Goal: Task Accomplishment & Management: Use online tool/utility

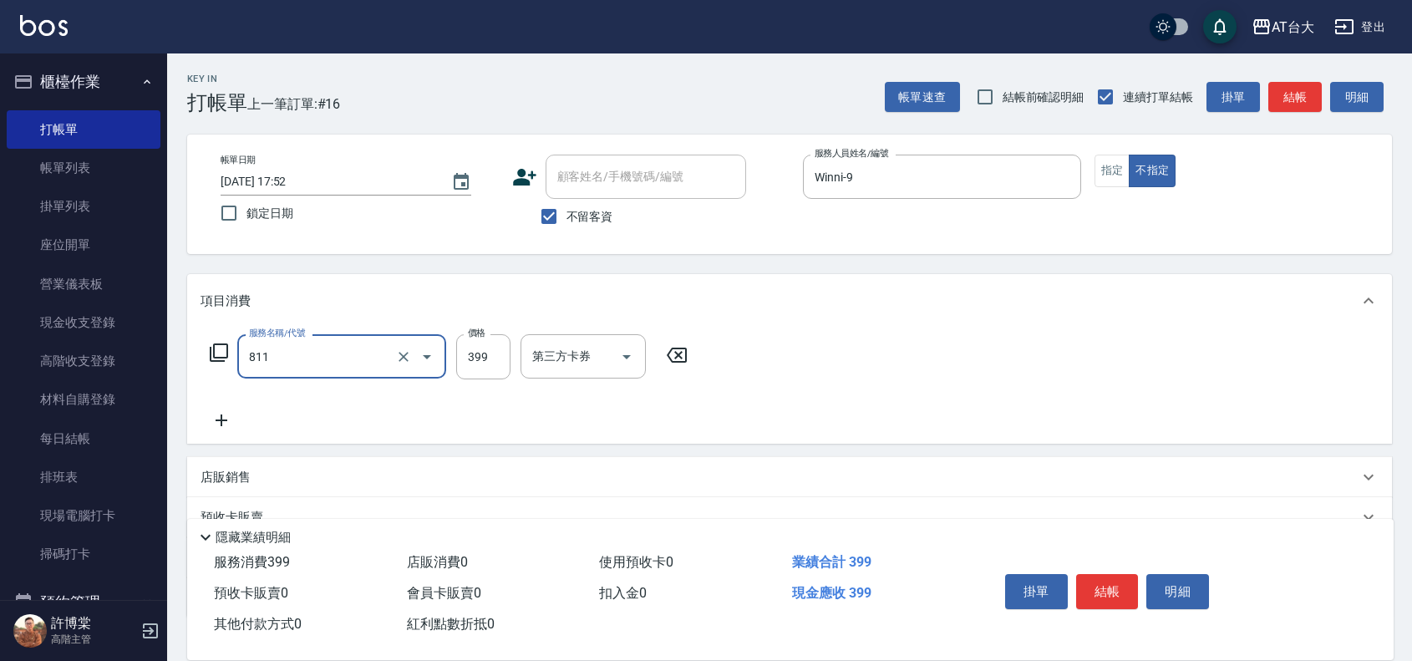
type input "洗+剪(811)"
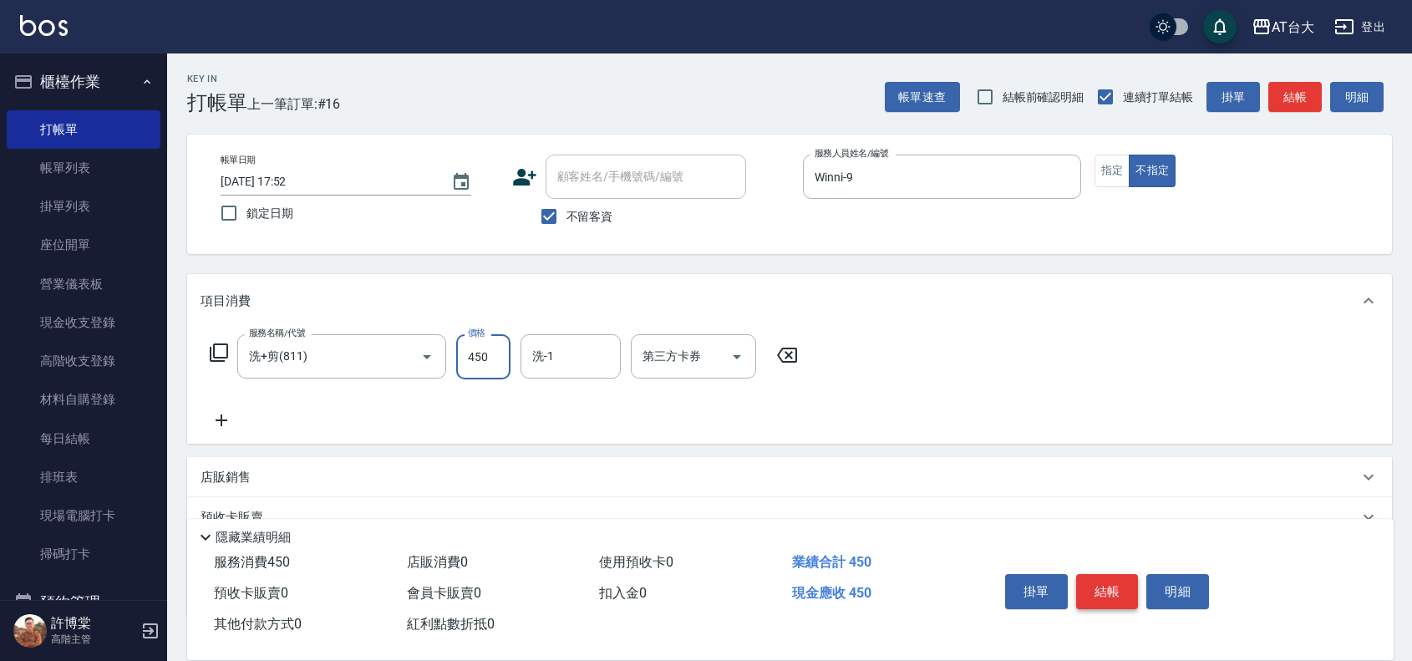
type input "450"
click at [1112, 590] on button "結帳" at bounding box center [1107, 591] width 63 height 35
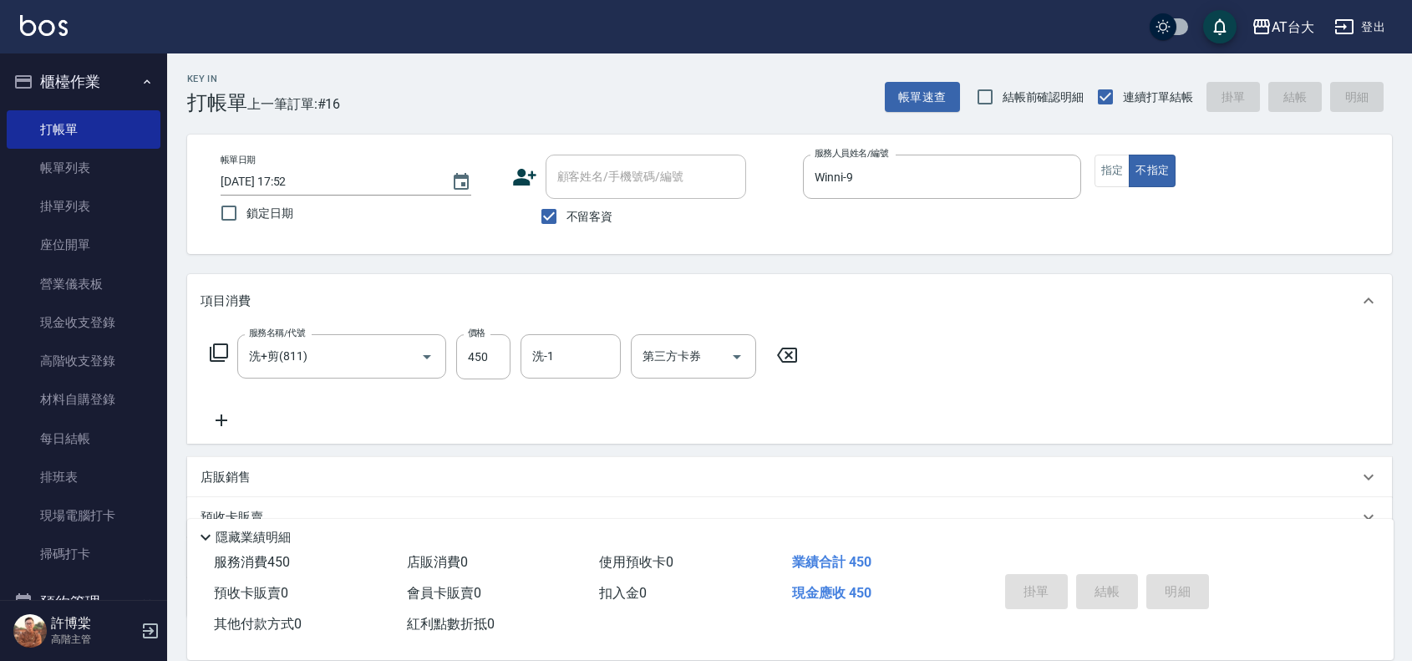
type input "[DATE] 18:42"
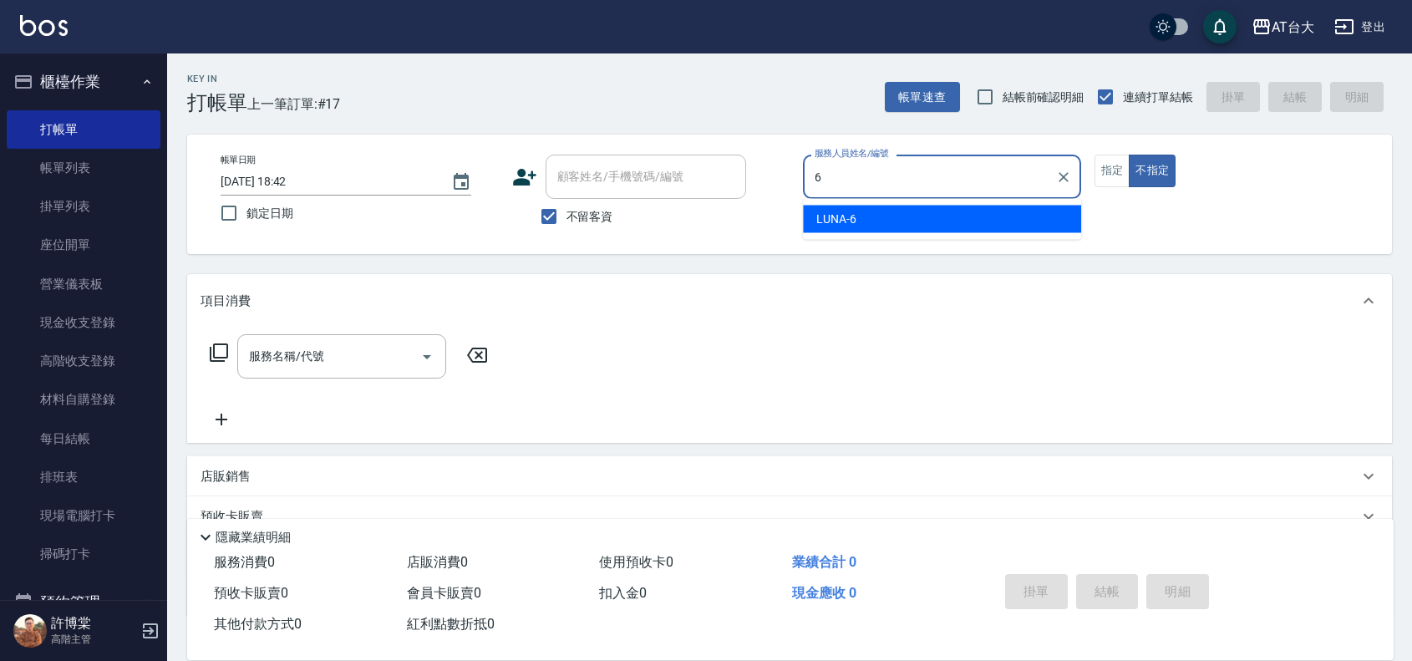
type input "LUNA-6"
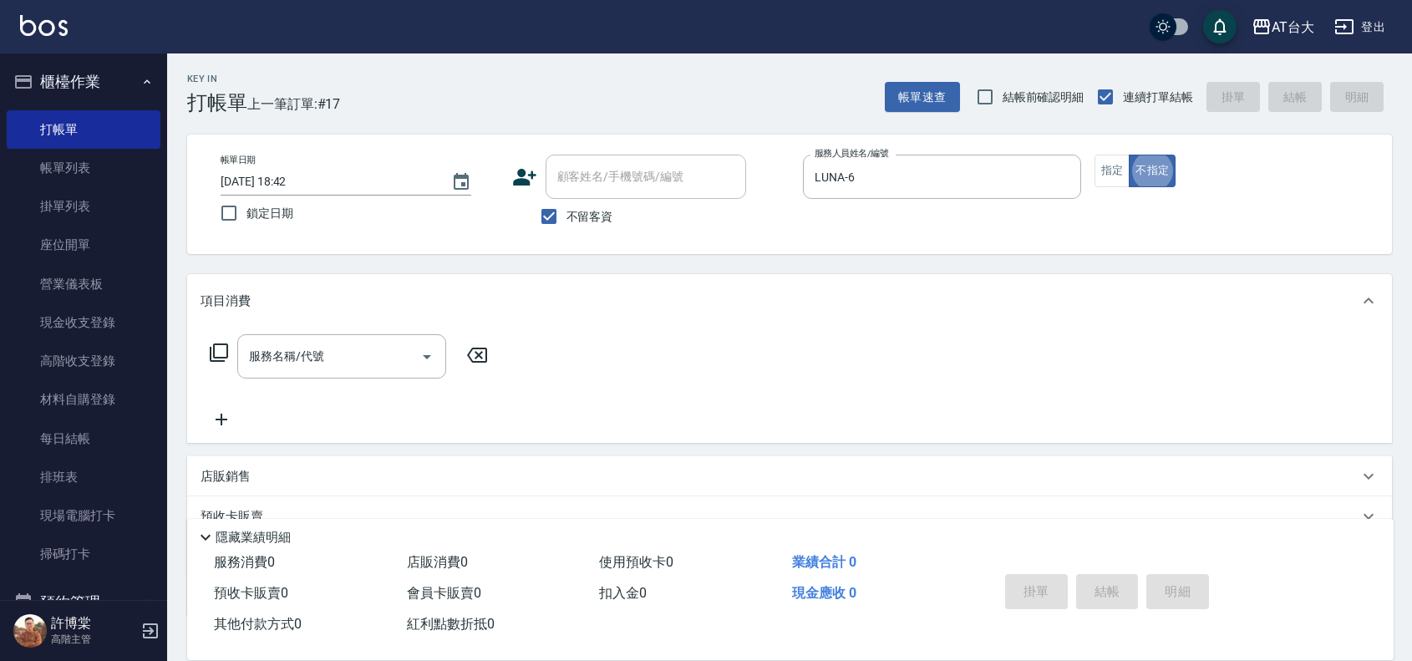
type button "false"
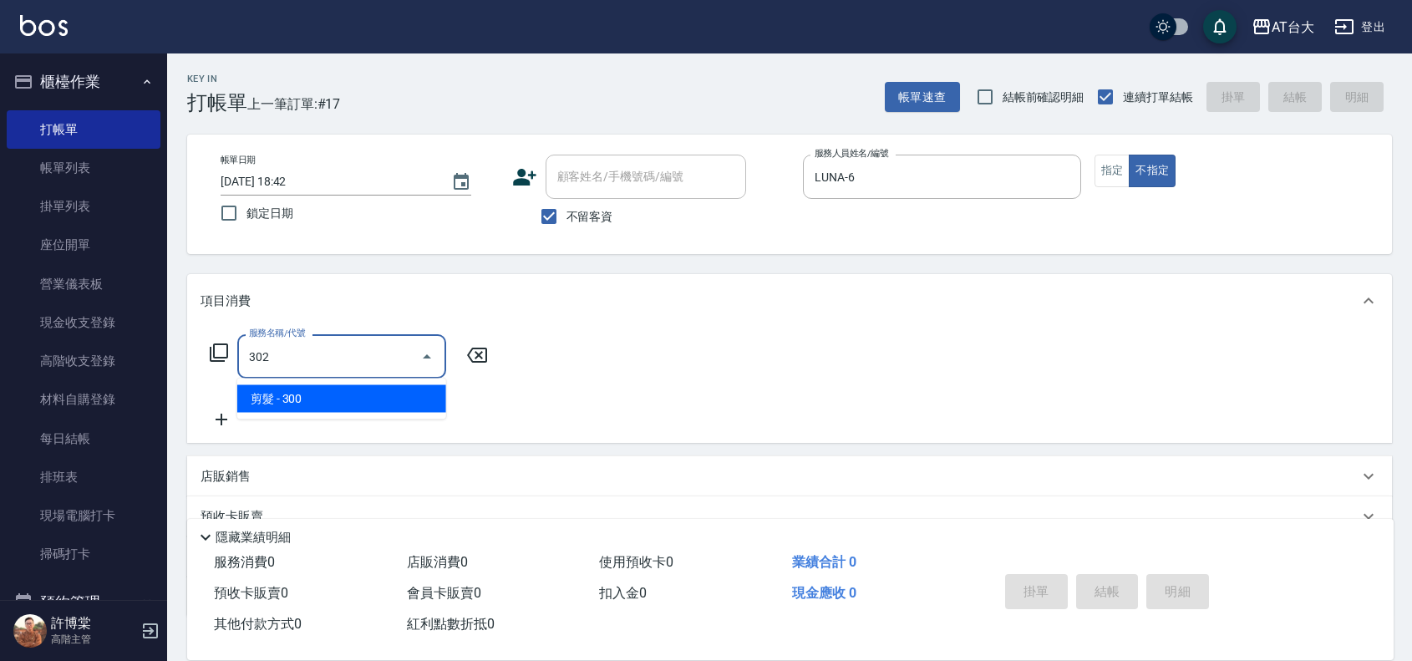
type input "剪髮(302)"
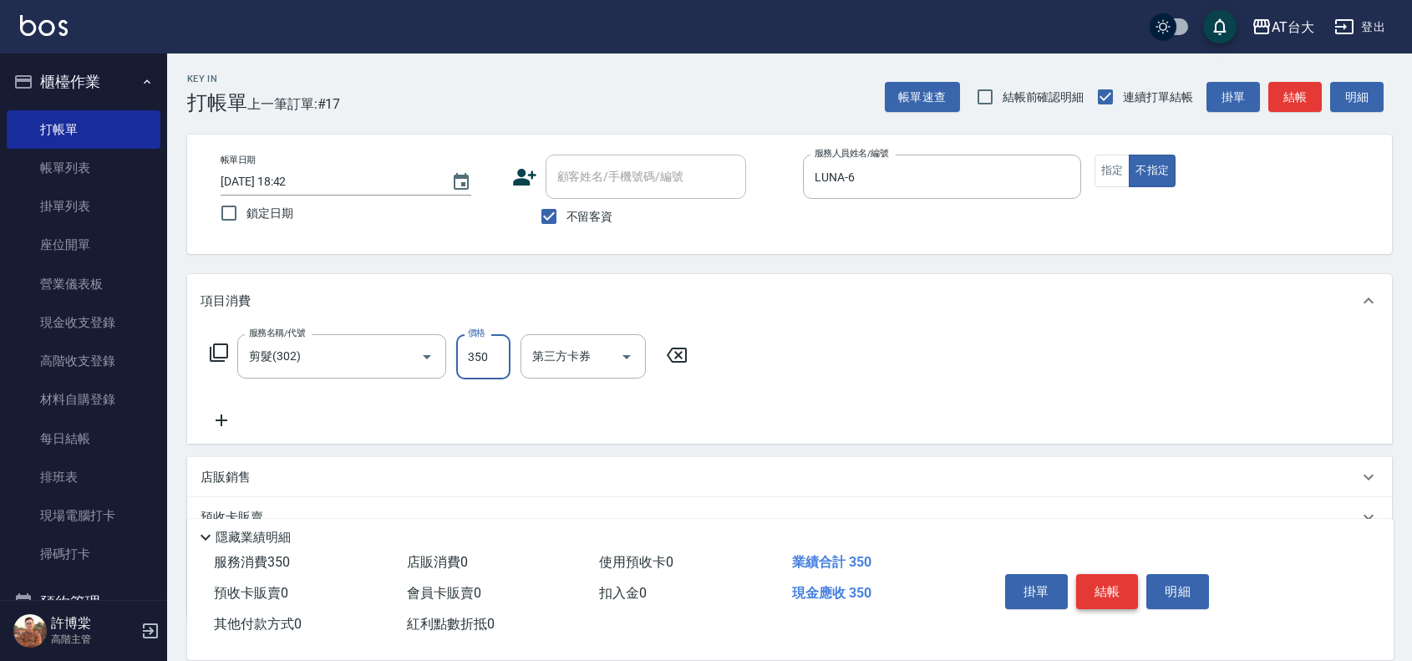
type input "350"
click at [1117, 579] on button "結帳" at bounding box center [1107, 591] width 63 height 35
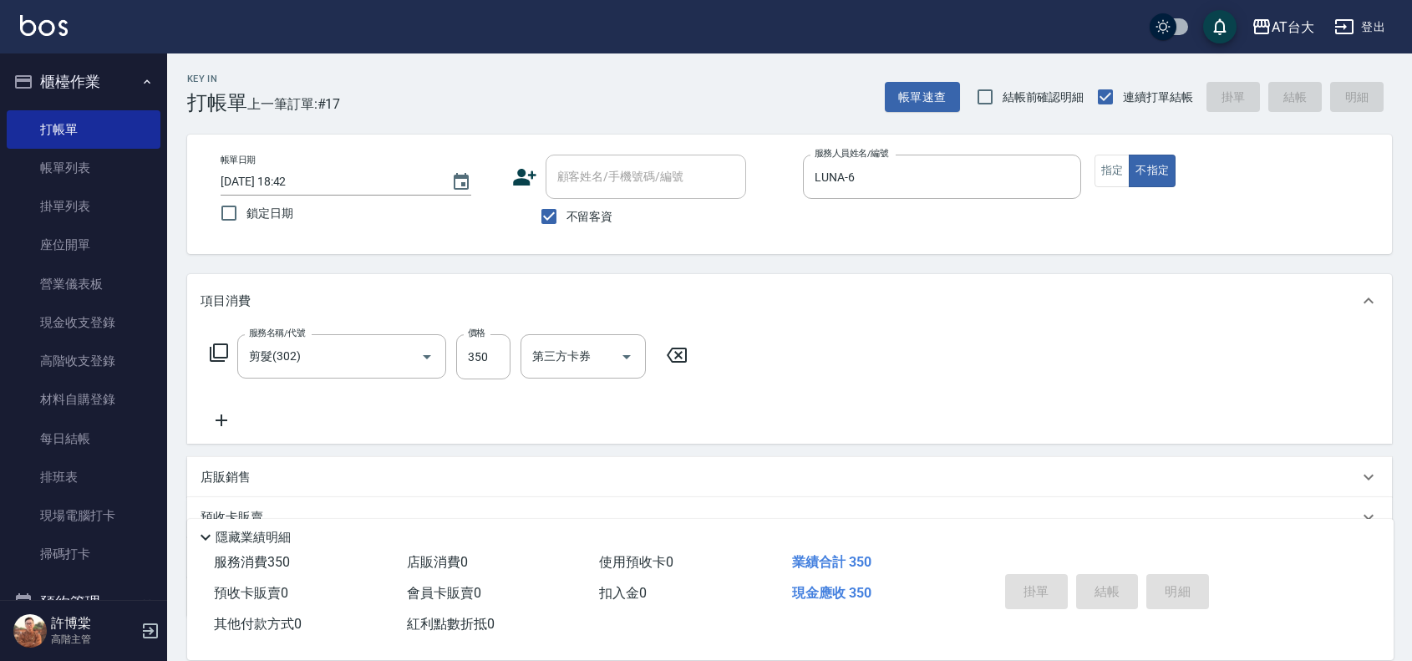
type input "[DATE] 18:47"
click at [1103, 172] on button "指定" at bounding box center [1113, 171] width 36 height 33
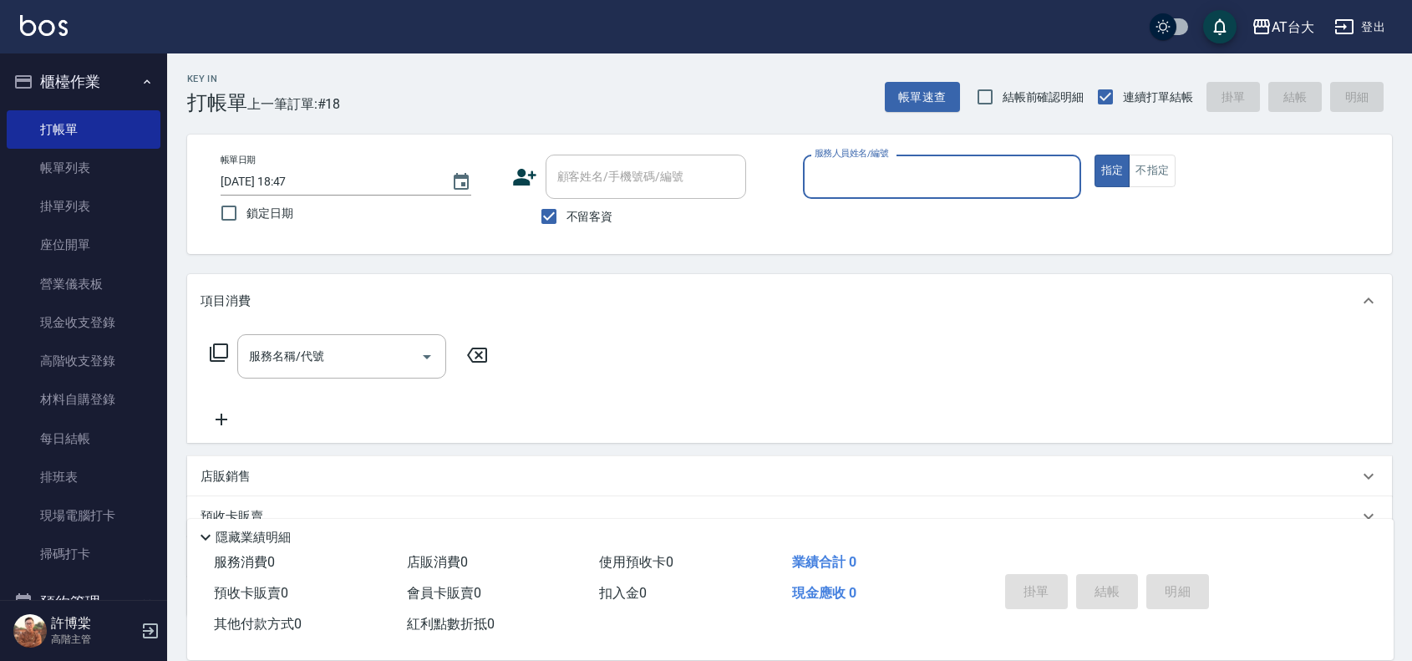
click at [974, 193] on div "服務人員姓名/編號" at bounding box center [942, 177] width 278 height 44
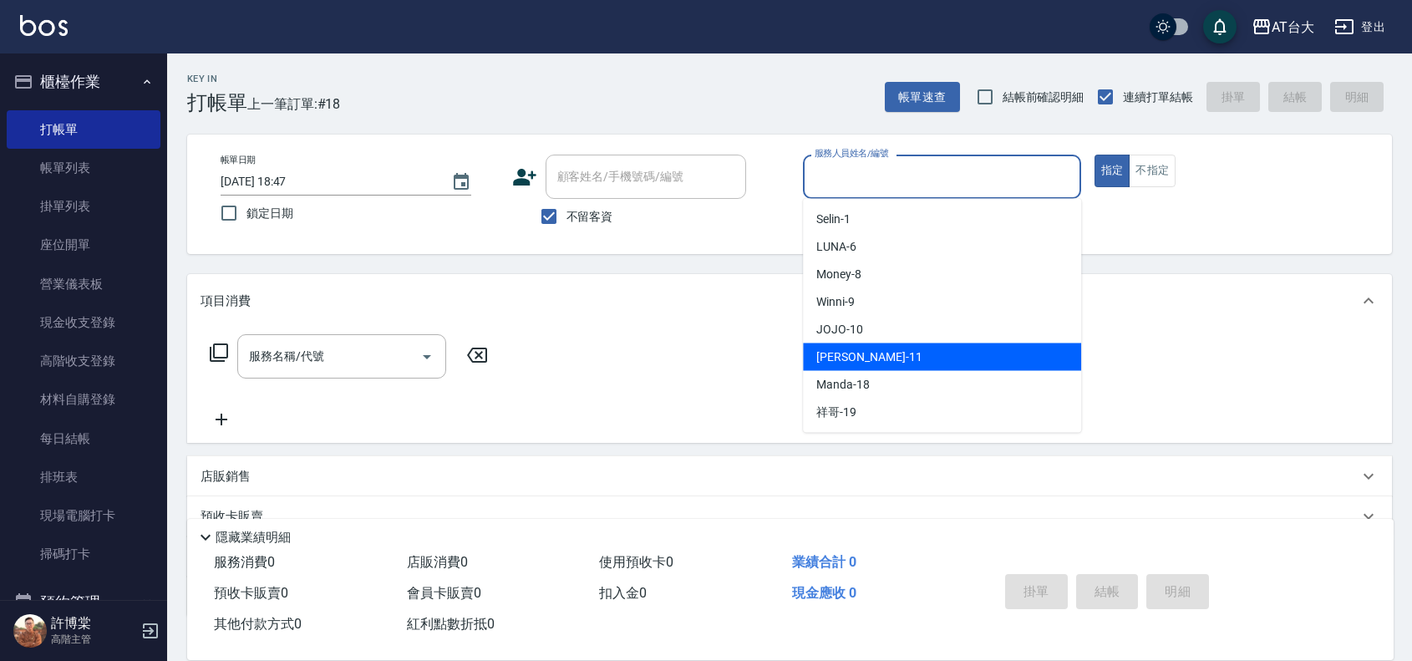
click at [959, 349] on div "[PERSON_NAME] -11" at bounding box center [942, 357] width 278 height 28
type input "[PERSON_NAME]-11"
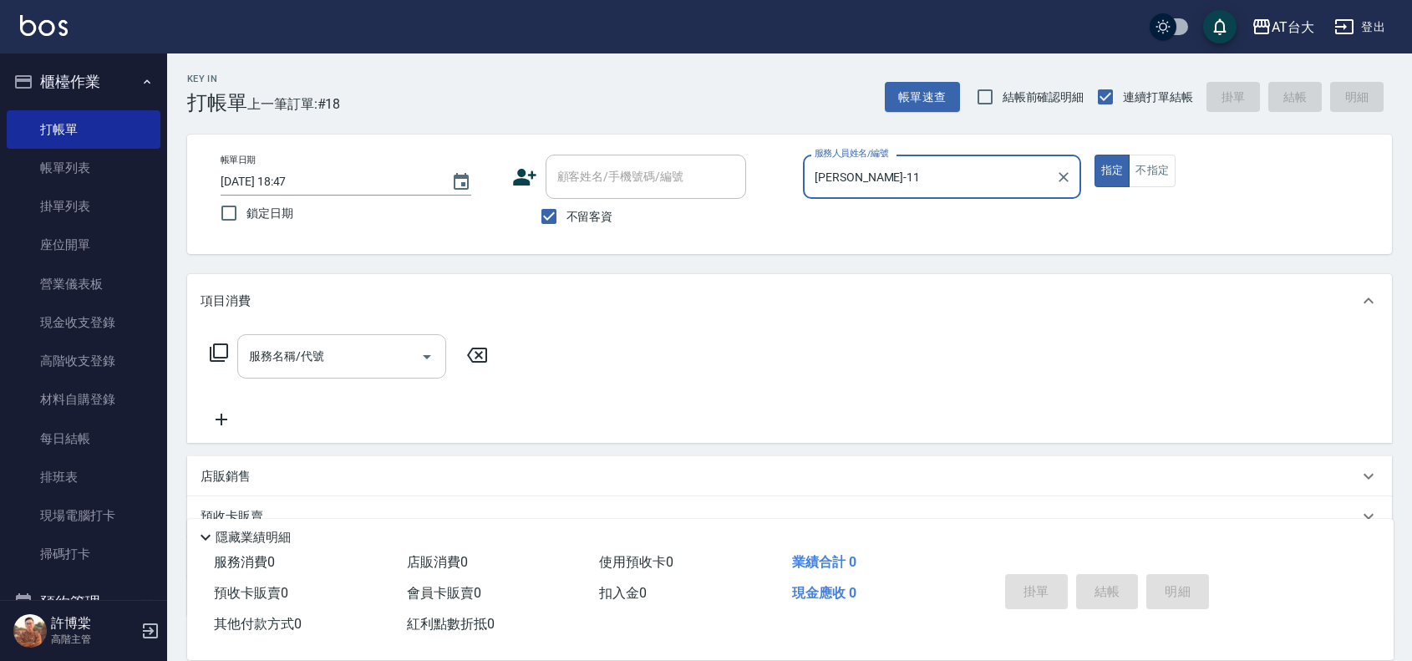
click at [389, 362] on input "服務名稱/代號" at bounding box center [329, 356] width 169 height 29
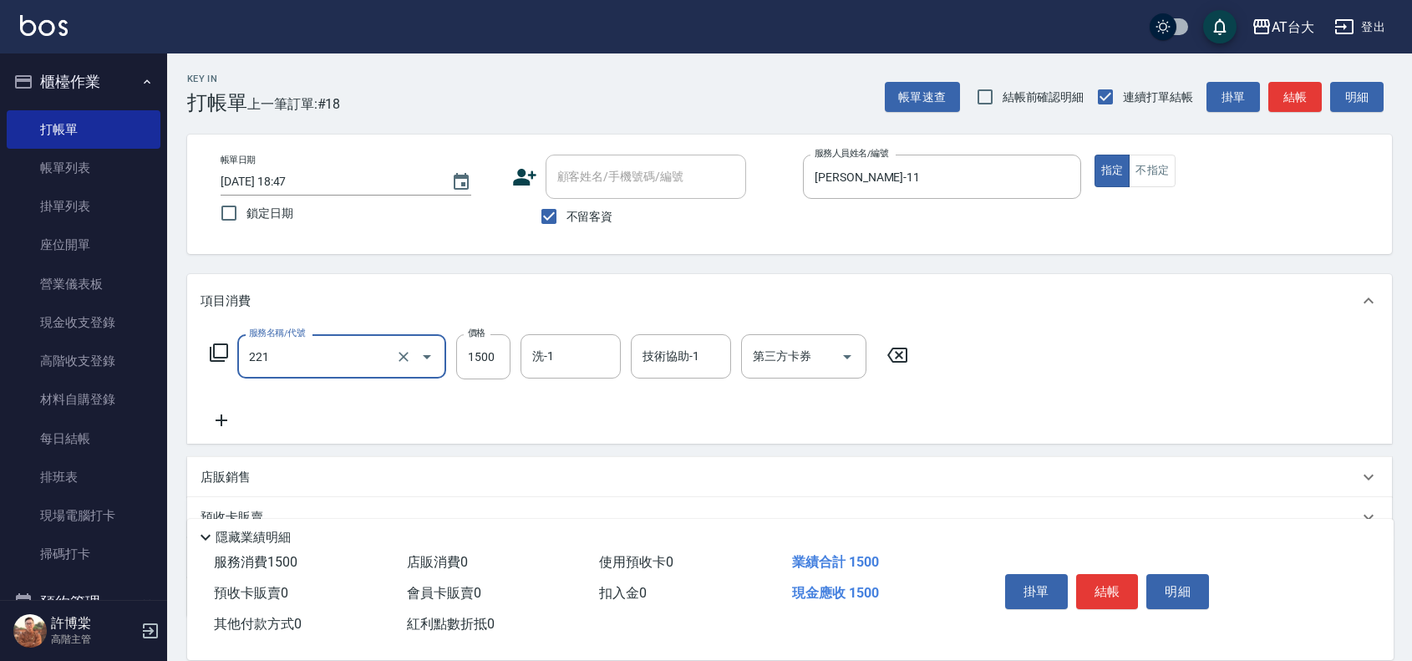
type input "燙髮自備 1500 以 下(221)"
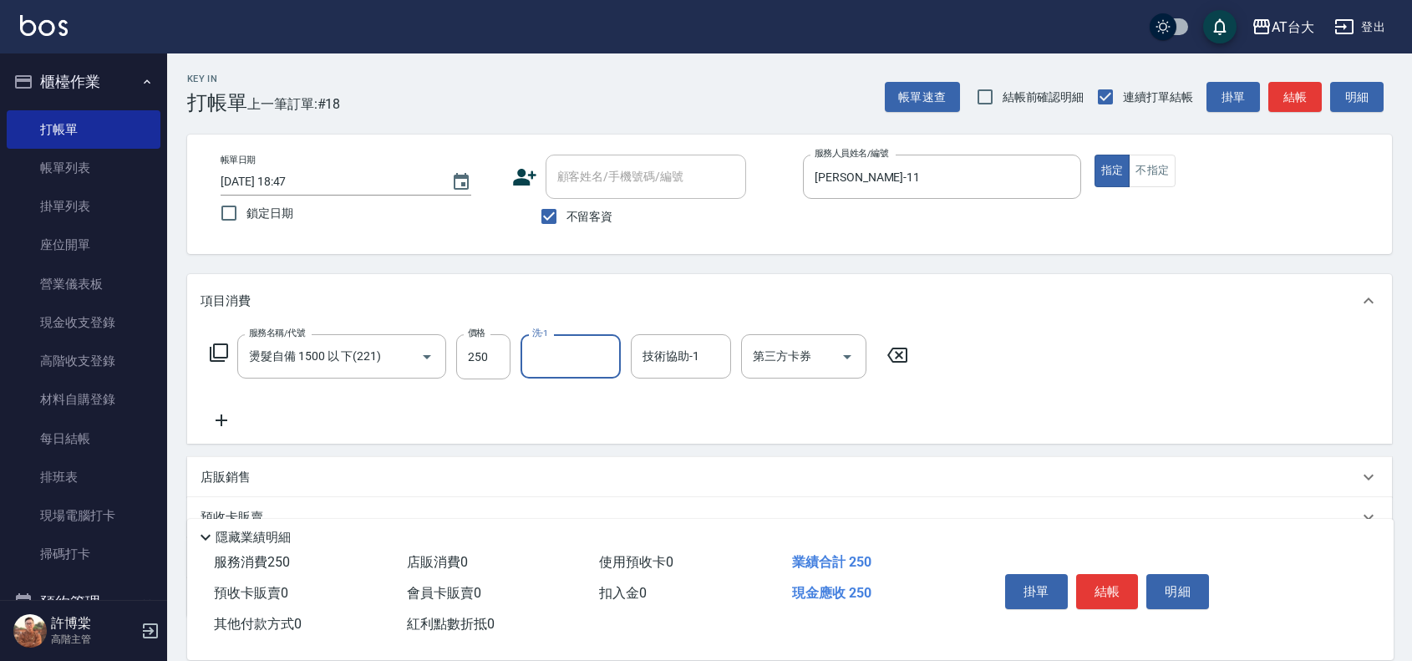
click at [482, 338] on label "價格" at bounding box center [477, 333] width 18 height 13
click at [482, 338] on input "250" at bounding box center [483, 356] width 54 height 45
click at [487, 344] on input "250" at bounding box center [483, 356] width 54 height 45
type input "2500"
click at [216, 419] on icon at bounding box center [222, 420] width 42 height 20
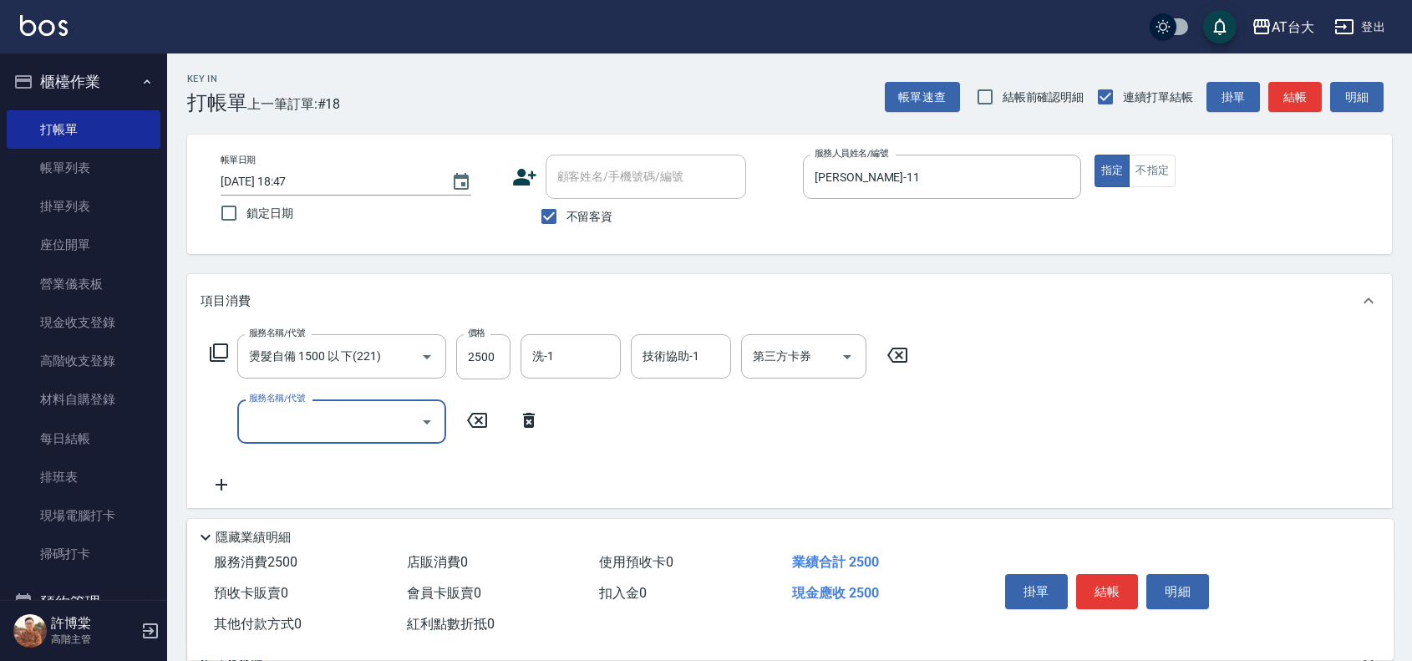
click at [326, 423] on input "服務名稱/代號" at bounding box center [329, 421] width 169 height 29
type input "自備護髮(401)"
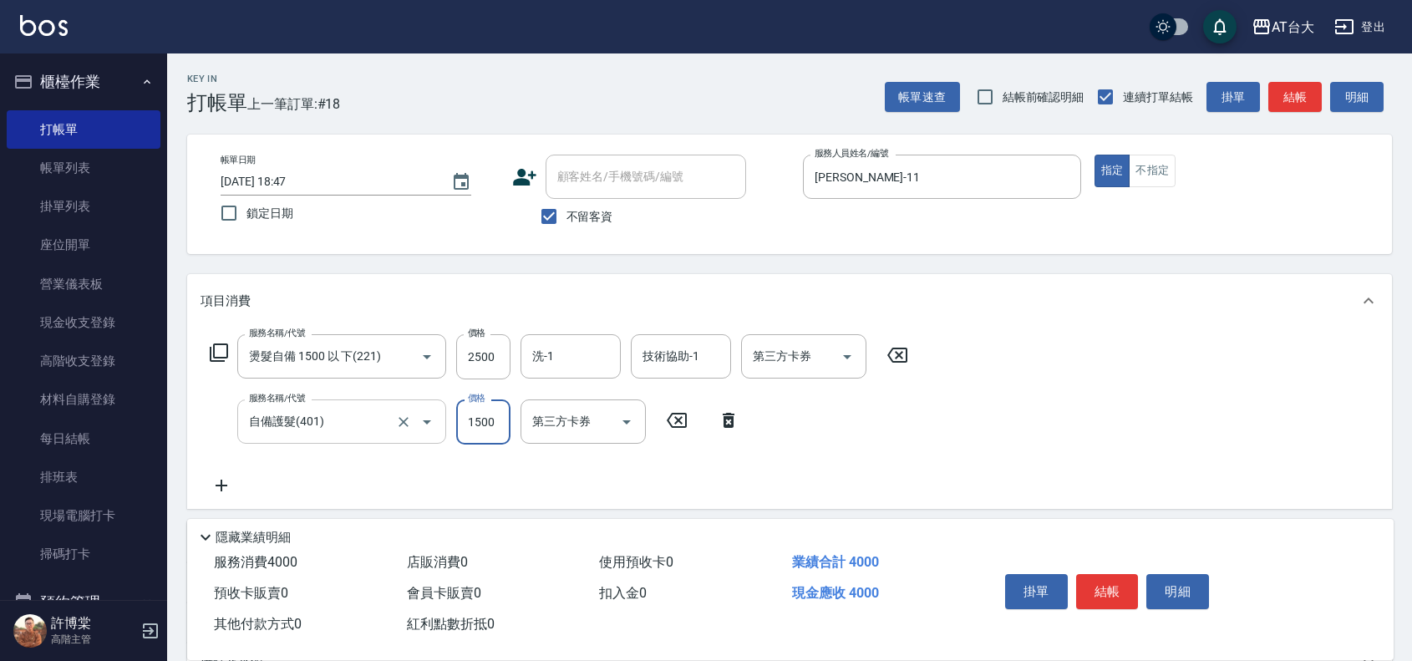
type input "1500"
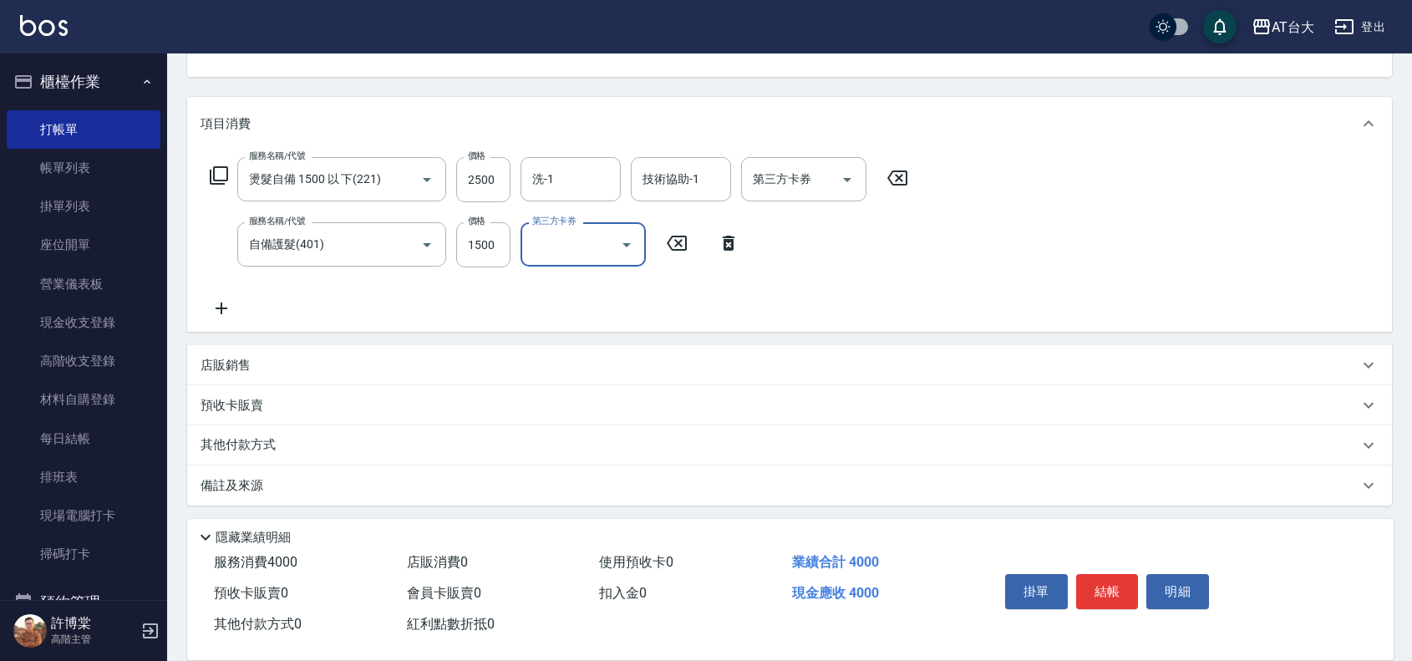
scroll to position [181, 0]
click at [286, 437] on div "其他付款方式" at bounding box center [780, 442] width 1158 height 18
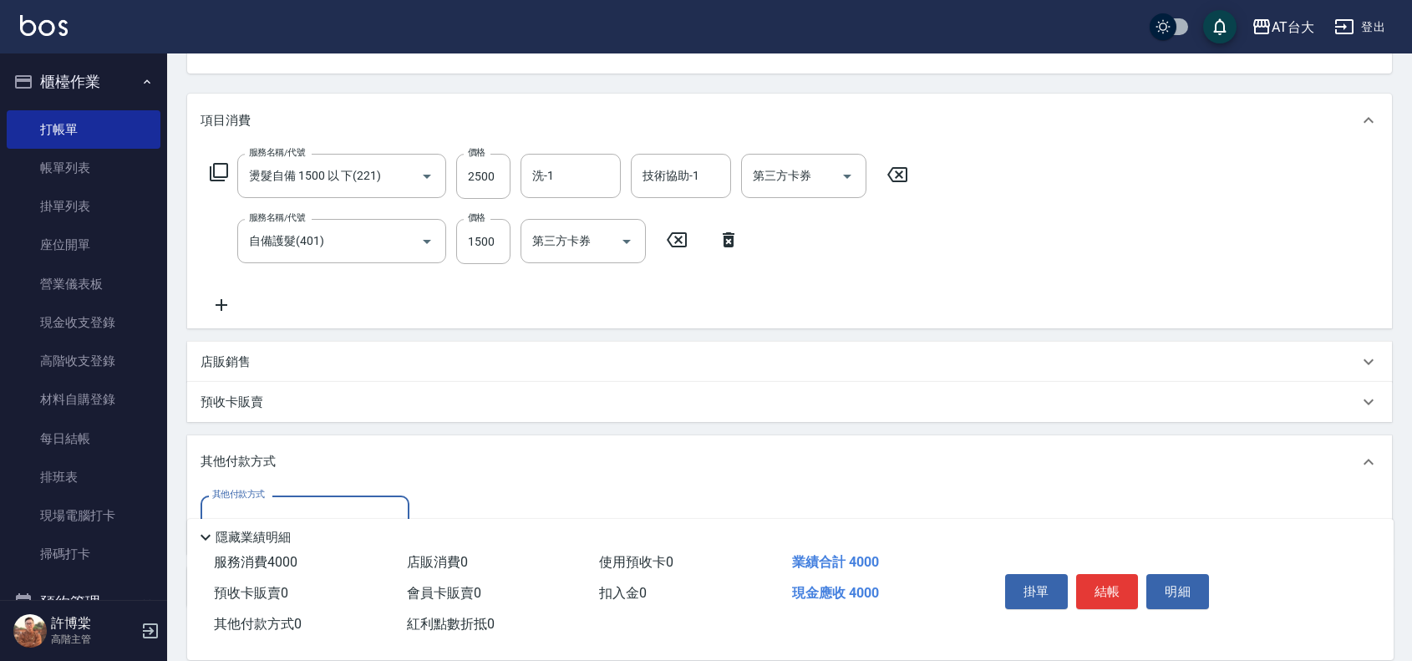
scroll to position [285, 0]
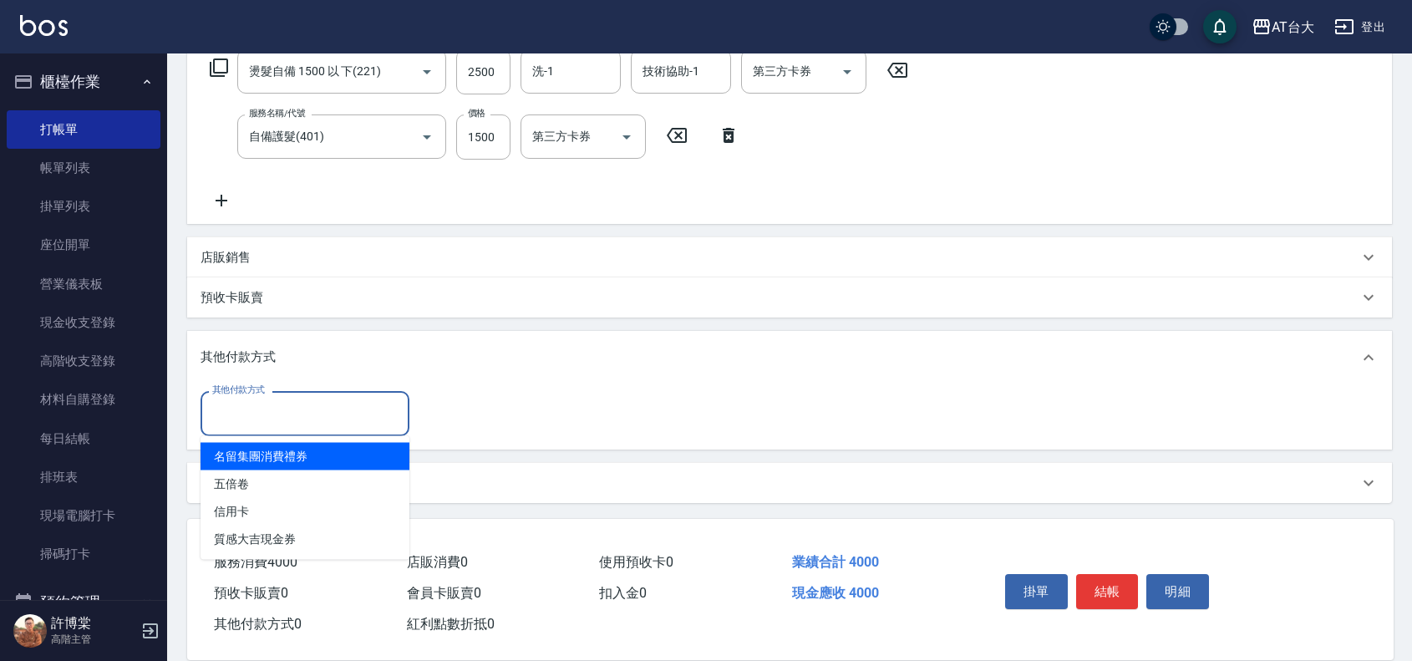
click at [315, 415] on input "其他付款方式" at bounding box center [305, 413] width 194 height 29
click at [307, 457] on span "名留集團消費禮券" at bounding box center [305, 457] width 209 height 28
type input "名留集團消費禮券"
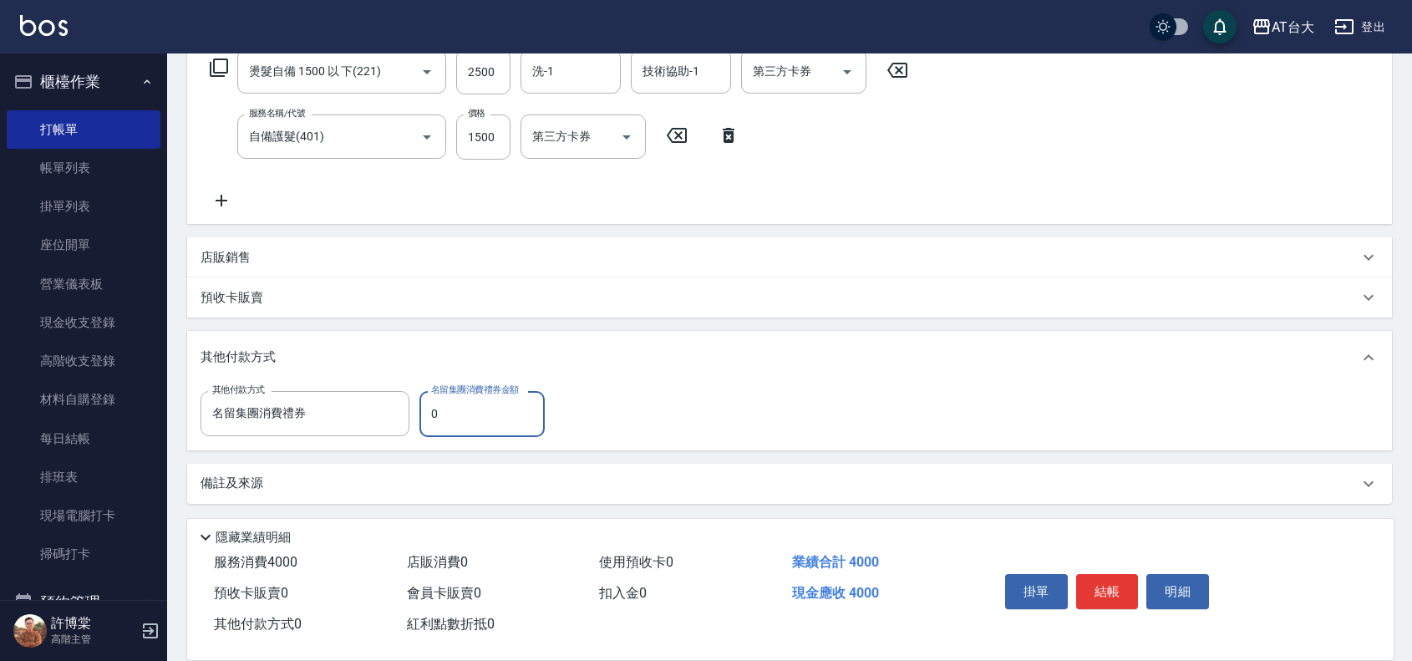
click at [482, 419] on input "0" at bounding box center [482, 413] width 125 height 45
type input "500"
drag, startPoint x: 850, startPoint y: 595, endPoint x: 884, endPoint y: 596, distance: 34.3
click at [884, 596] on div "現金應收 3500" at bounding box center [882, 593] width 193 height 31
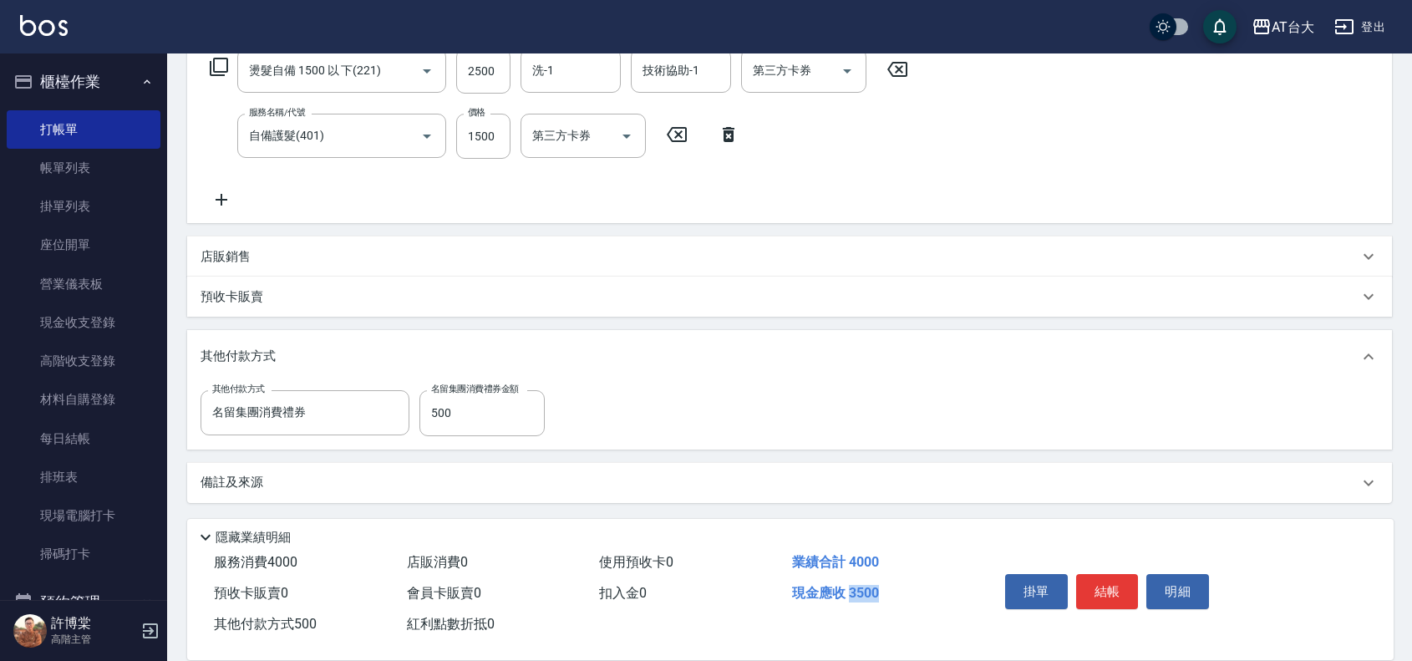
click at [908, 587] on div "現金應收 3500" at bounding box center [882, 593] width 193 height 31
drag, startPoint x: 911, startPoint y: 568, endPoint x: 854, endPoint y: 561, distance: 57.3
click at [854, 561] on div "業績合計 4000" at bounding box center [882, 562] width 193 height 31
click at [905, 571] on div "業績合計 4000" at bounding box center [882, 562] width 193 height 31
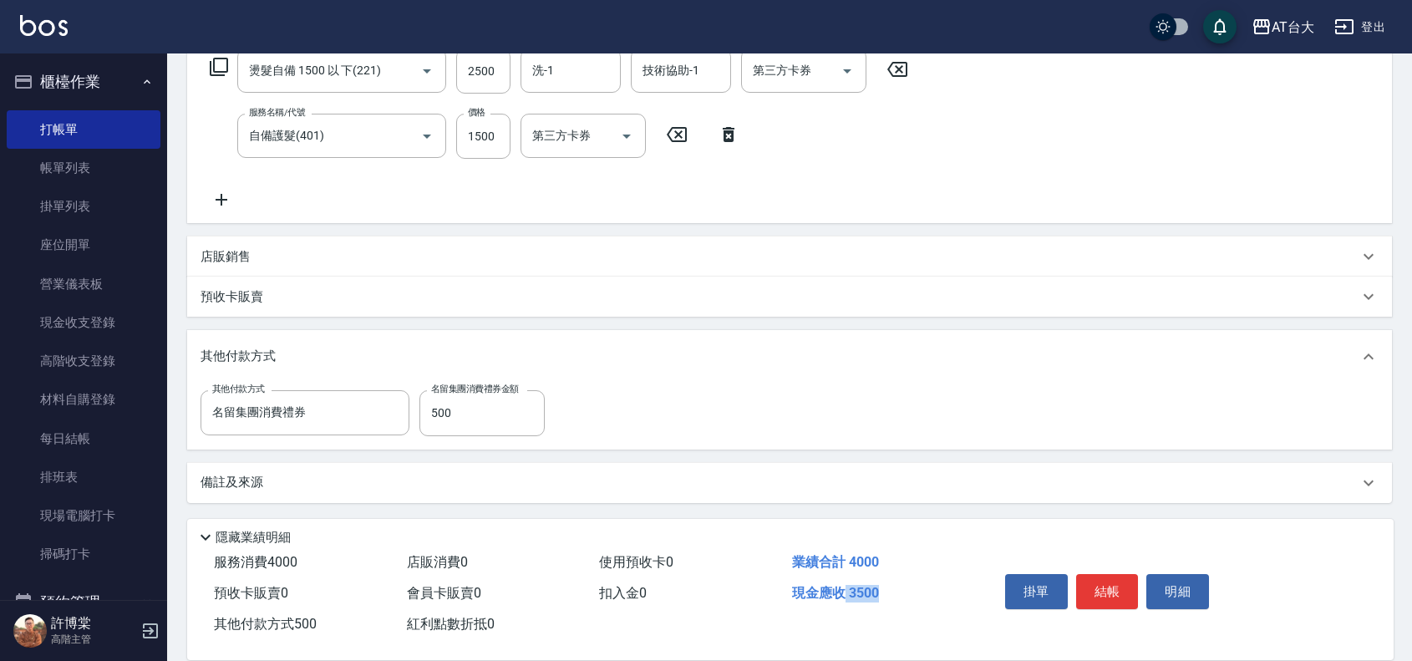
drag, startPoint x: 846, startPoint y: 591, endPoint x: 884, endPoint y: 593, distance: 38.5
click at [884, 593] on div "現金應收 3500" at bounding box center [882, 593] width 193 height 31
click at [924, 569] on div "業績合計 4000" at bounding box center [882, 562] width 193 height 31
drag, startPoint x: 849, startPoint y: 594, endPoint x: 883, endPoint y: 594, distance: 33.4
click at [883, 594] on div "現金應收 3500" at bounding box center [882, 593] width 193 height 31
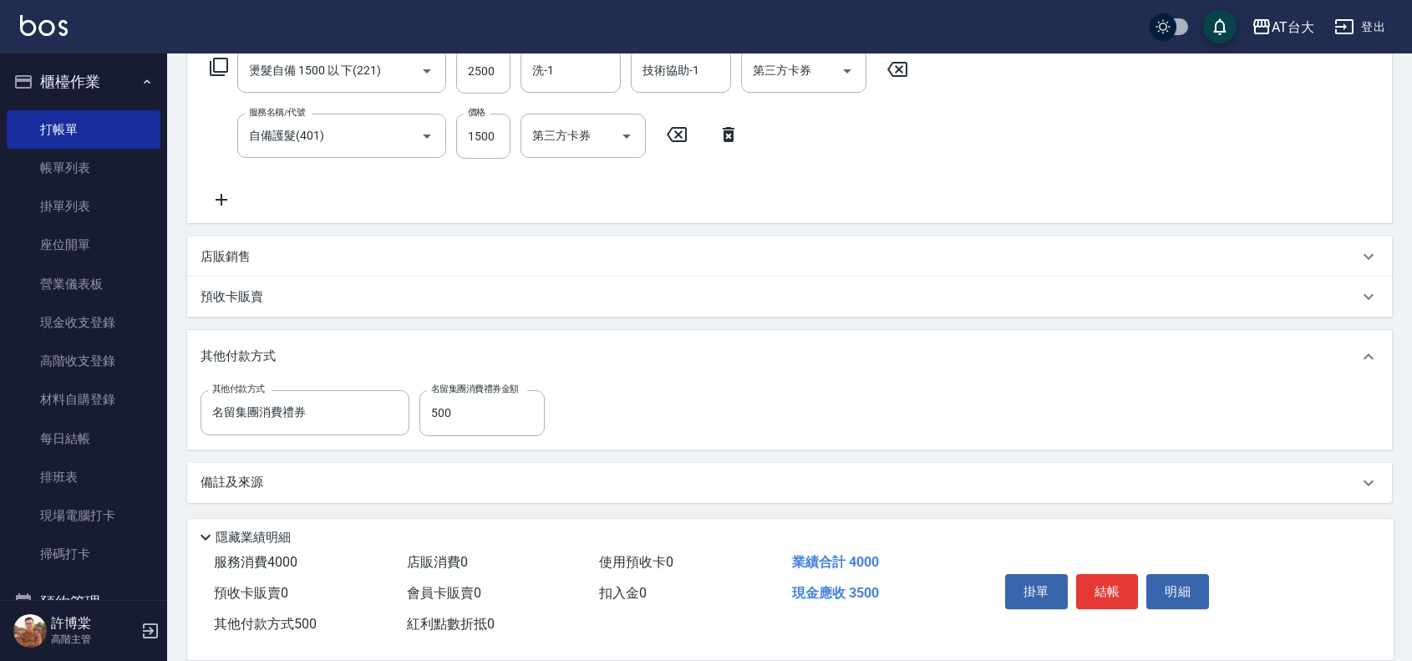
click at [918, 547] on div "業績合計 4000" at bounding box center [882, 562] width 193 height 31
click at [1112, 590] on button "結帳" at bounding box center [1107, 591] width 63 height 35
type input "[DATE] 18:54"
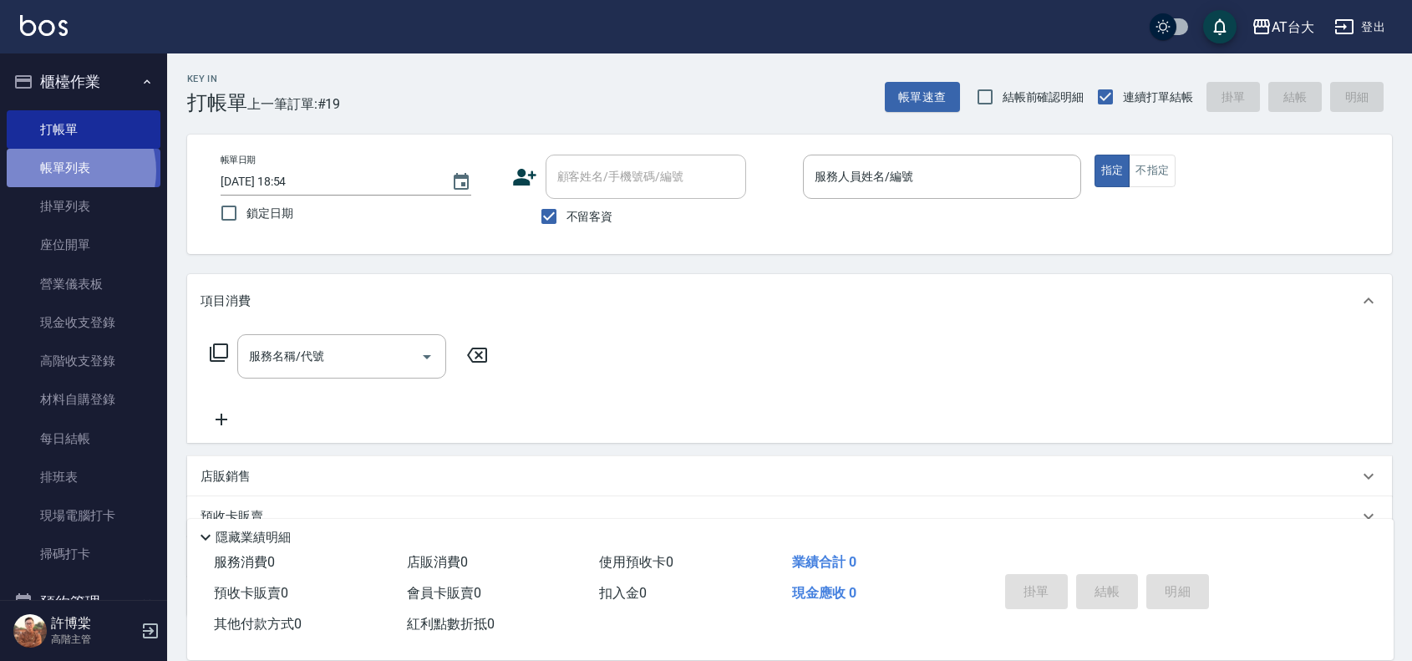
click at [64, 171] on link "帳單列表" at bounding box center [84, 168] width 154 height 38
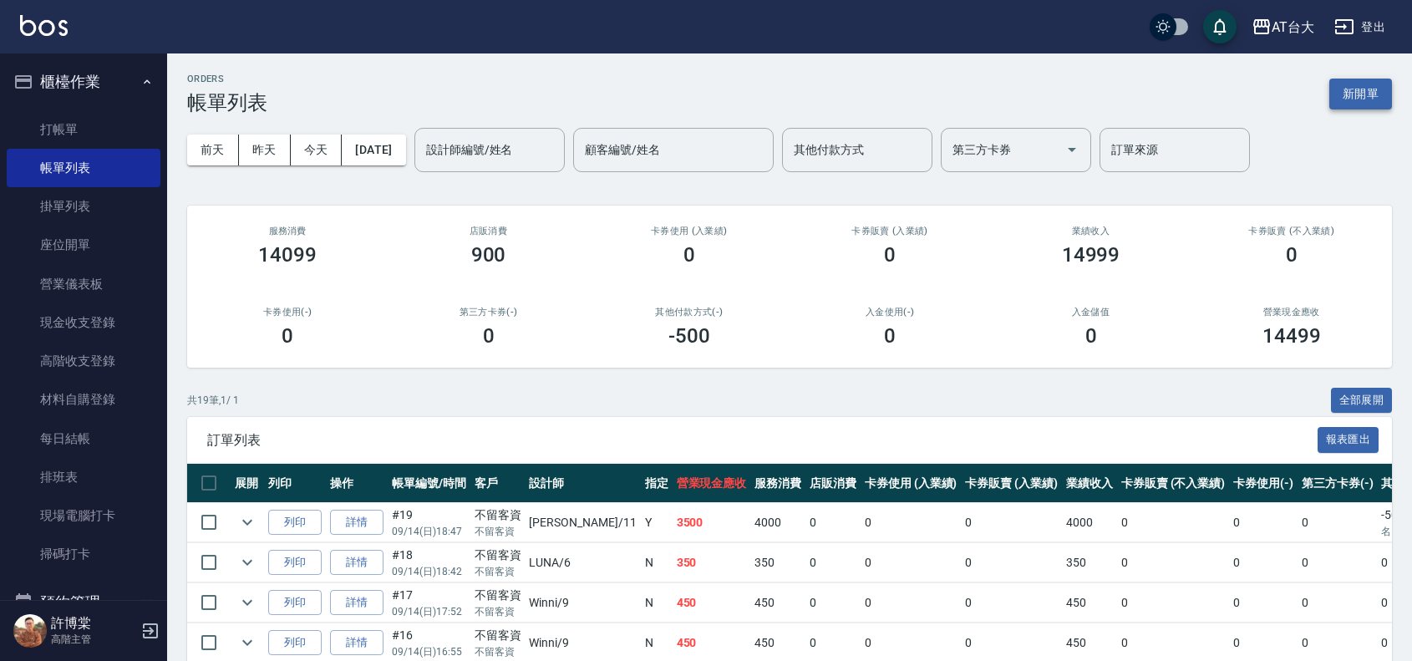
click at [1373, 81] on button "新開單" at bounding box center [1361, 94] width 63 height 31
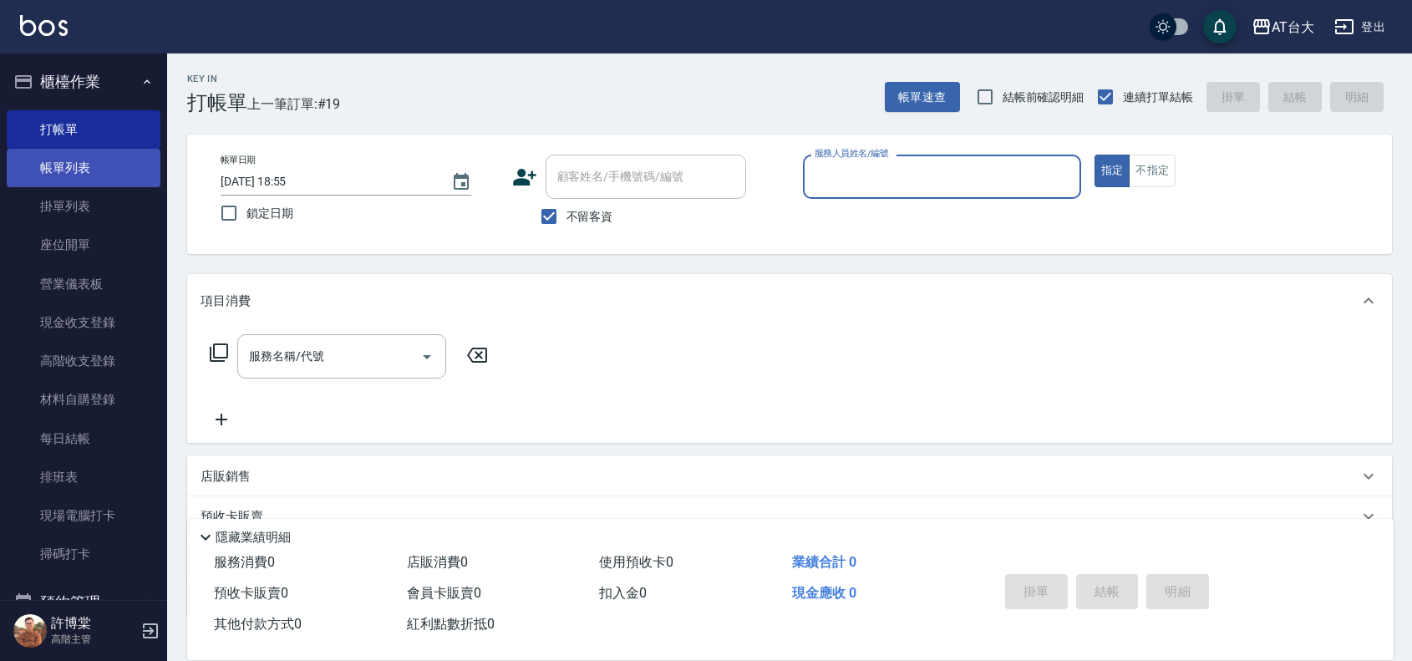
click at [90, 176] on link "帳單列表" at bounding box center [84, 168] width 154 height 38
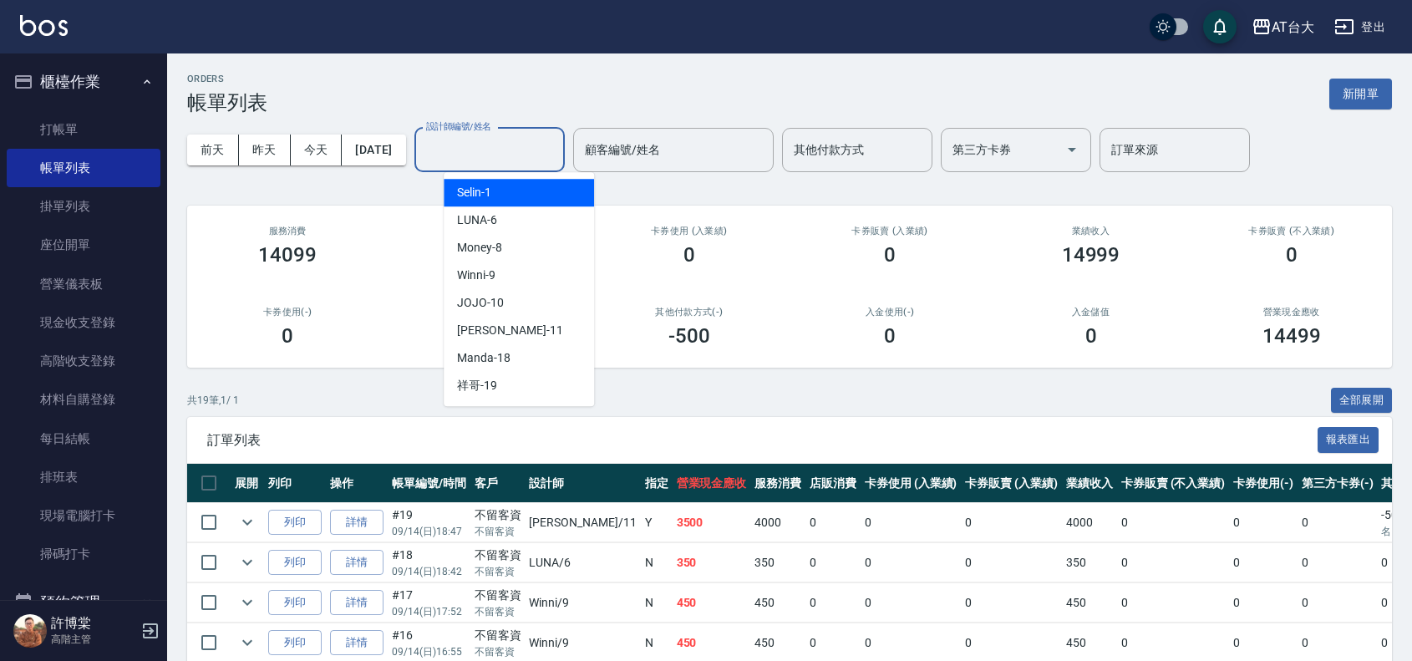
click at [470, 150] on input "設計師編號/姓名" at bounding box center [489, 149] width 135 height 29
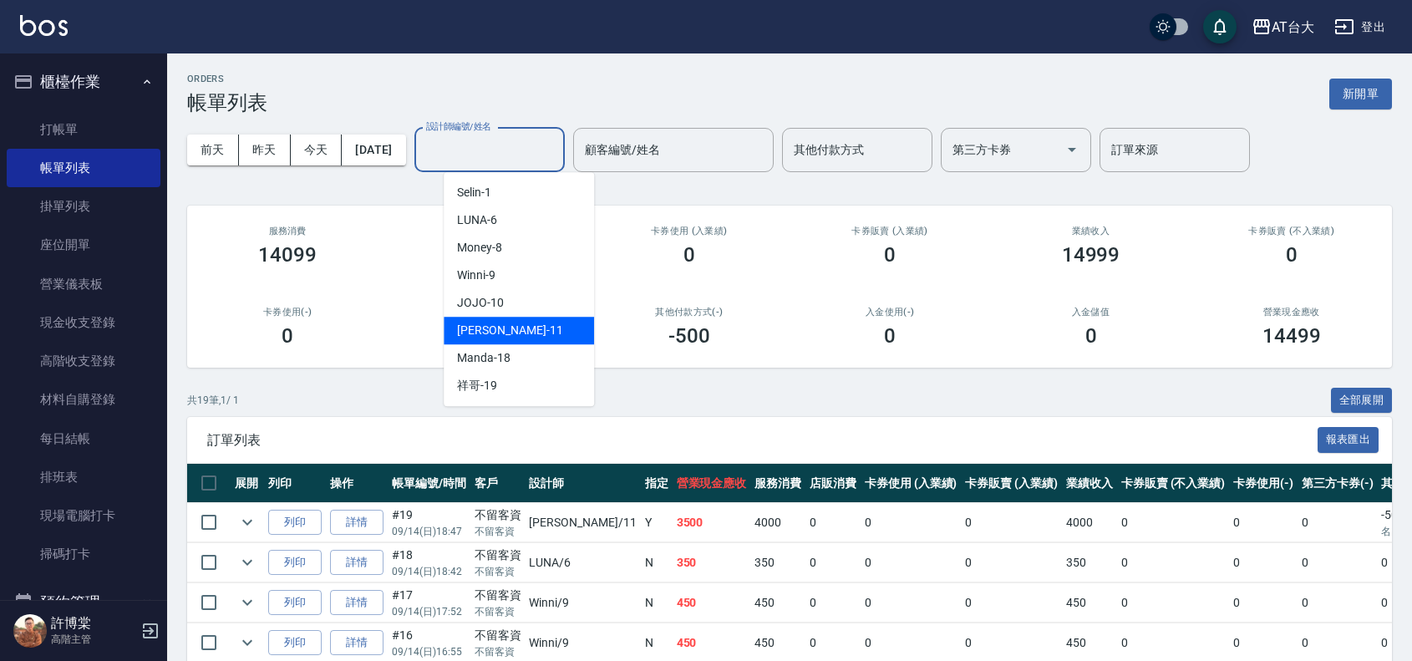
click at [532, 333] on div "[PERSON_NAME] -11" at bounding box center [519, 331] width 150 height 28
type input "[PERSON_NAME]-11"
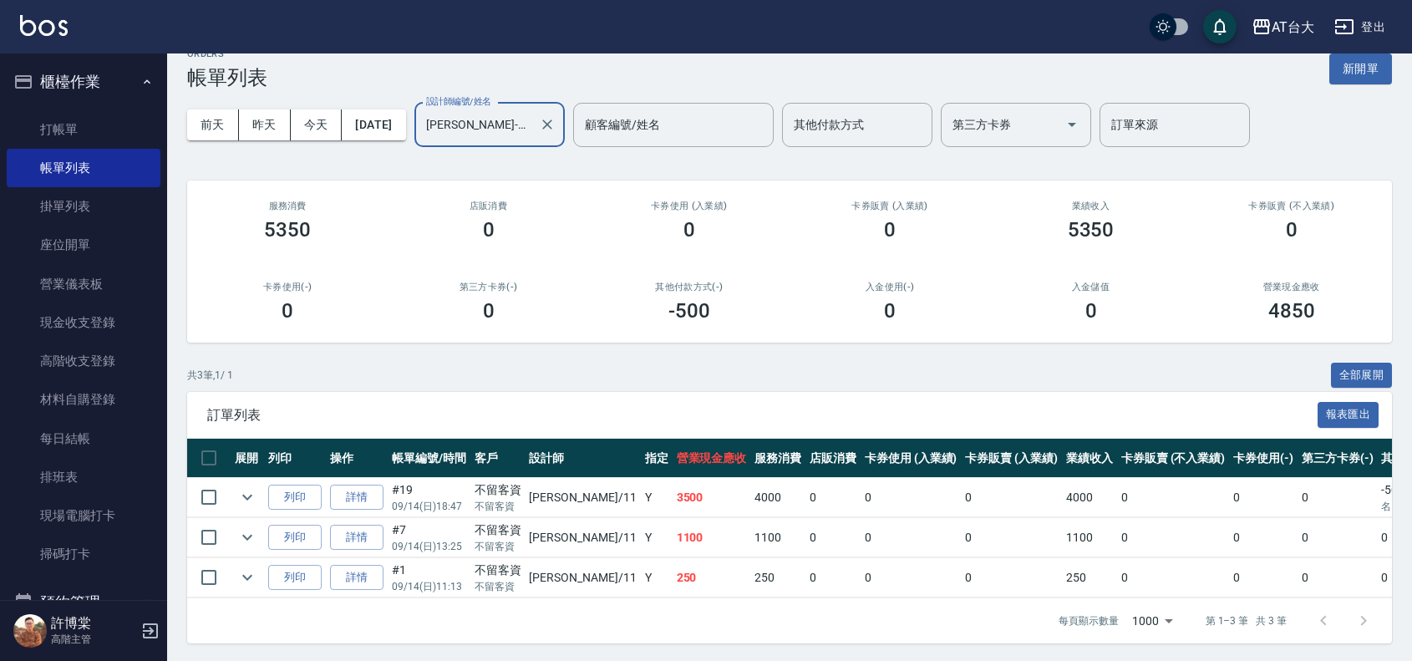
scroll to position [44, 0]
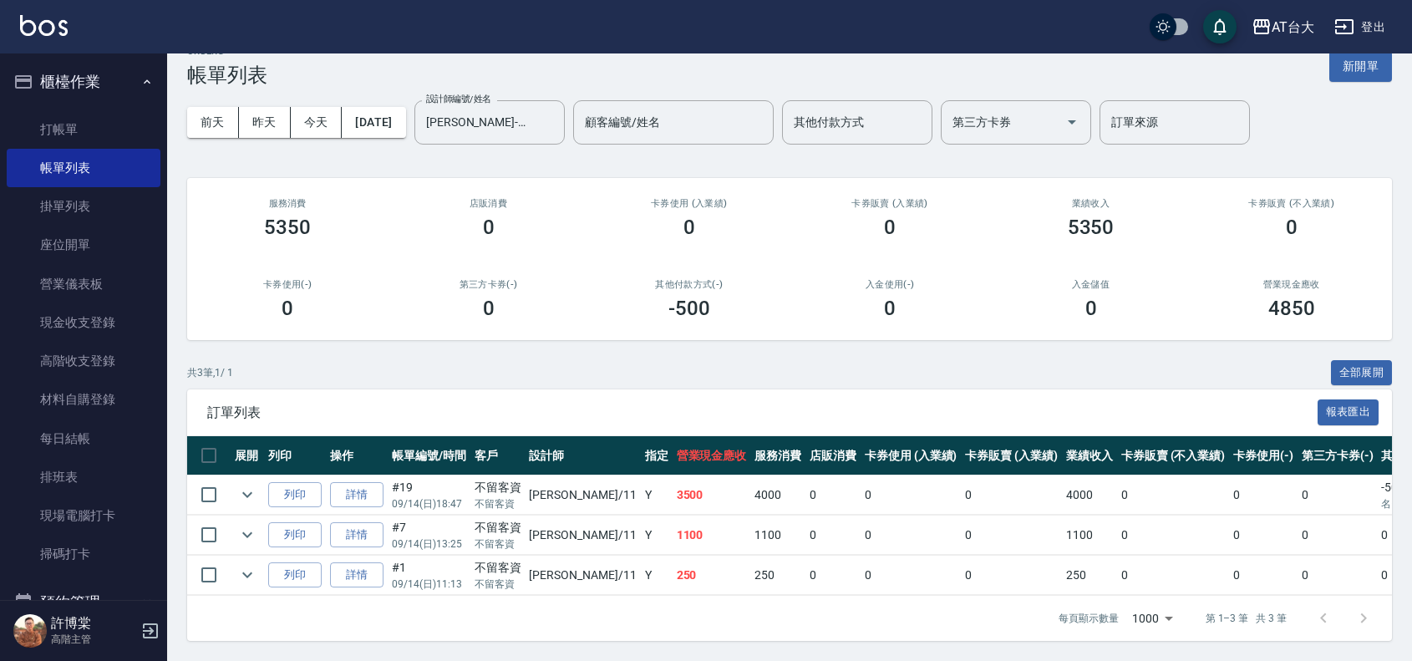
drag, startPoint x: 1150, startPoint y: 471, endPoint x: 1142, endPoint y: 477, distance: 10.7
click at [1142, 477] on td "0" at bounding box center [1173, 495] width 112 height 39
drag, startPoint x: 1221, startPoint y: 481, endPoint x: 959, endPoint y: 481, distance: 261.6
click at [959, 481] on tr "列印 詳情 #19 09/14 (日) 18:47 不留客資 不留客資 [PERSON_NAME] /11 Y 3500 4000 0 0 0 4000 0 …" at bounding box center [905, 495] width 1437 height 39
click at [961, 479] on td "0" at bounding box center [1011, 495] width 101 height 39
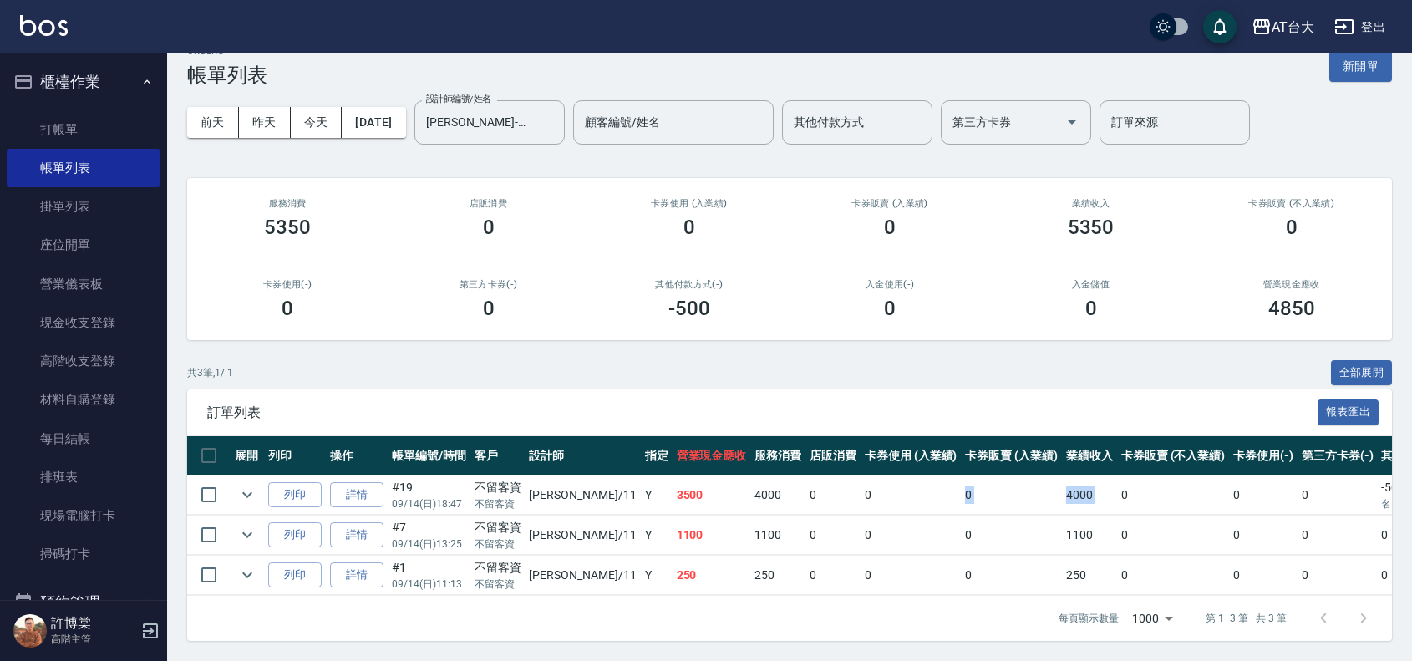
drag, startPoint x: 1071, startPoint y: 475, endPoint x: 883, endPoint y: 474, distance: 188.0
click at [908, 476] on tr "列印 詳情 #19 09/14 (日) 18:47 不留客資 不留客資 [PERSON_NAME] /11 Y 3500 4000 0 0 0 4000 0 …" at bounding box center [905, 495] width 1437 height 39
click at [869, 476] on td "0" at bounding box center [911, 495] width 101 height 39
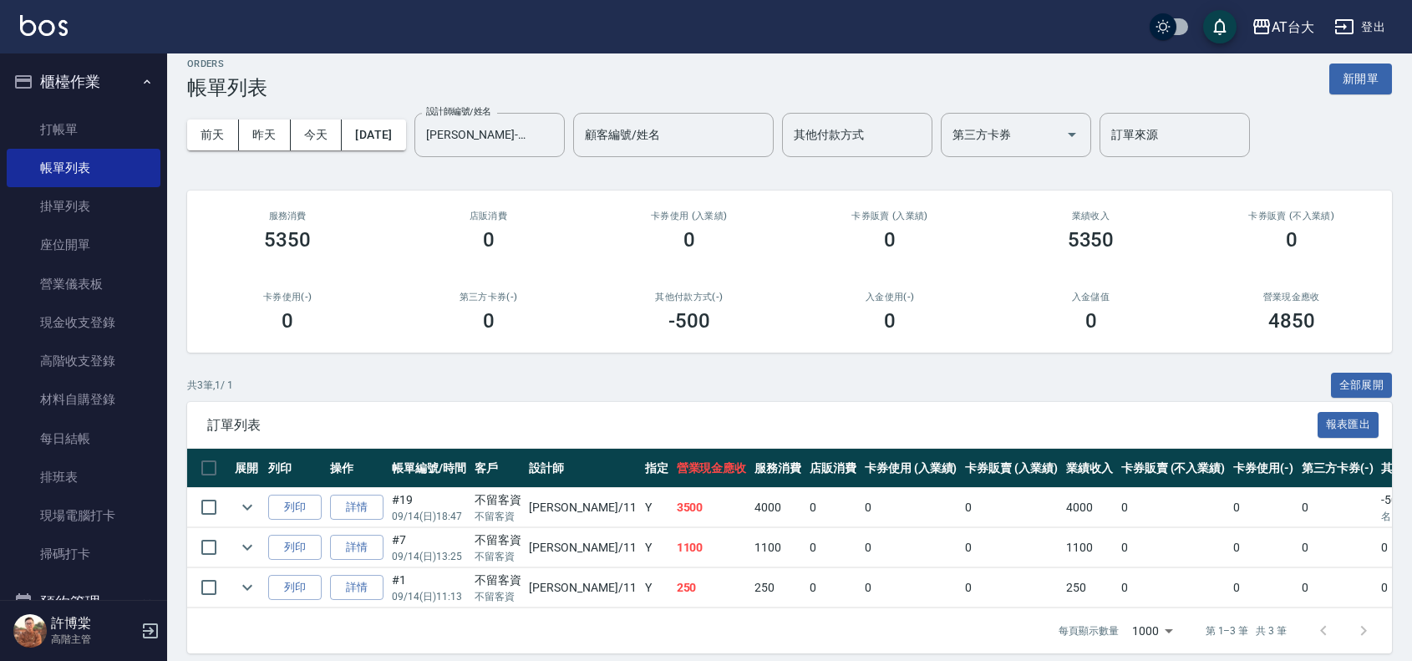
scroll to position [0, 0]
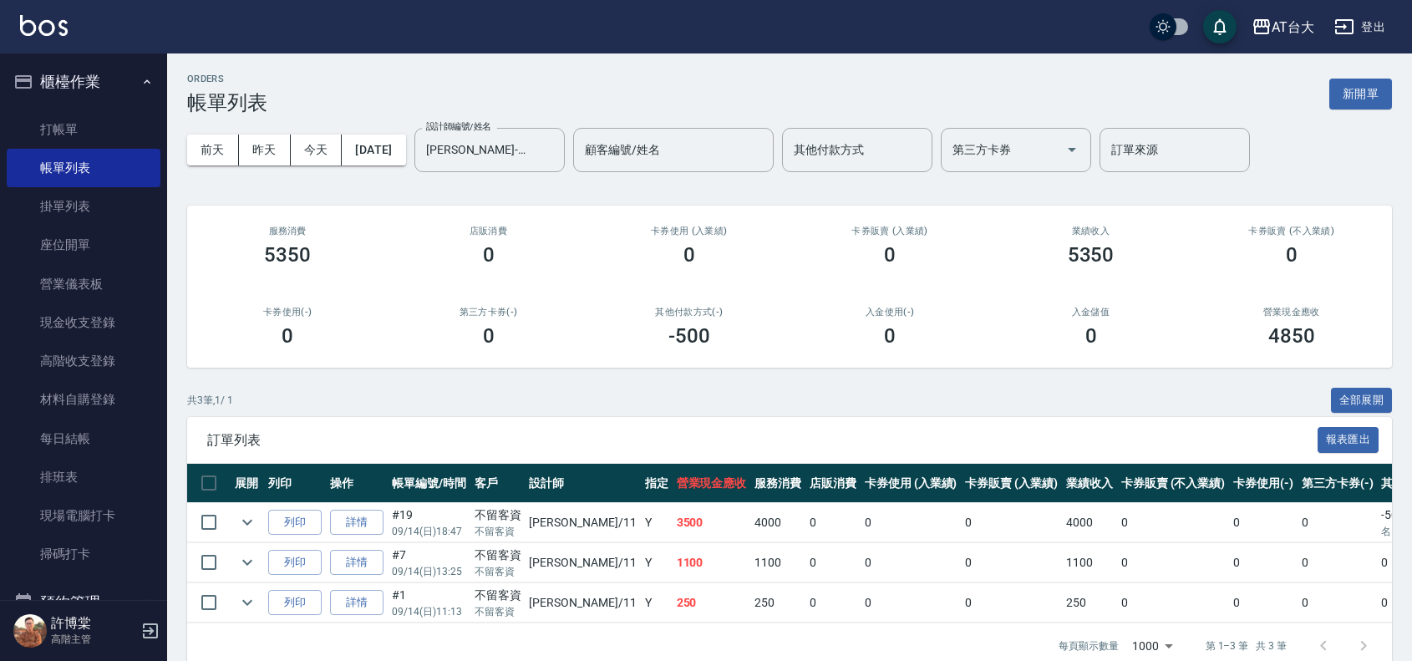
click at [1339, 76] on div "ORDERS 帳單列表 新開單" at bounding box center [789, 94] width 1205 height 41
click at [1343, 84] on button "新開單" at bounding box center [1361, 94] width 63 height 31
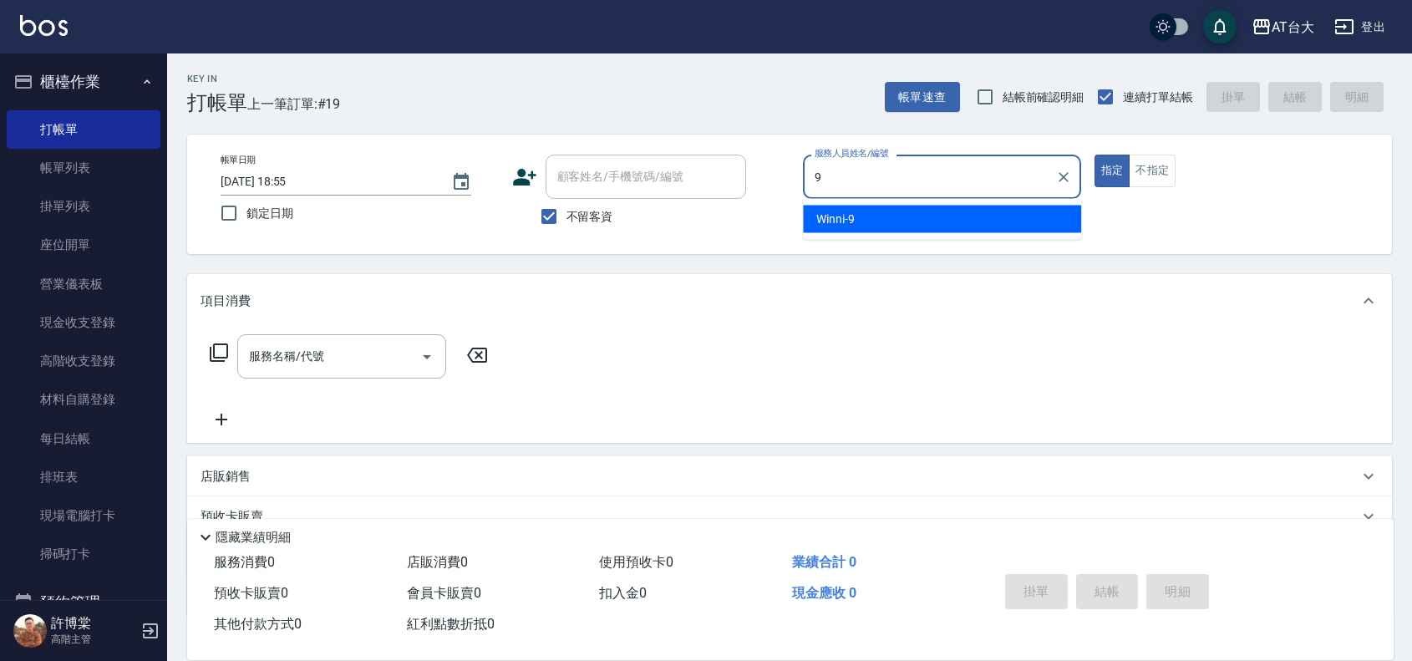
type input "Winni-9"
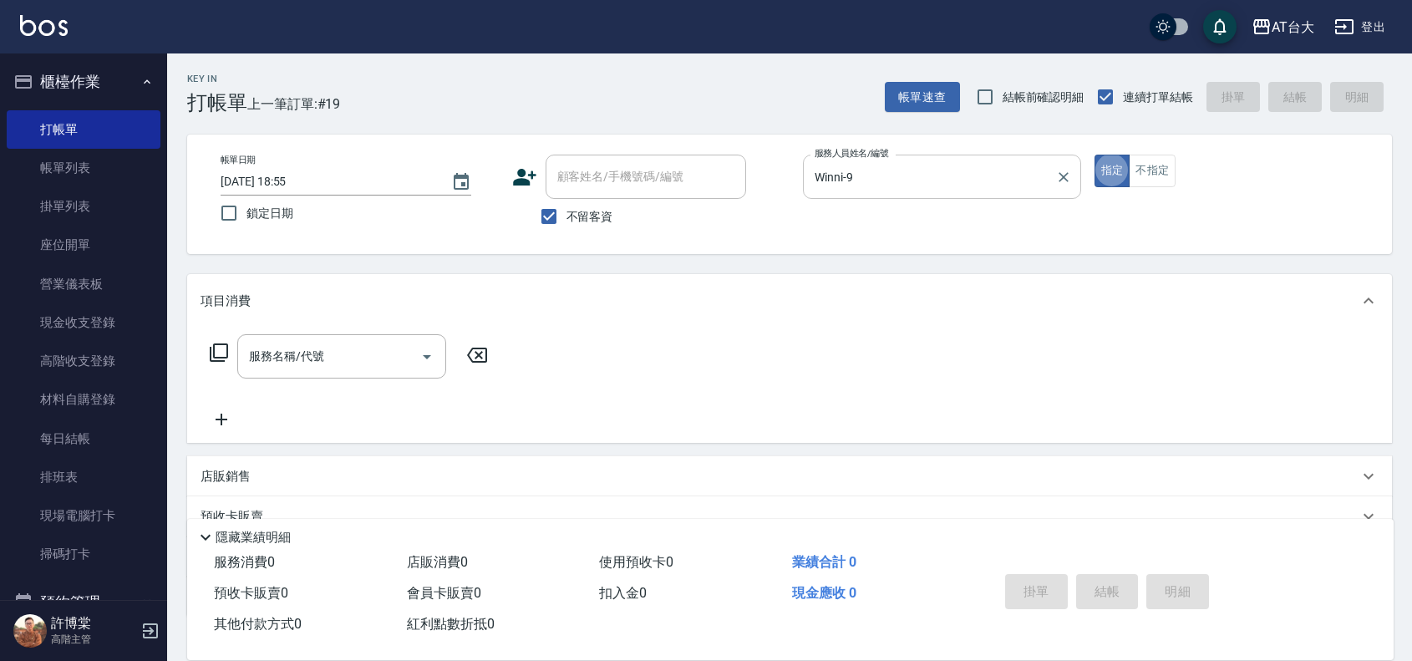
type button "true"
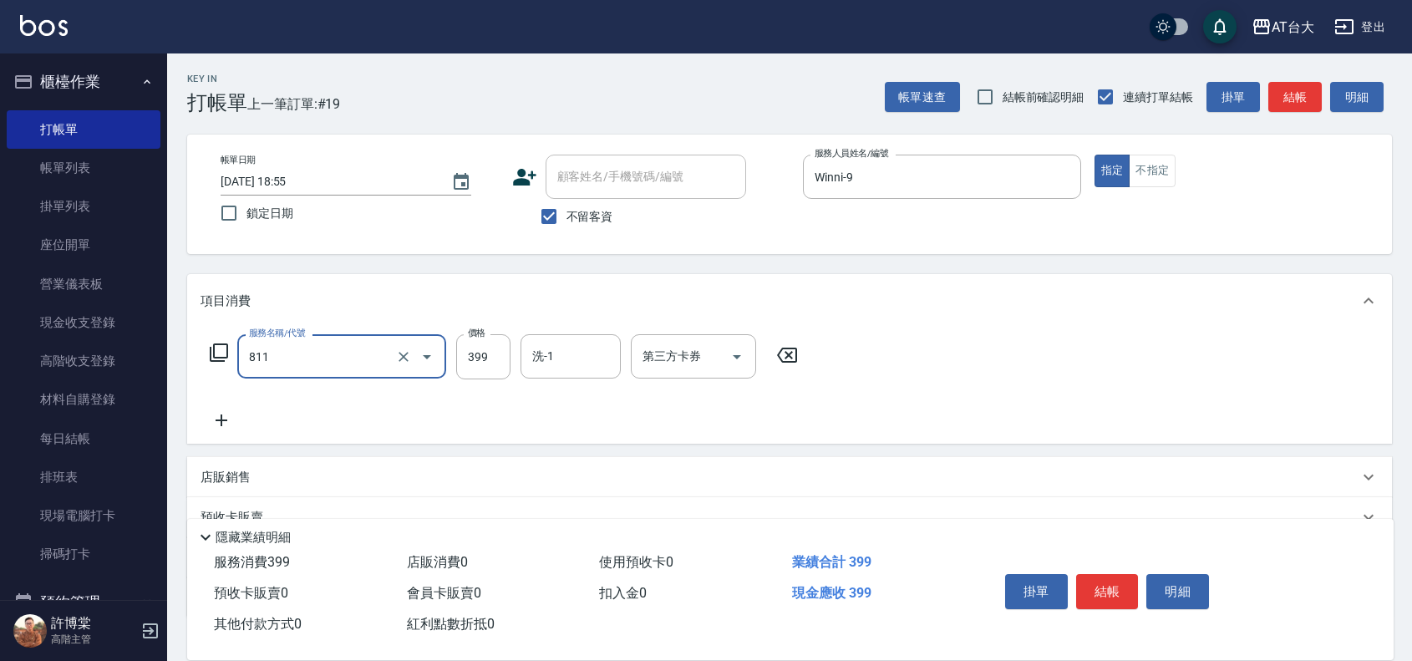
type input "洗+剪(811)"
type input "450"
click at [1112, 583] on button "結帳" at bounding box center [1107, 591] width 63 height 35
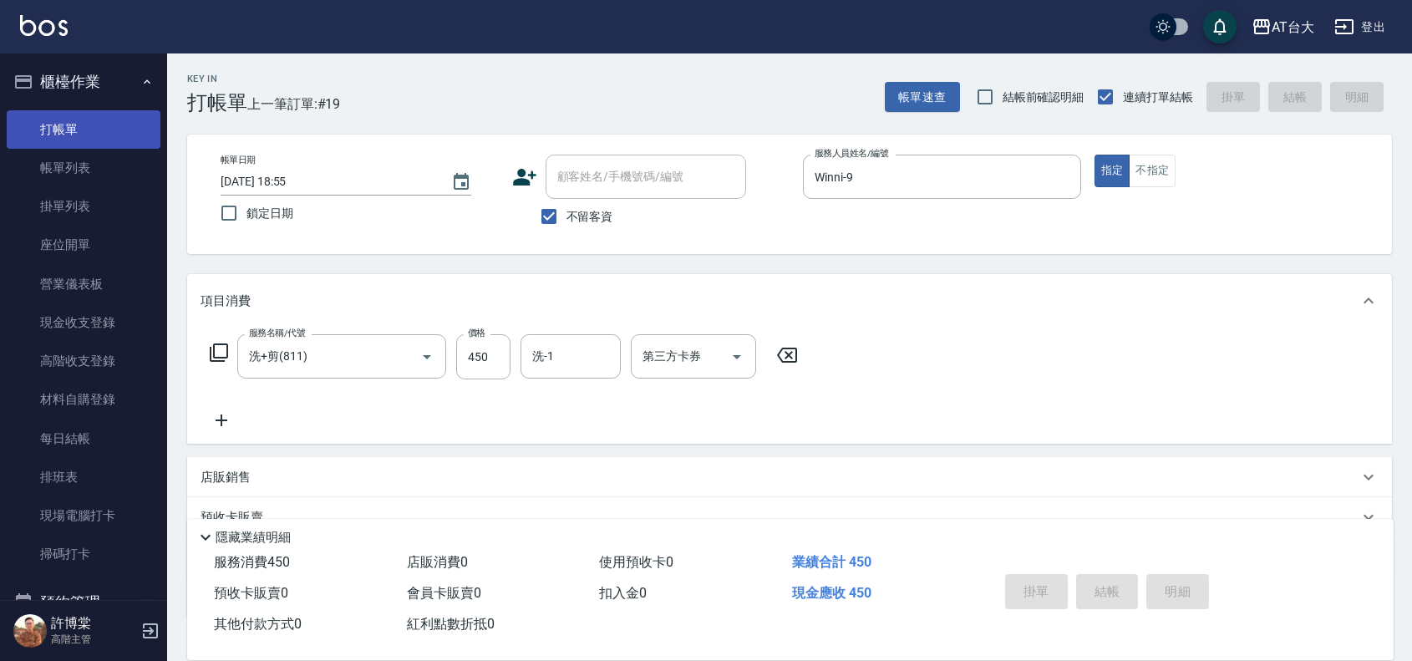
drag, startPoint x: 38, startPoint y: 161, endPoint x: 48, endPoint y: 138, distance: 25.5
click at [38, 161] on link "帳單列表" at bounding box center [84, 168] width 154 height 38
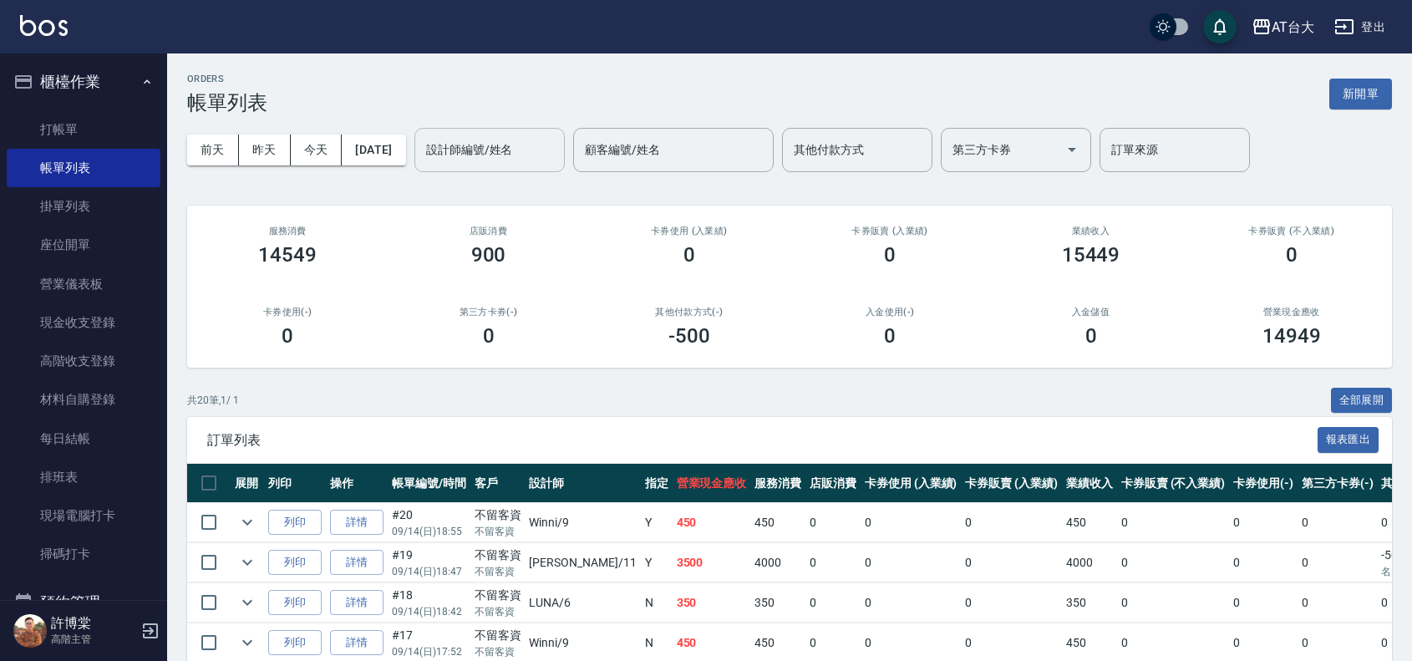
click at [461, 147] on input "設計師編號/姓名" at bounding box center [489, 149] width 135 height 29
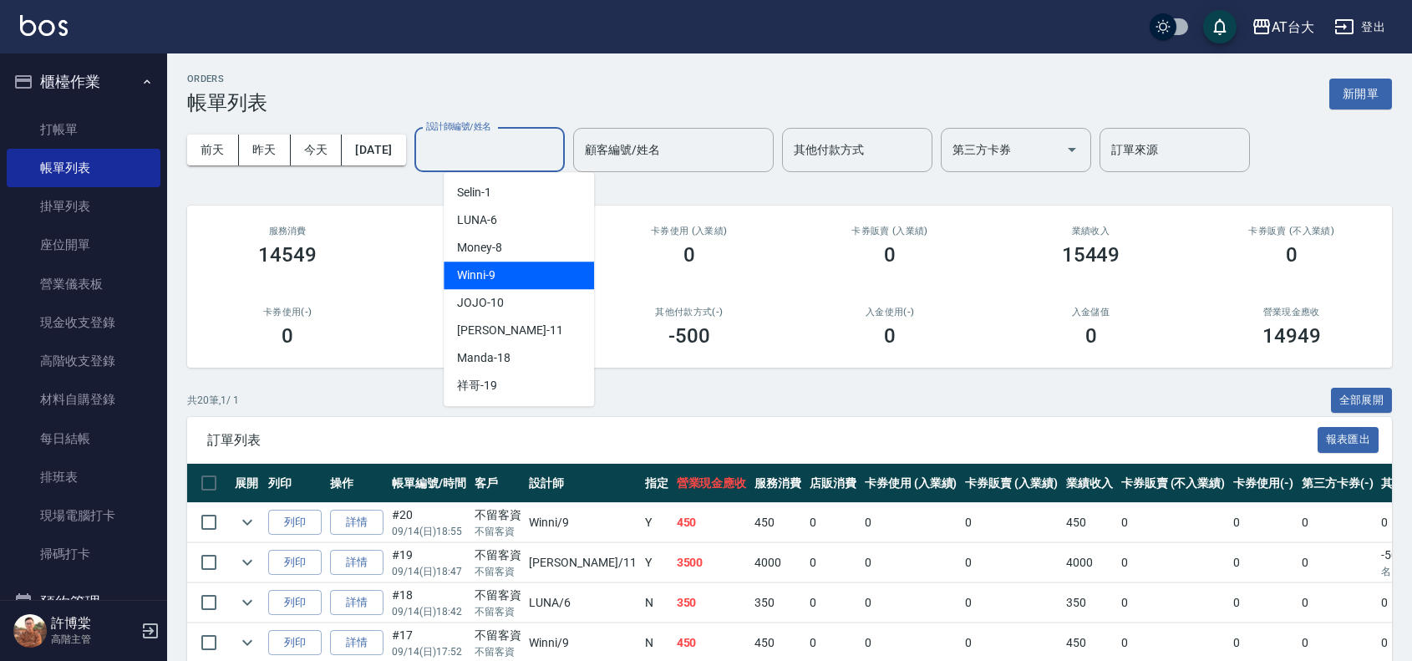
drag, startPoint x: 537, startPoint y: 268, endPoint x: 543, endPoint y: 247, distance: 22.7
click at [537, 268] on div "Winni -9" at bounding box center [519, 276] width 150 height 28
type input "Winni-9"
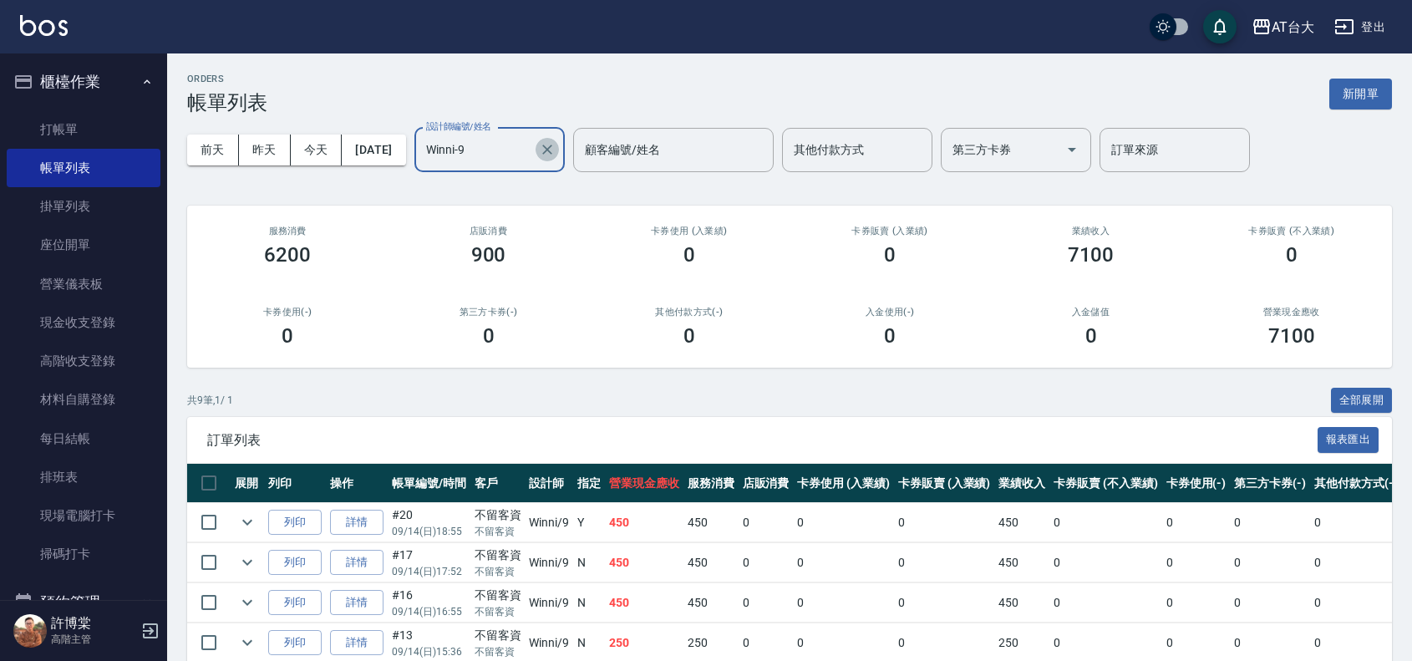
click at [556, 151] on icon "Clear" at bounding box center [547, 149] width 17 height 17
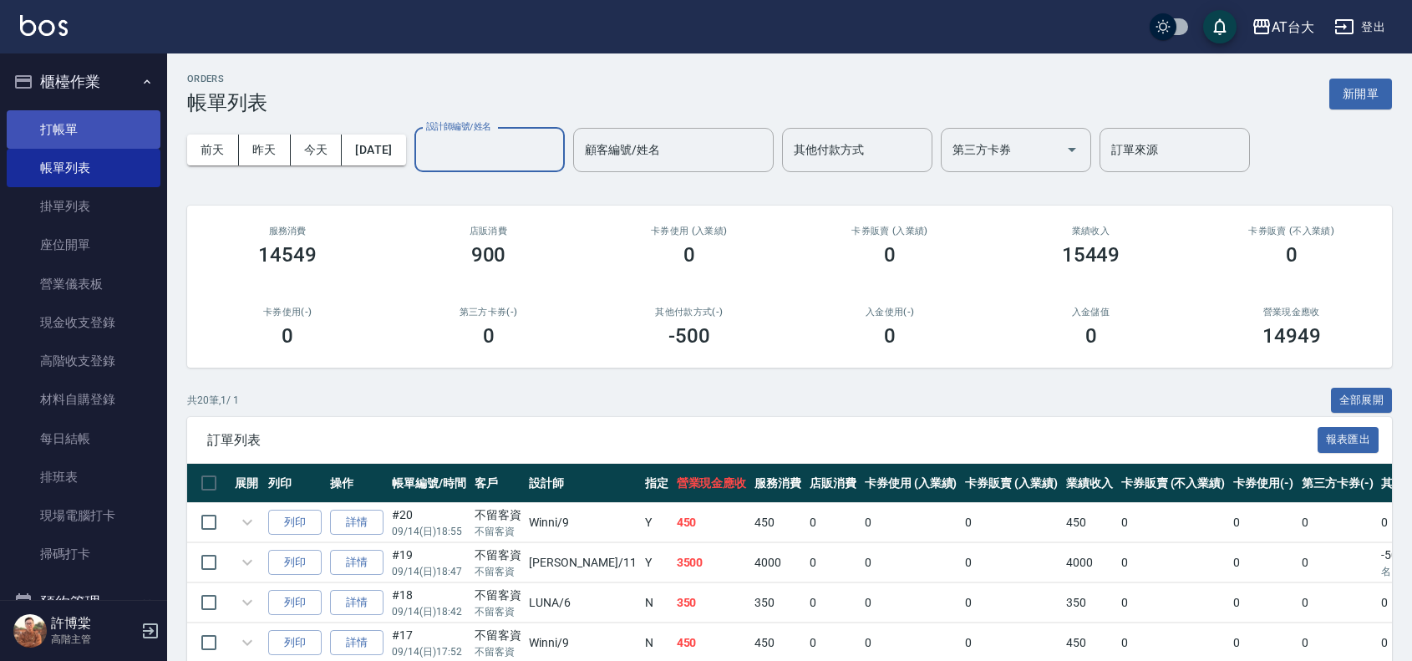
click at [64, 115] on link "打帳單" at bounding box center [84, 129] width 154 height 38
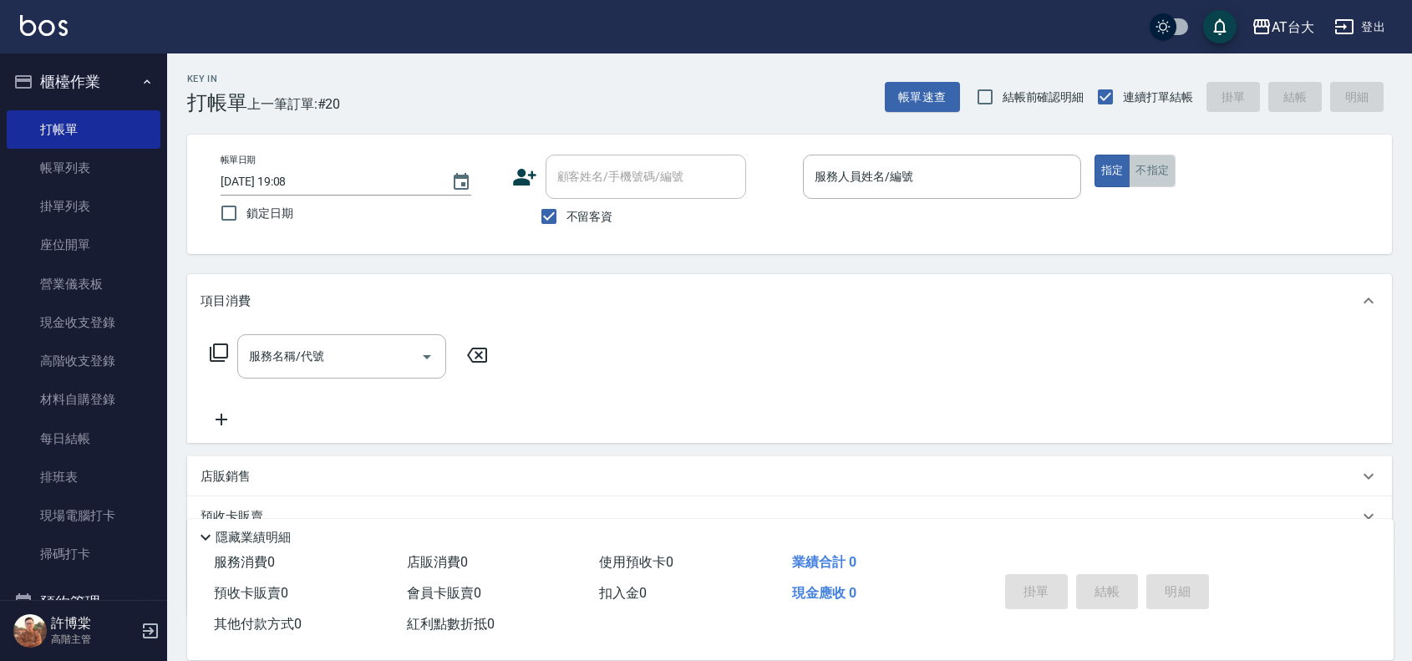
click at [1130, 167] on button "不指定" at bounding box center [1152, 171] width 47 height 33
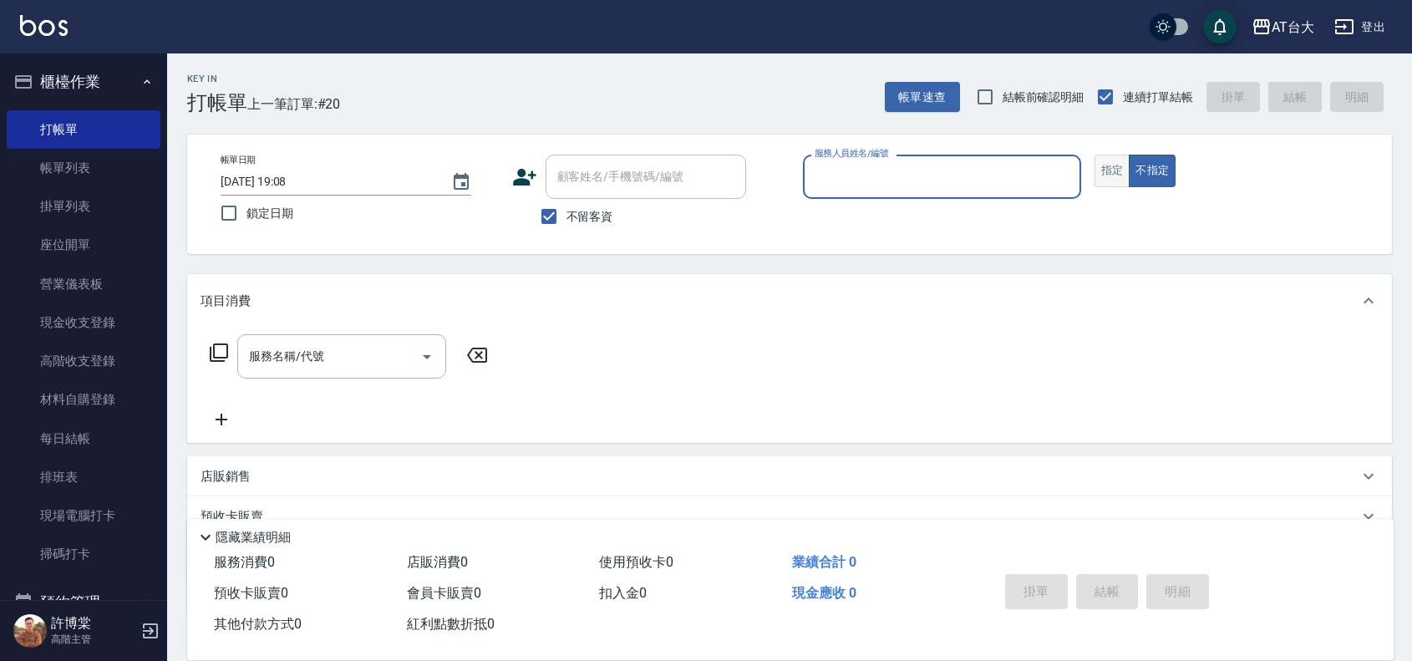
click at [1117, 171] on button "指定" at bounding box center [1113, 171] width 36 height 33
click at [923, 190] on input "服務人員姓名/編號" at bounding box center [942, 176] width 263 height 29
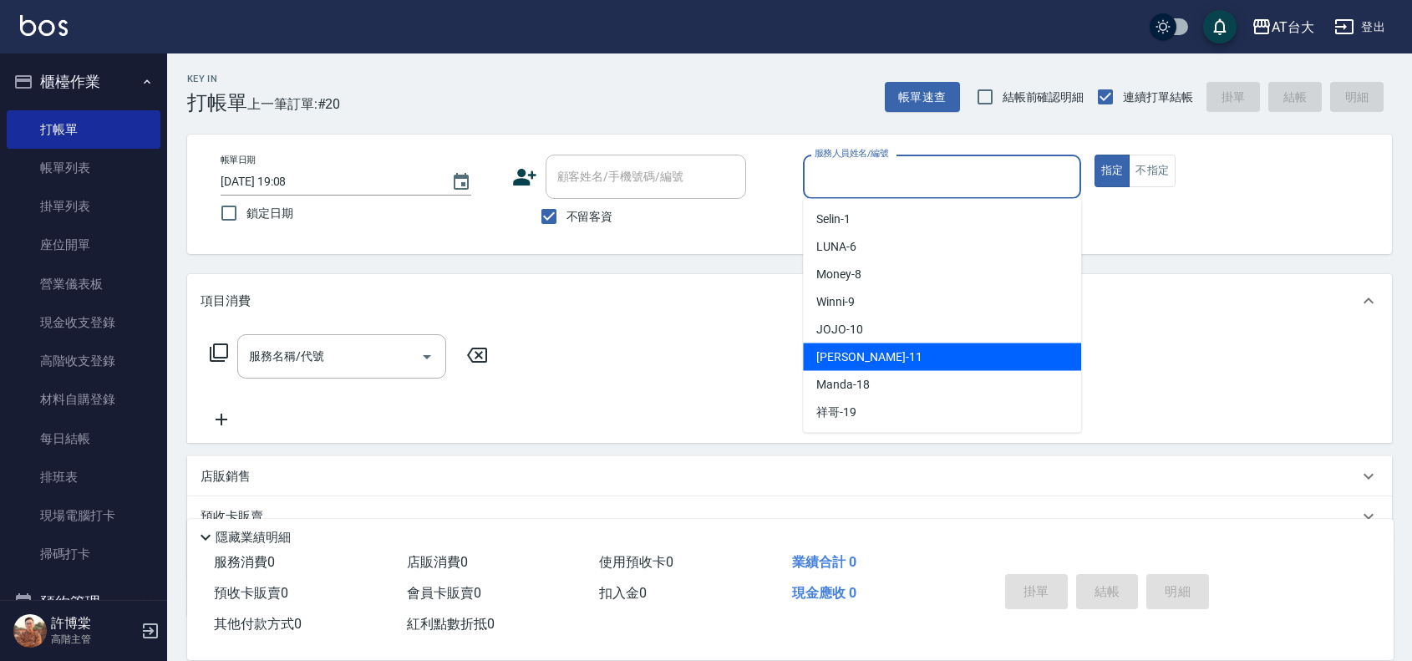
click at [901, 349] on div "[PERSON_NAME] -11" at bounding box center [942, 357] width 278 height 28
type input "[PERSON_NAME]-11"
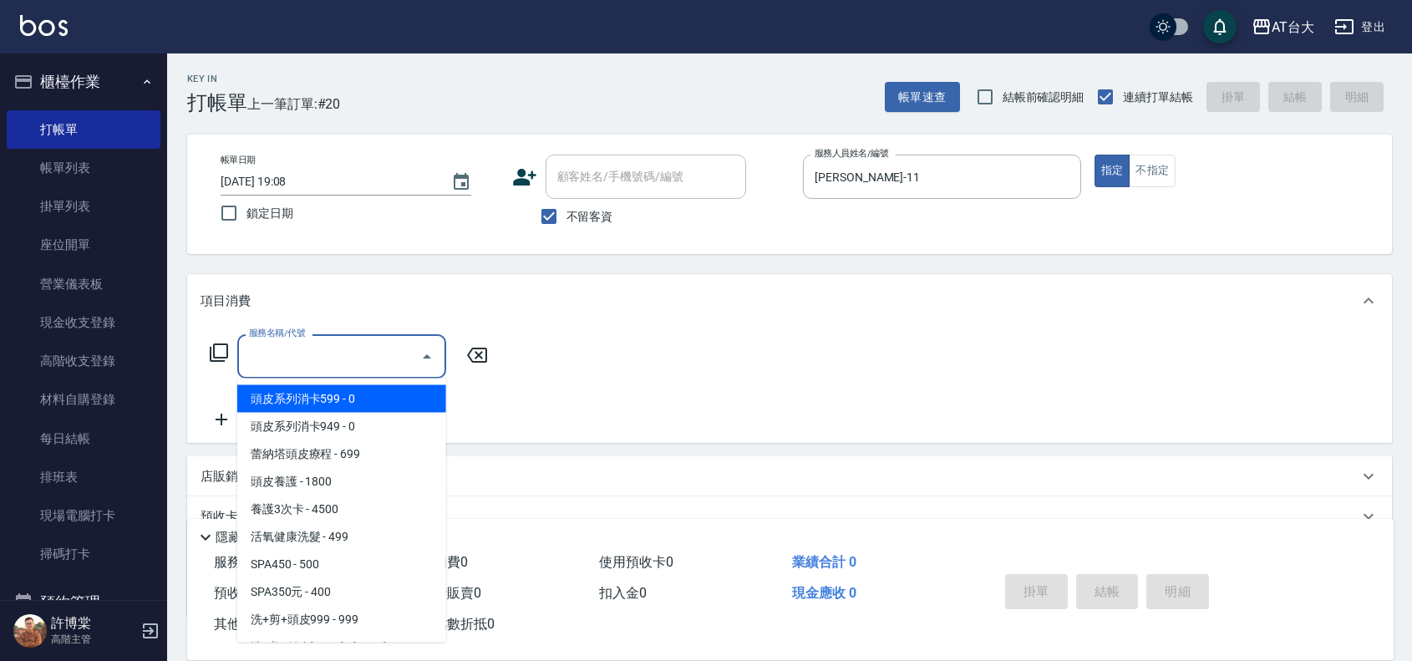
click at [378, 359] on input "服務名稱/代號" at bounding box center [329, 356] width 169 height 29
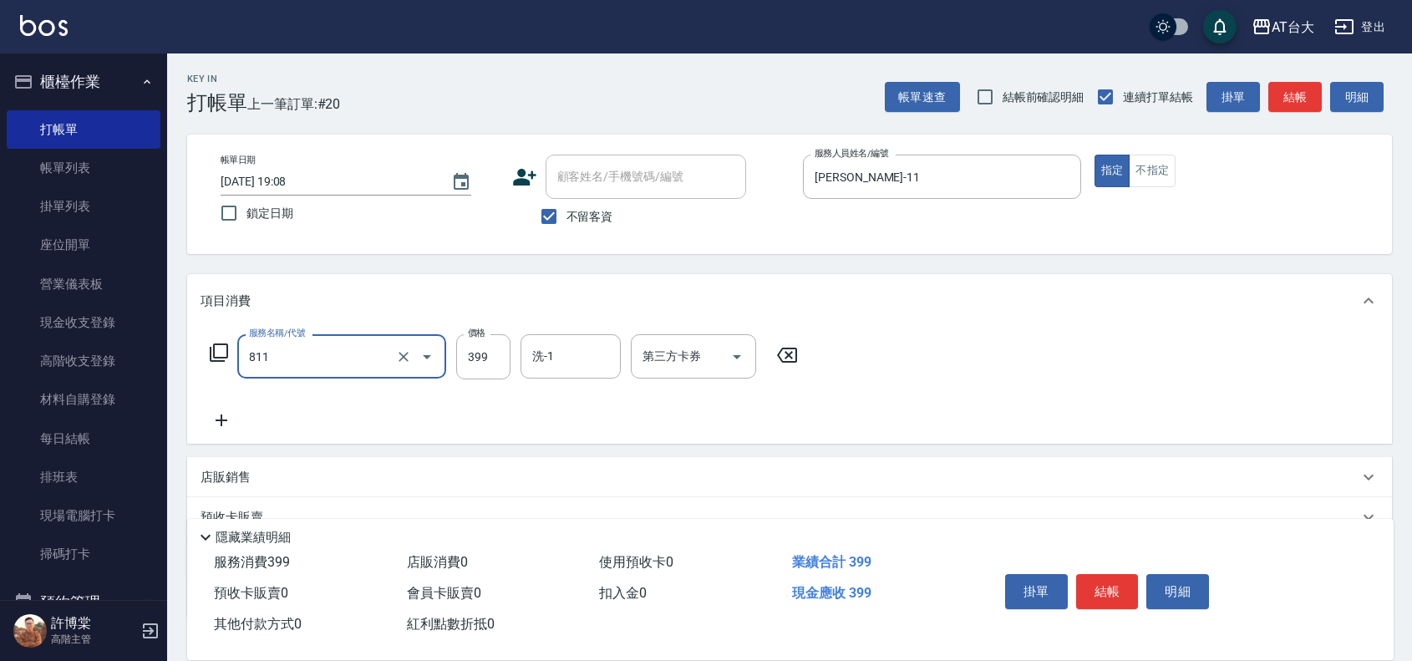
type input "洗+剪(811)"
type input "700"
click at [1100, 577] on button "結帳" at bounding box center [1107, 591] width 63 height 35
type input "[DATE] 19:09"
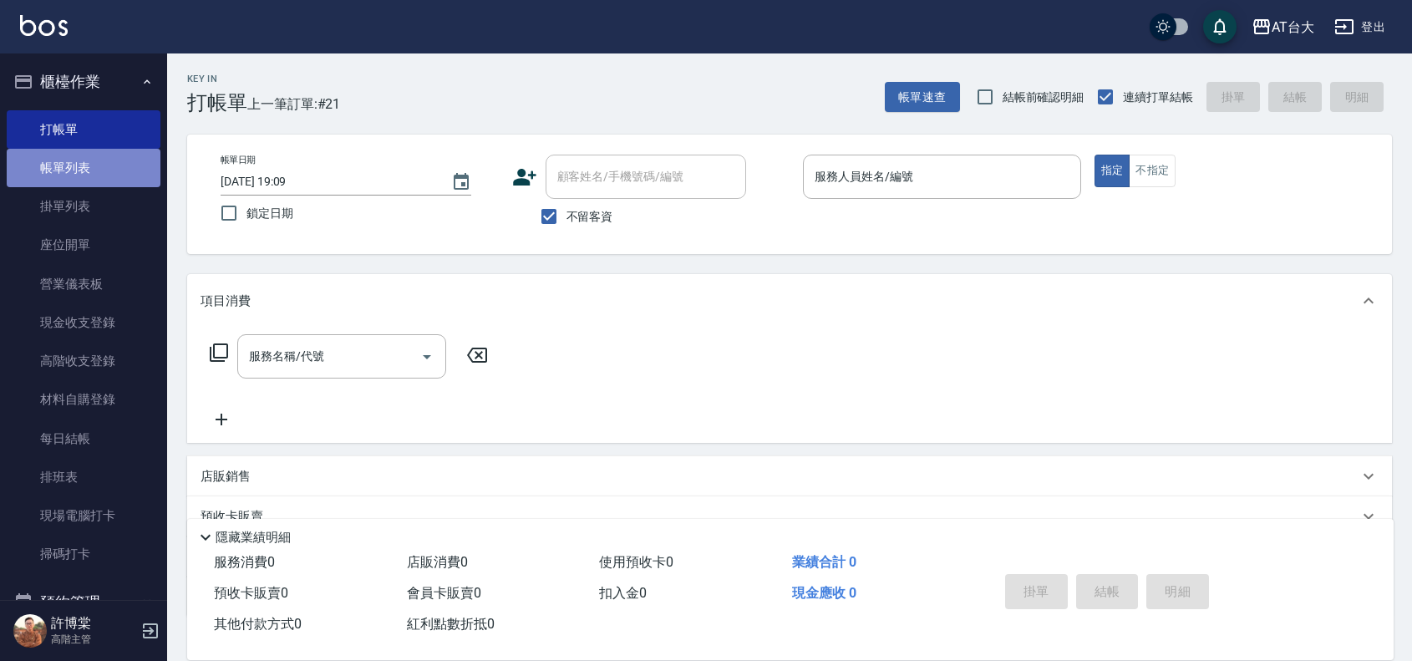
click at [118, 165] on link "帳單列表" at bounding box center [84, 168] width 154 height 38
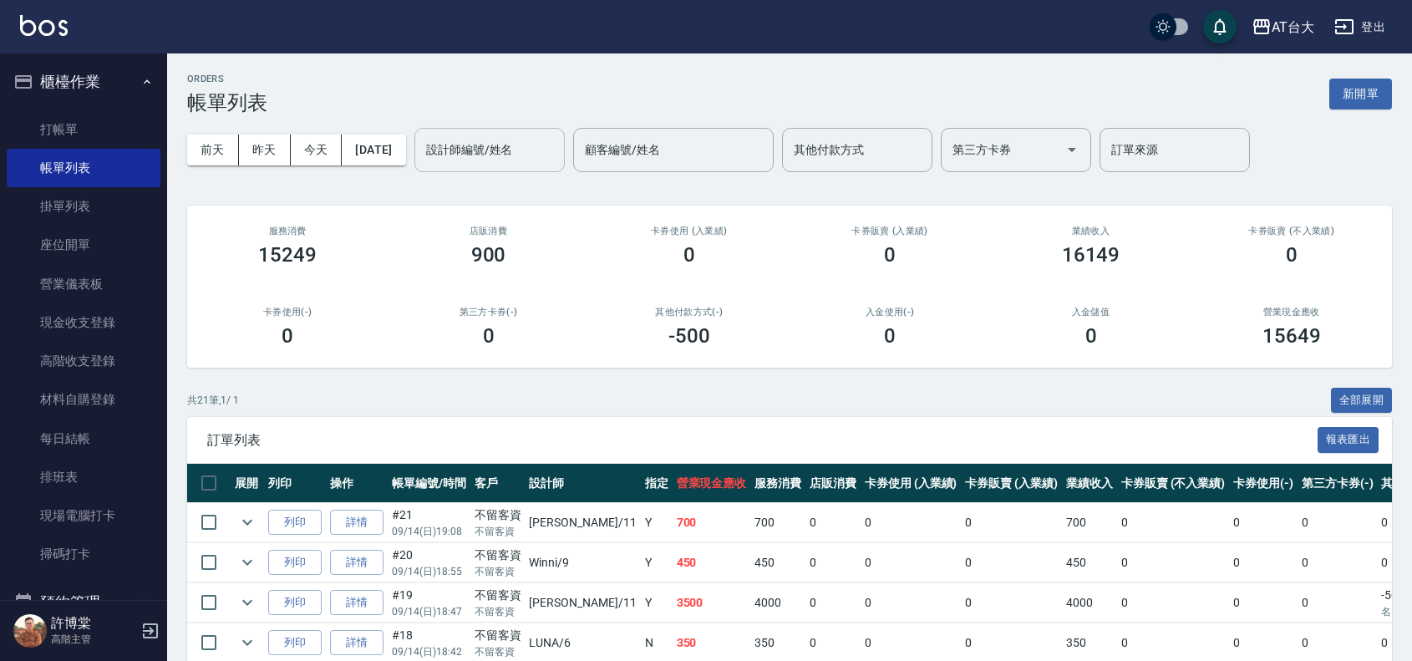
click at [508, 146] on input "設計師編號/姓名" at bounding box center [489, 149] width 135 height 29
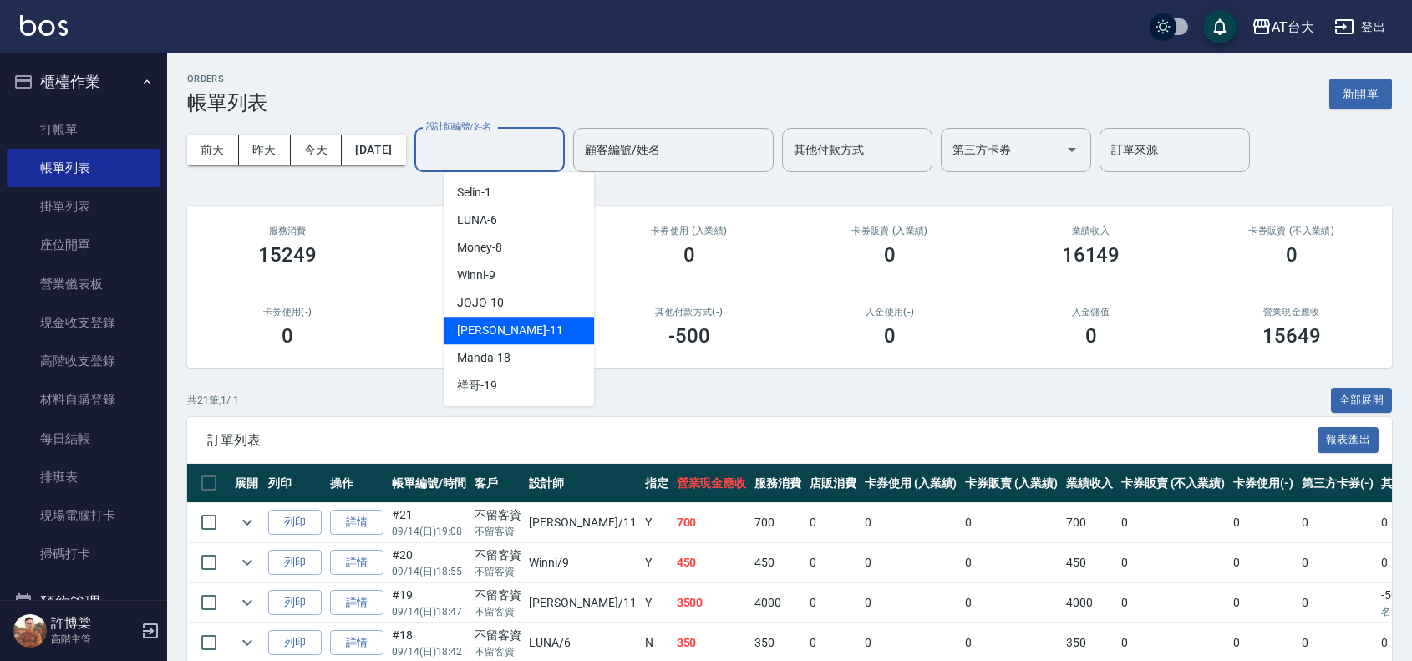
click at [502, 330] on span "[PERSON_NAME] -11" at bounding box center [509, 331] width 105 height 18
type input "[PERSON_NAME]-11"
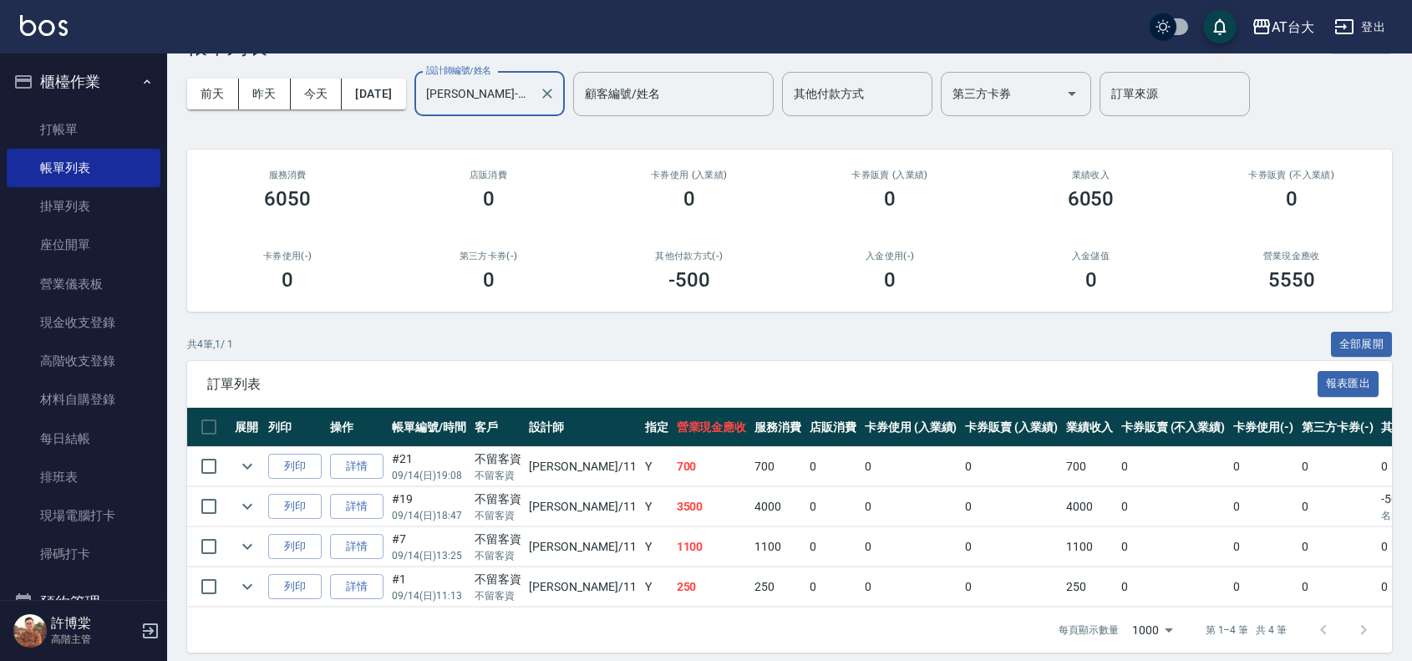
scroll to position [84, 0]
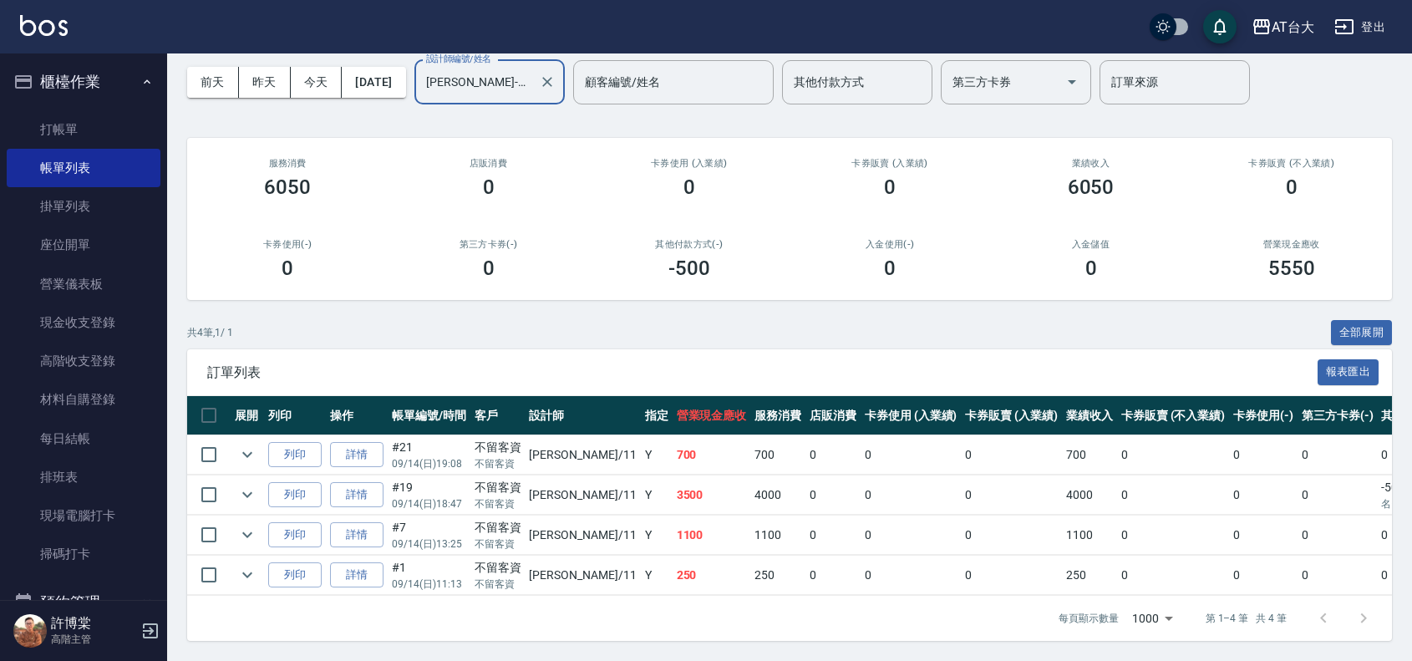
click at [678, 482] on td "3500" at bounding box center [712, 495] width 79 height 39
drag, startPoint x: 660, startPoint y: 481, endPoint x: 583, endPoint y: 472, distance: 78.2
click at [583, 476] on tr "列印 詳情 #19 09/14 (日) 18:47 不留客資 不留客資 [PERSON_NAME] /11 Y 3500 4000 0 0 0 4000 0 …" at bounding box center [905, 495] width 1437 height 39
click at [806, 491] on td "0" at bounding box center [833, 495] width 55 height 39
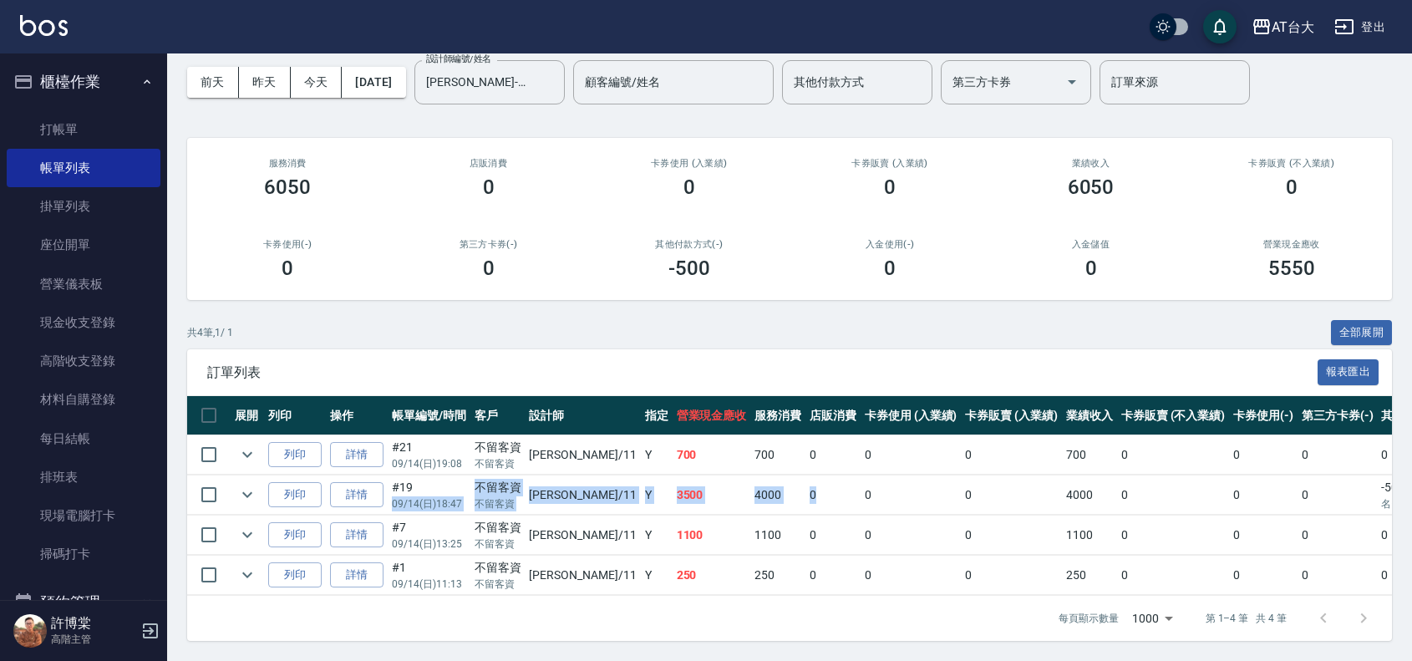
drag, startPoint x: 762, startPoint y: 474, endPoint x: 457, endPoint y: 470, distance: 305.1
click at [457, 476] on tr "列印 詳情 #19 09/14 (日) 18:47 不留客資 不留客資 [PERSON_NAME] /11 Y 3500 4000 0 0 0 4000 0 …" at bounding box center [905, 495] width 1437 height 39
click at [861, 516] on td "0" at bounding box center [911, 535] width 101 height 39
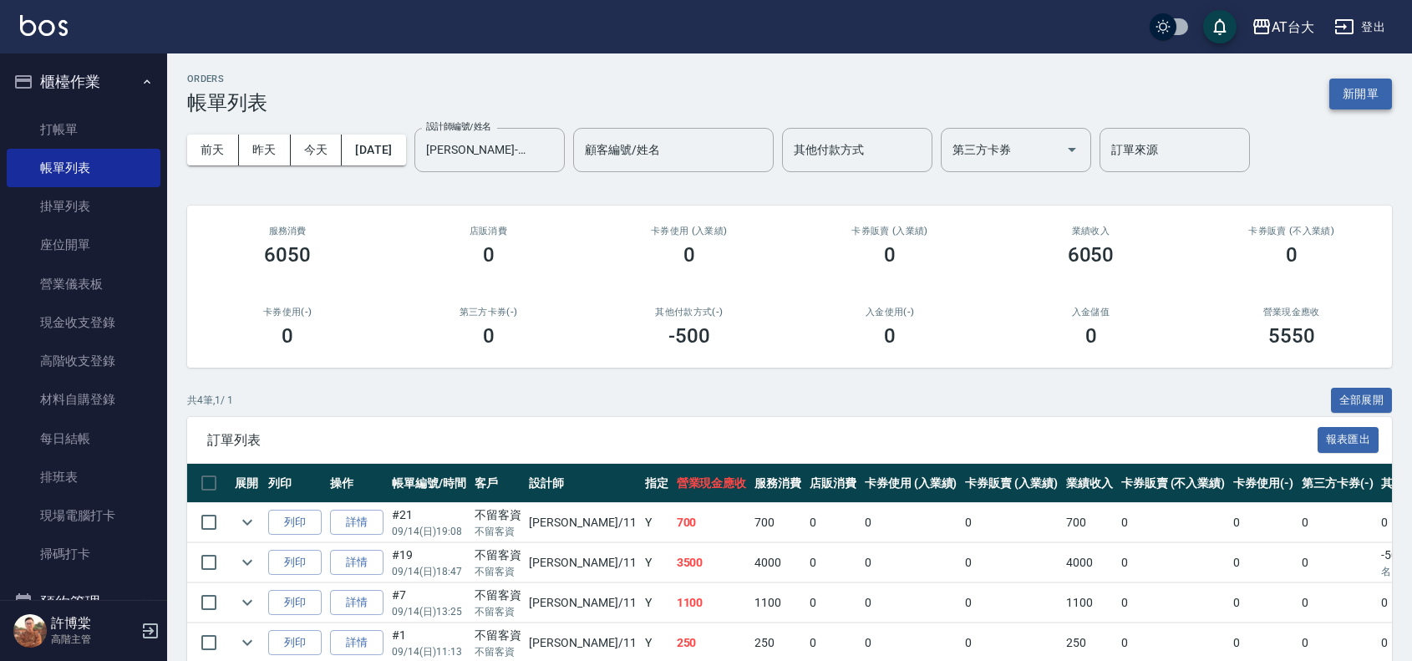
click at [1377, 101] on button "新開單" at bounding box center [1361, 94] width 63 height 31
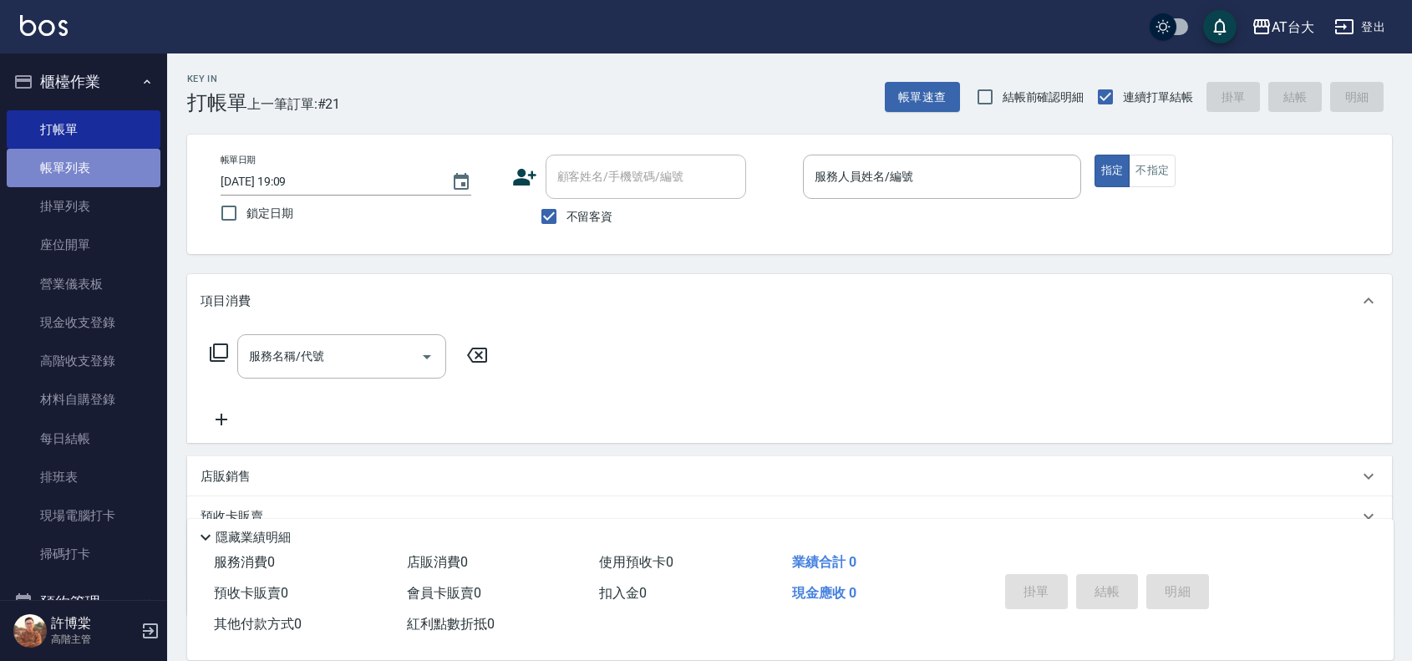
click at [99, 176] on link "帳單列表" at bounding box center [84, 168] width 154 height 38
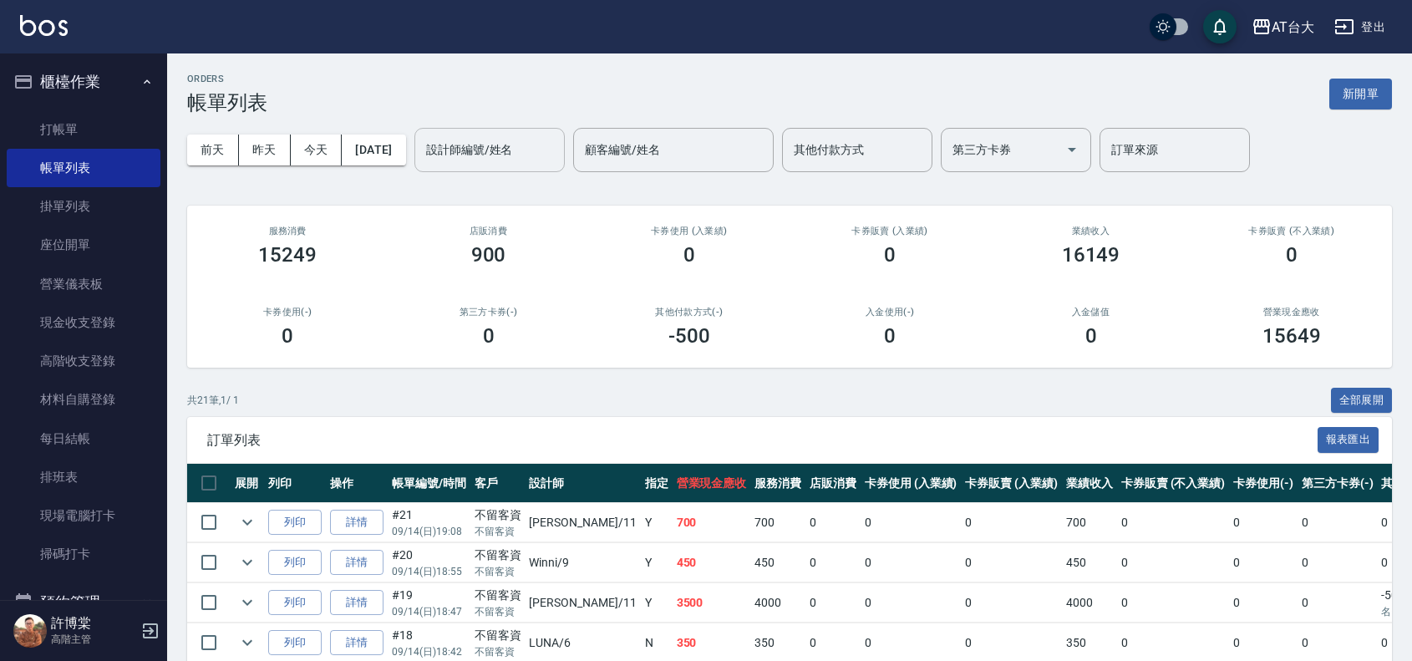
click at [518, 156] on input "設計師編號/姓名" at bounding box center [489, 149] width 135 height 29
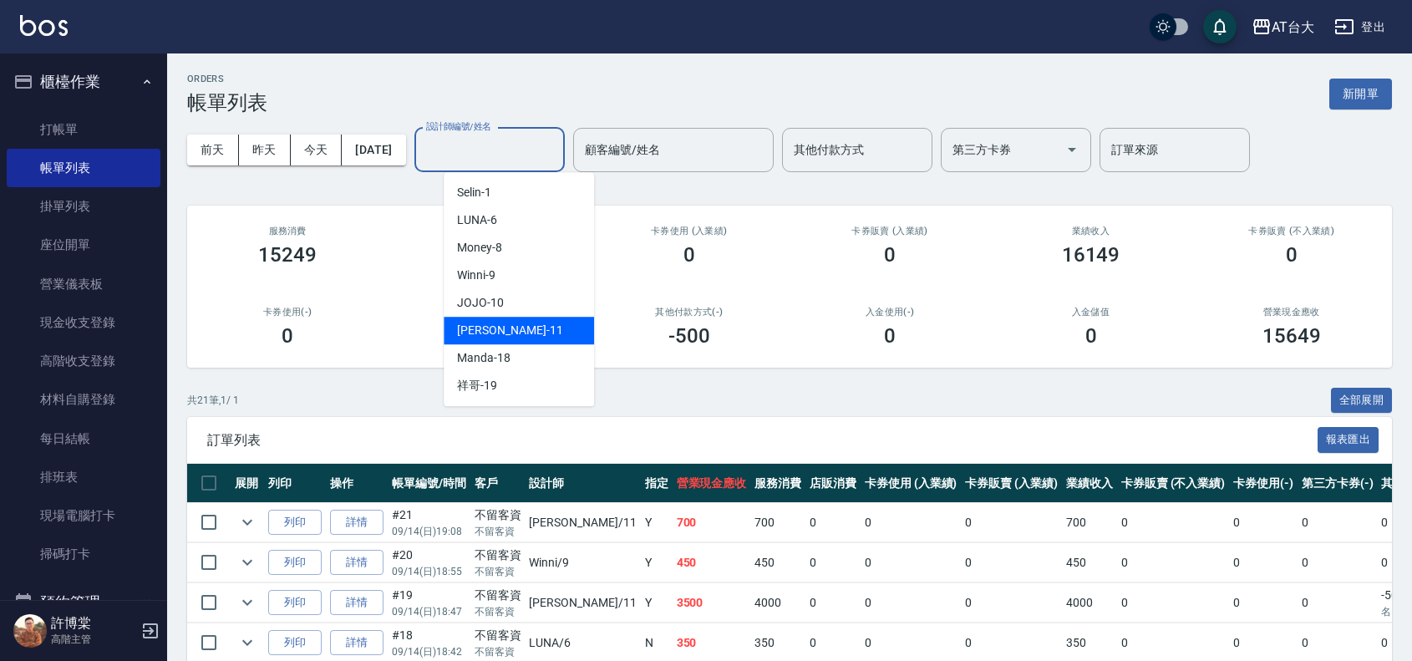
click at [527, 322] on div "[PERSON_NAME] -11" at bounding box center [519, 331] width 150 height 28
type input "[PERSON_NAME]-11"
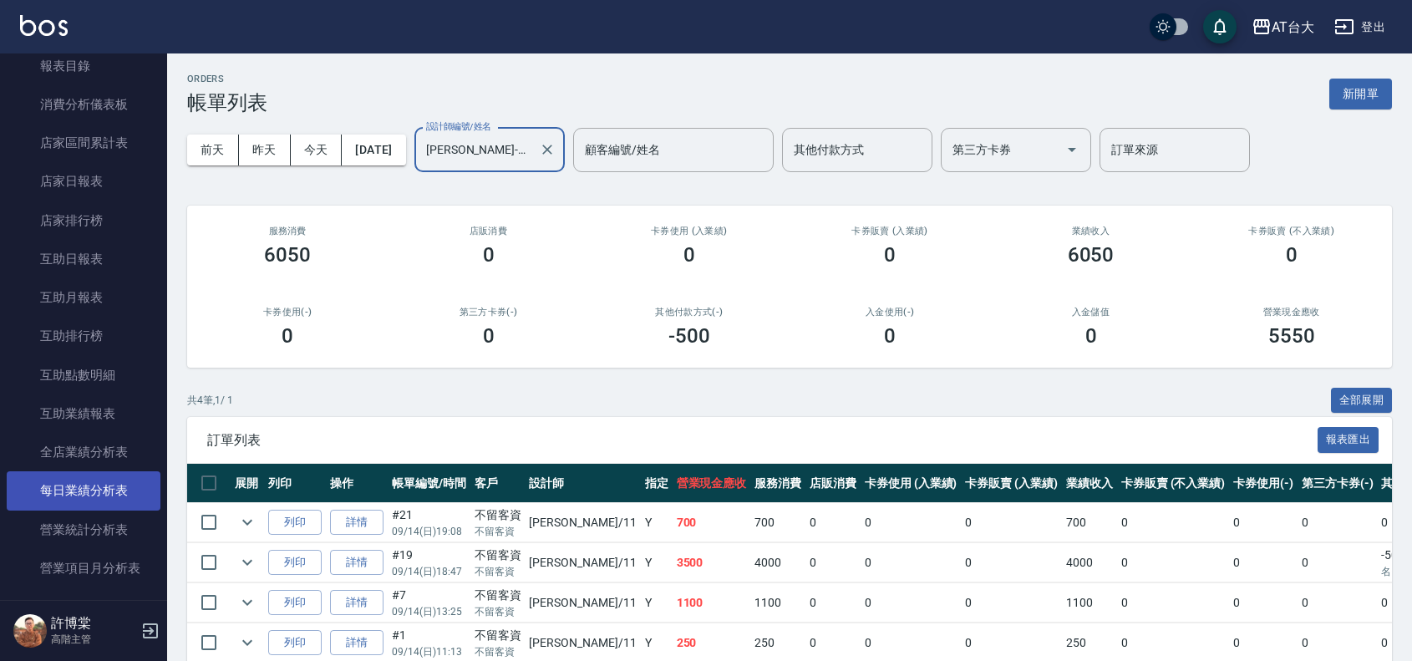
scroll to position [731, 0]
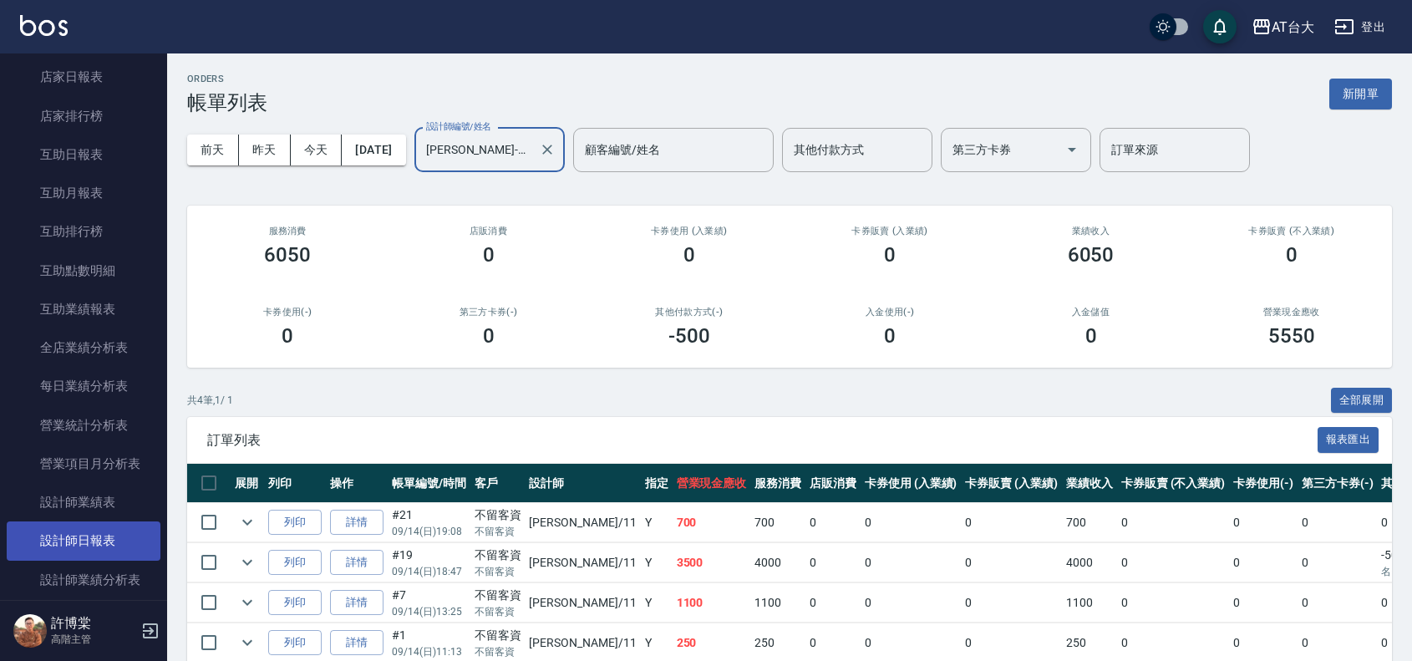
click at [127, 533] on link "設計師日報表" at bounding box center [84, 540] width 154 height 38
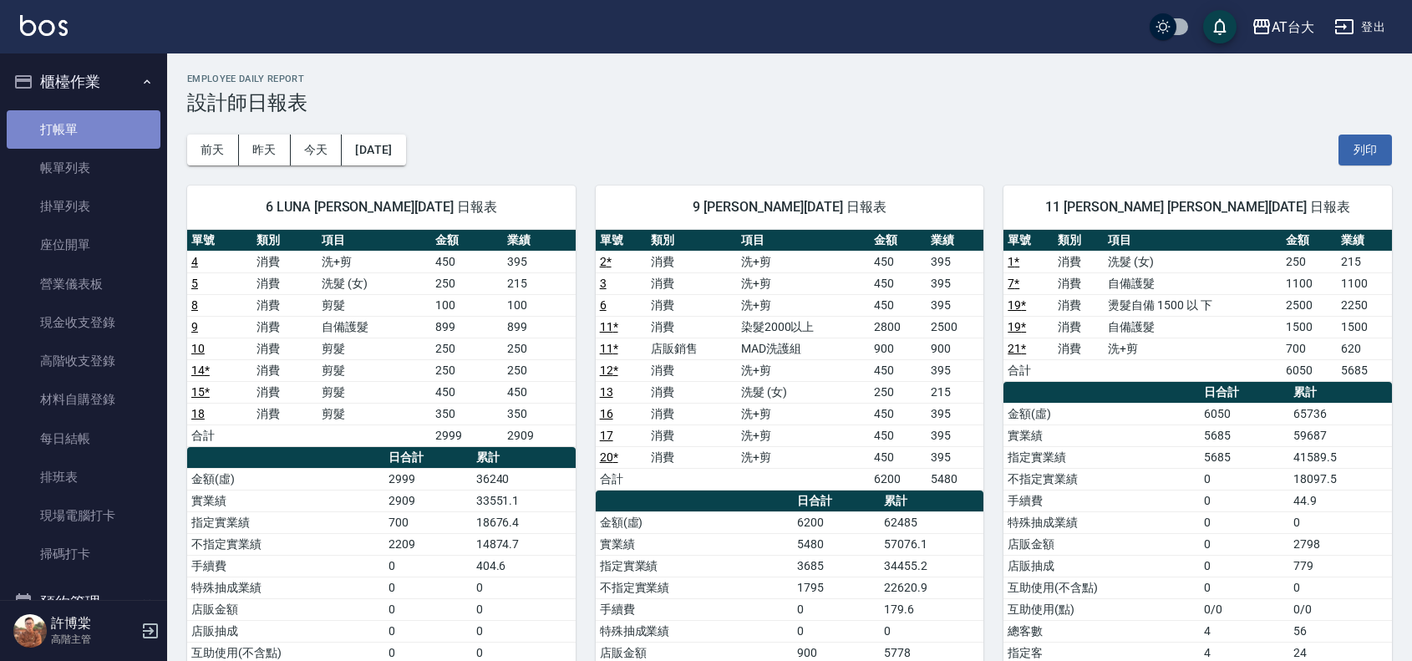
click at [99, 124] on link "打帳單" at bounding box center [84, 129] width 154 height 38
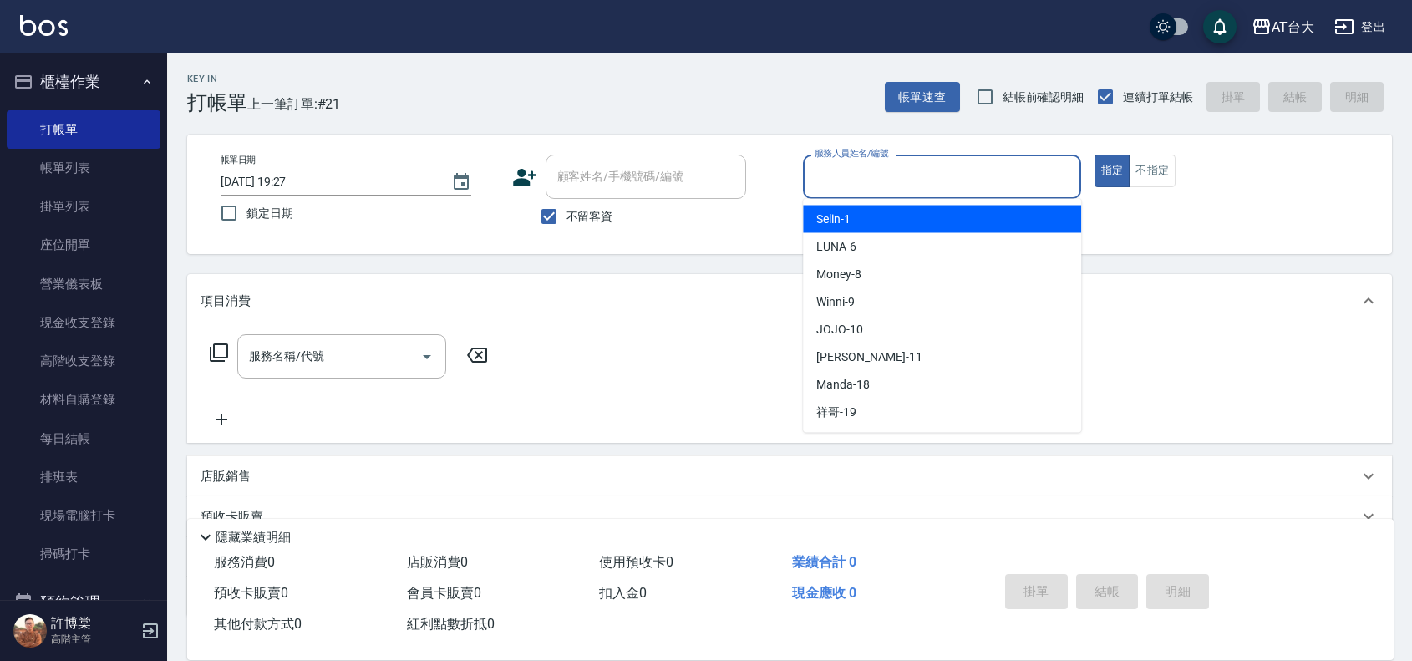
click at [970, 171] on input "服務人員姓名/編號" at bounding box center [942, 176] width 263 height 29
type input "LUNA-6"
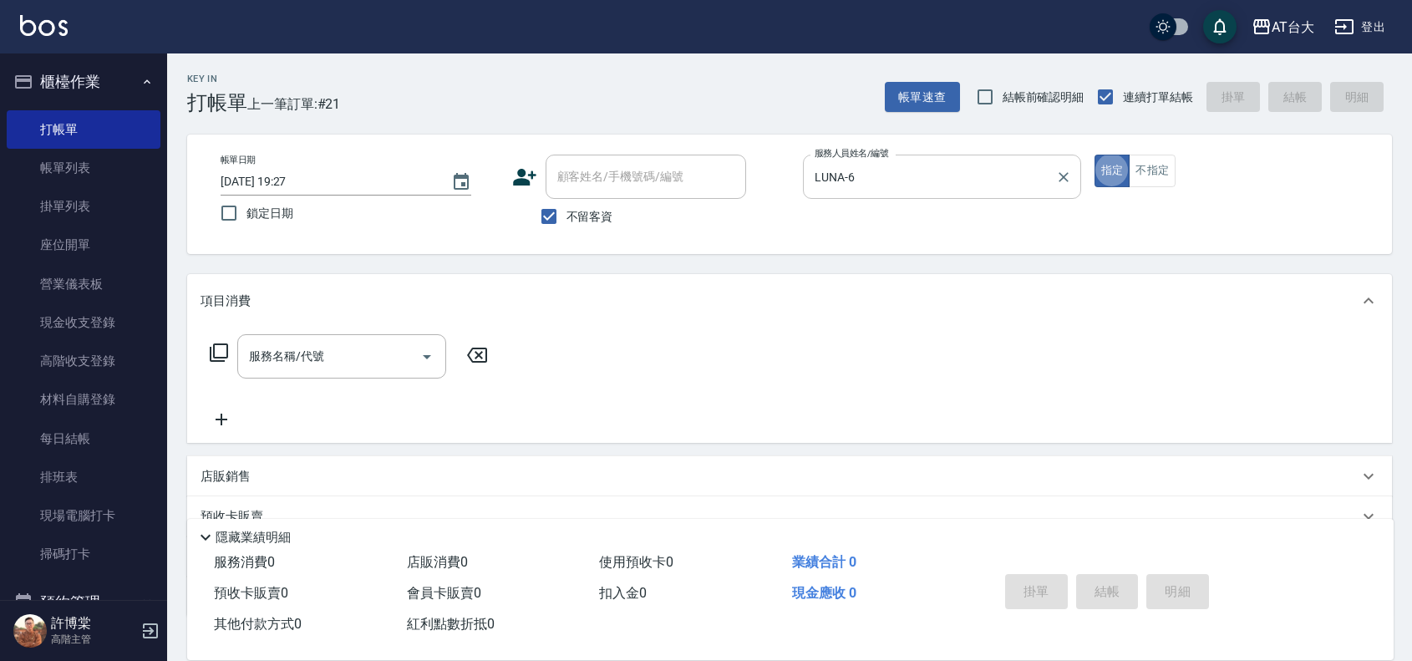
type button "true"
click at [1167, 180] on button "不指定" at bounding box center [1152, 171] width 47 height 33
click at [377, 369] on input "服務名稱/代號" at bounding box center [329, 356] width 169 height 29
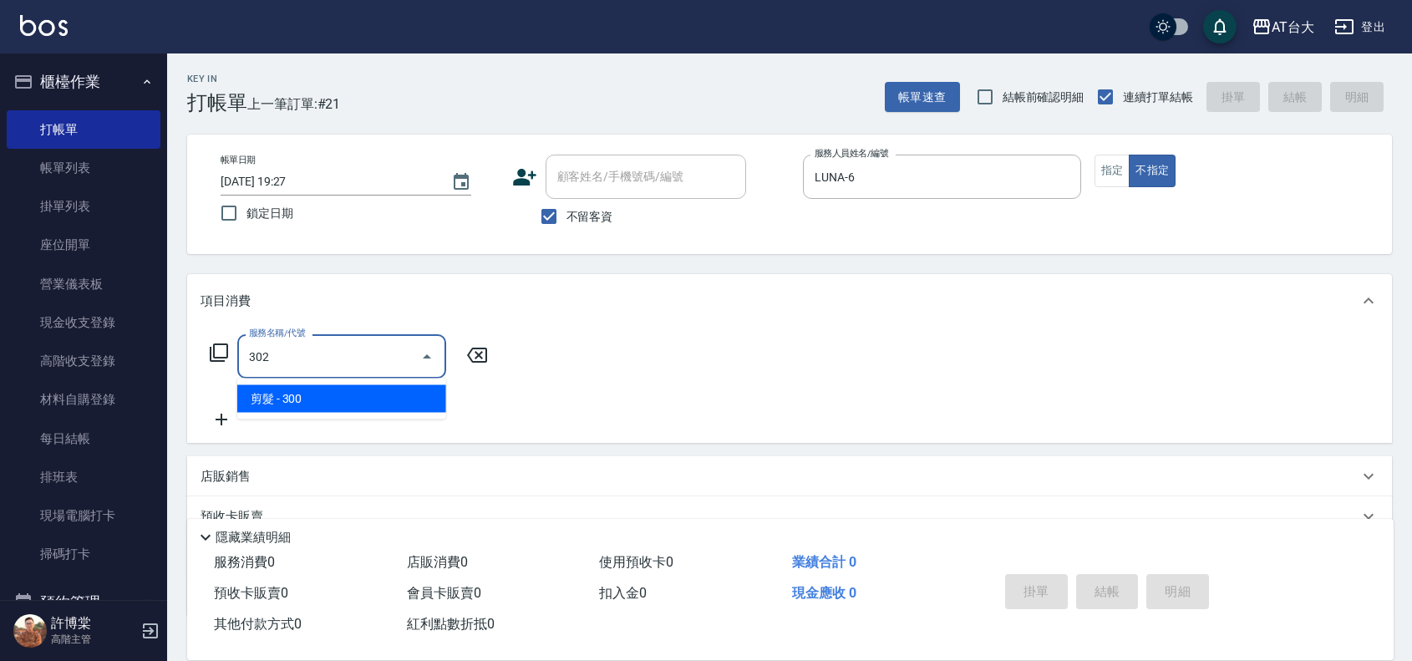
type input "剪髮(302)"
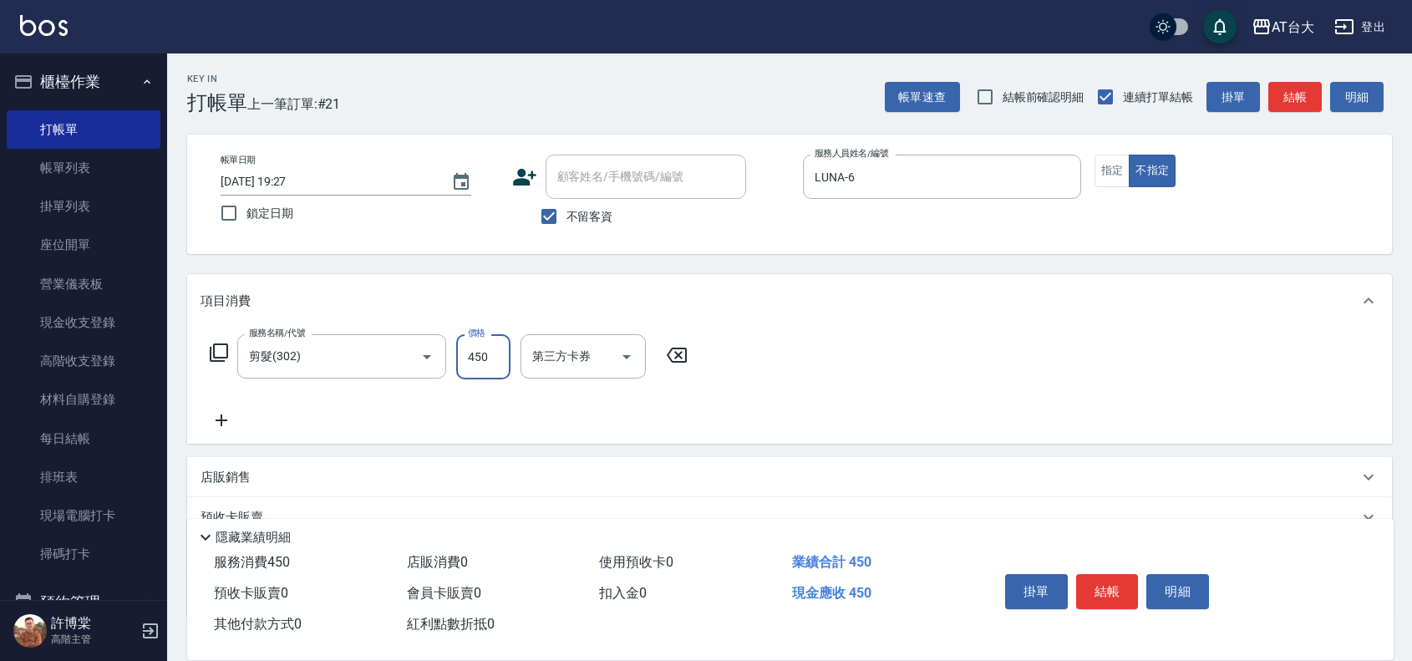
type input "450"
click at [1122, 583] on button "結帳" at bounding box center [1107, 591] width 63 height 35
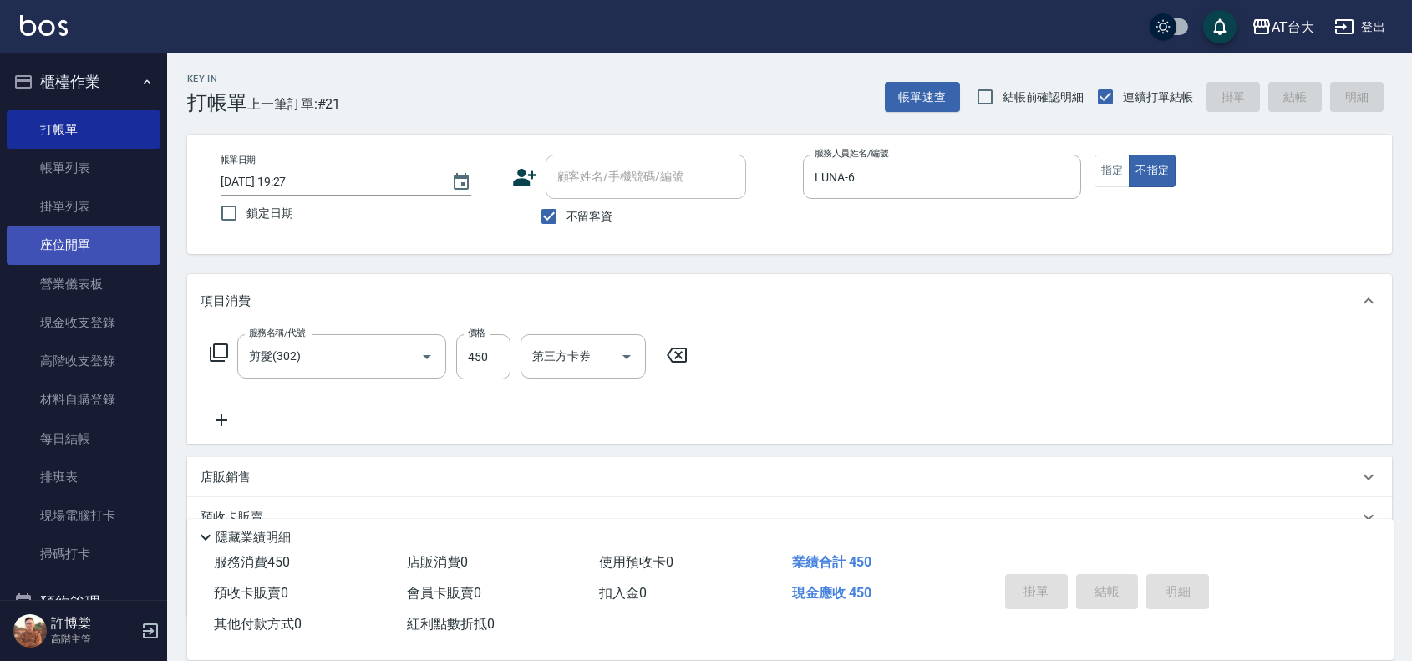
type input "[DATE] 19:47"
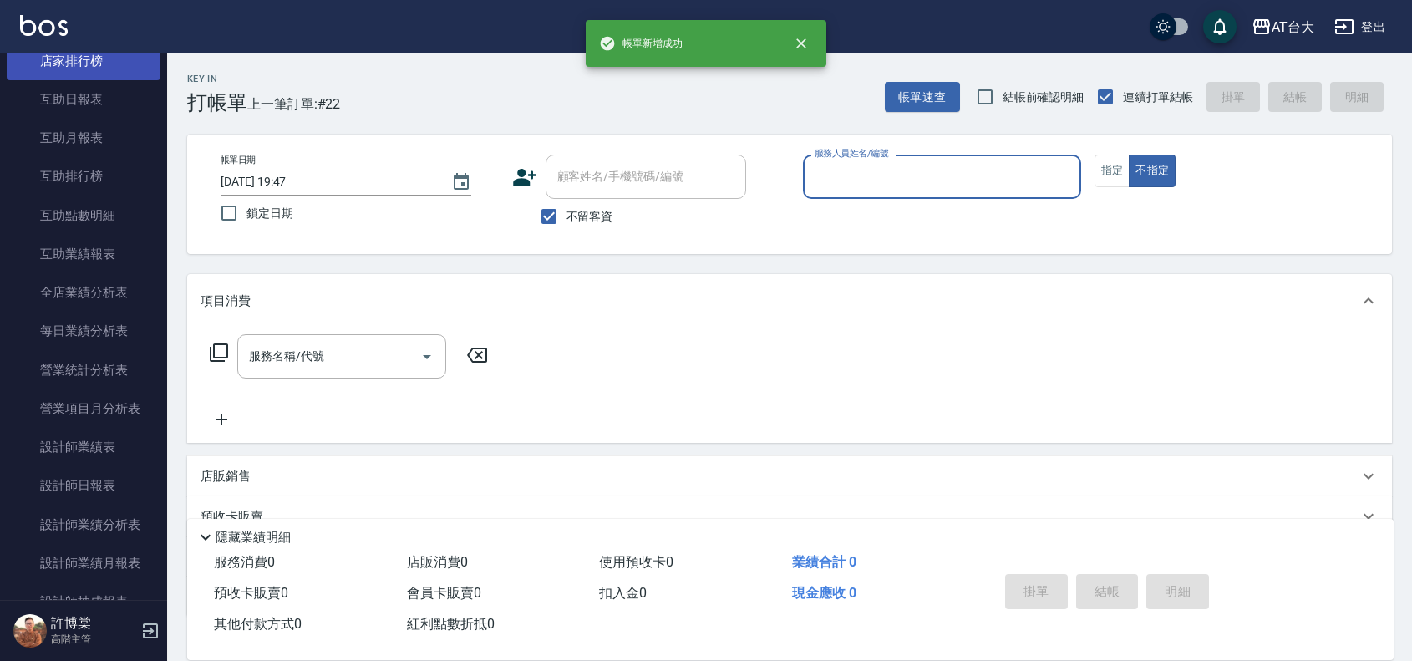
scroll to position [836, 0]
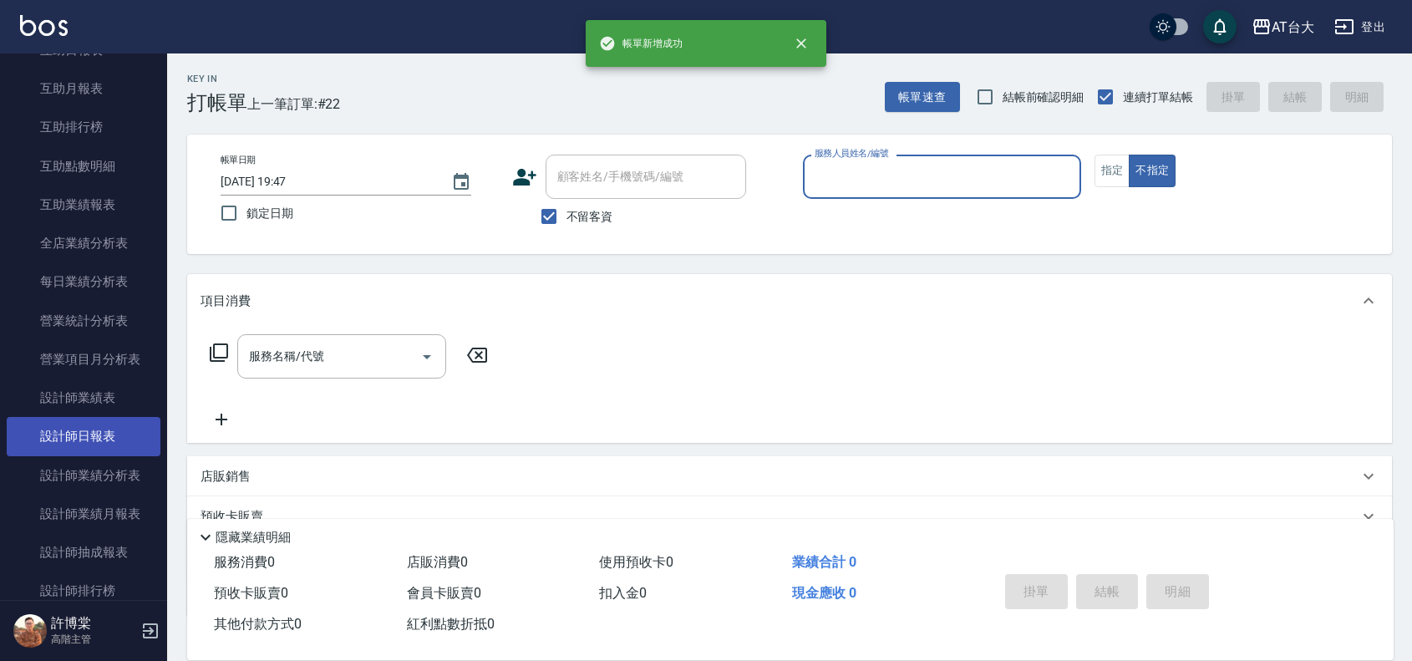
click at [74, 428] on link "設計師日報表" at bounding box center [84, 436] width 154 height 38
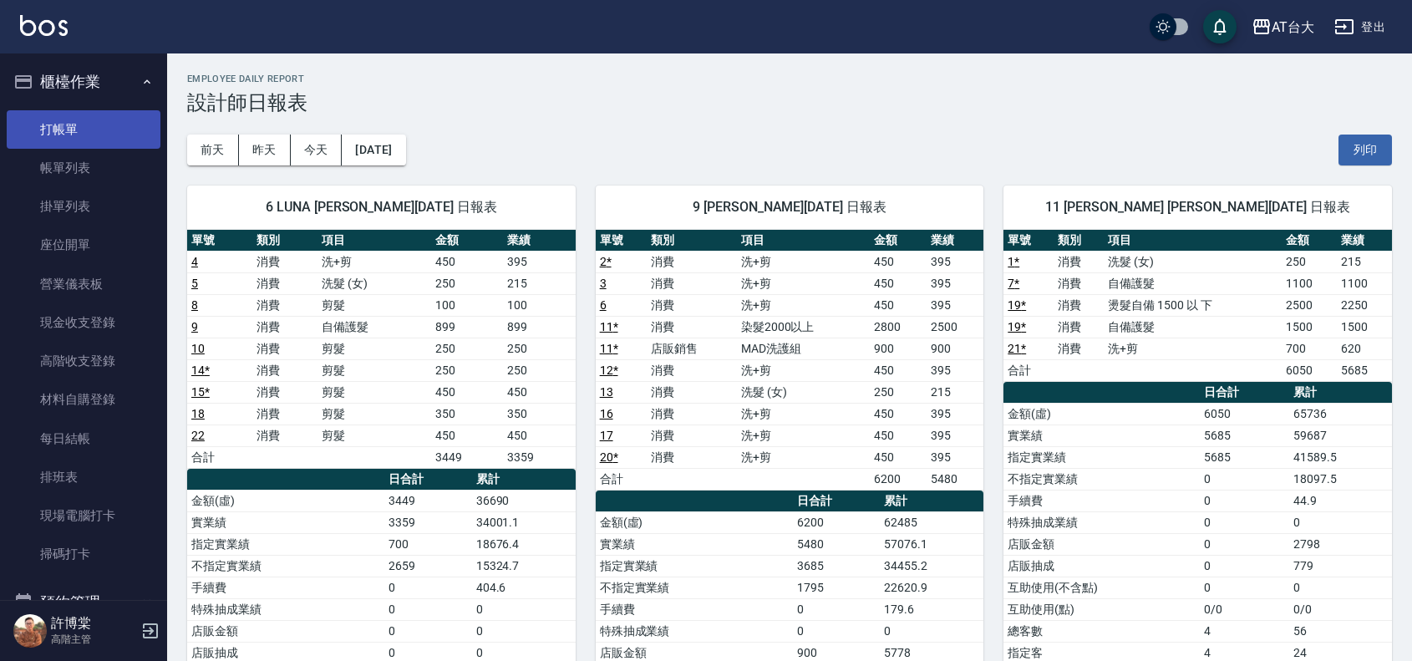
click at [82, 130] on link "打帳單" at bounding box center [84, 129] width 154 height 38
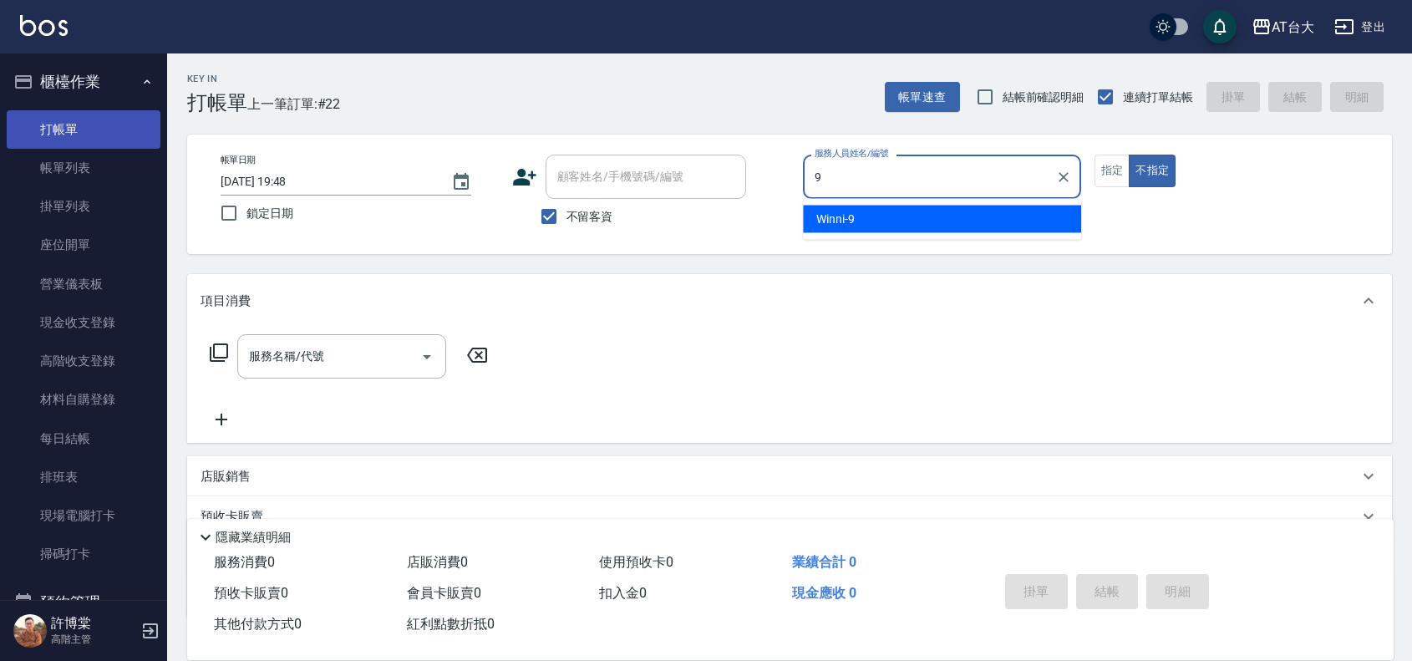
type input "Winni-9"
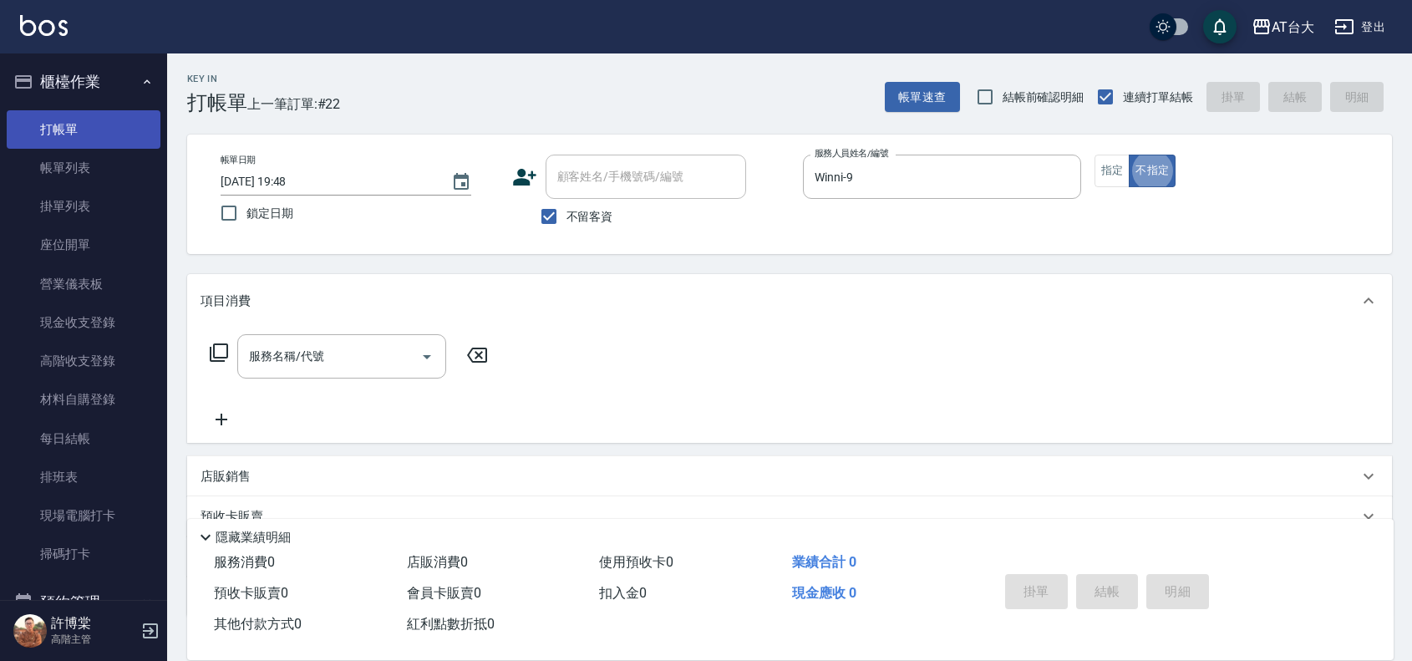
type button "false"
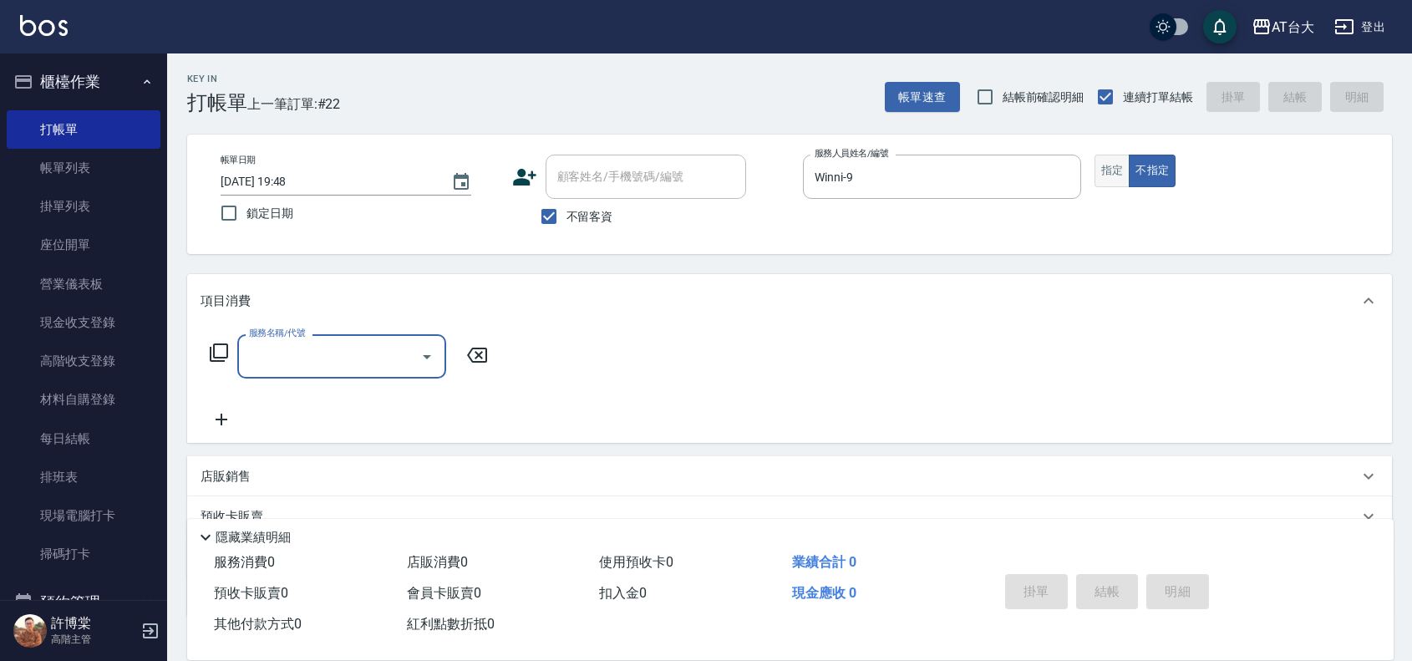
click at [1127, 181] on button "指定" at bounding box center [1113, 171] width 36 height 33
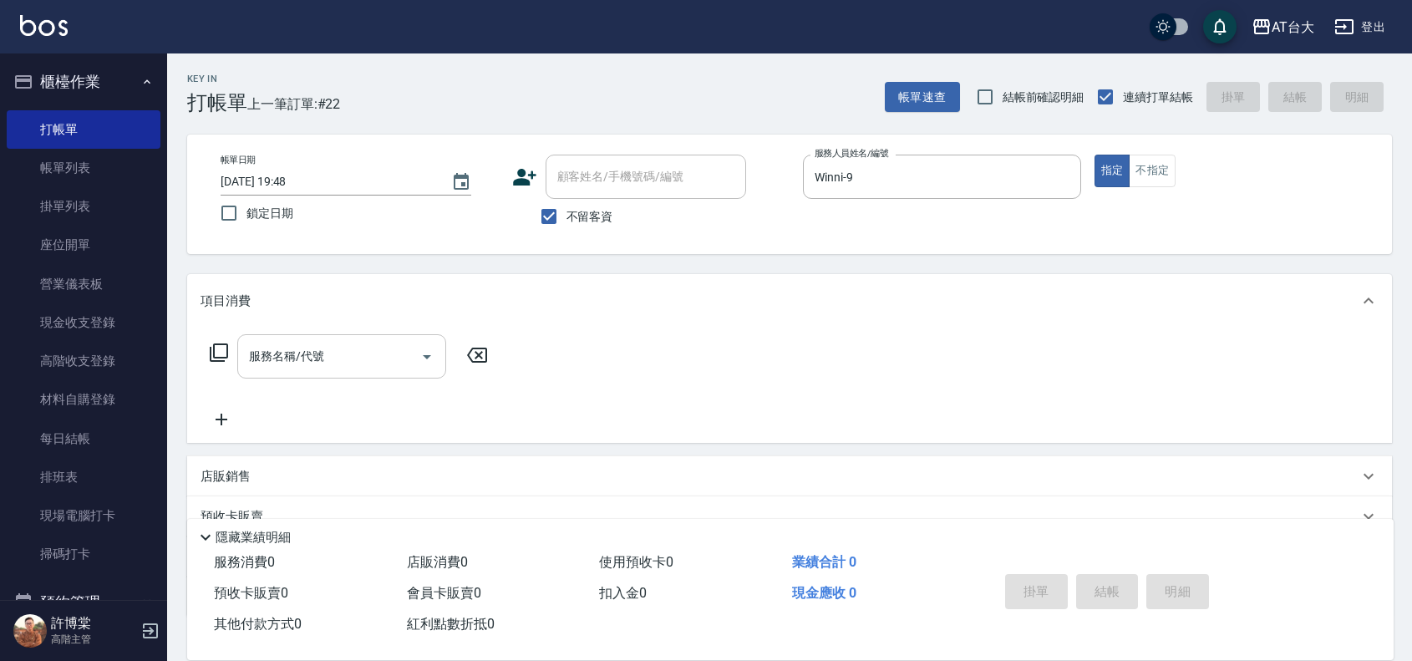
click at [323, 374] on div "服務名稱/代號" at bounding box center [341, 356] width 209 height 44
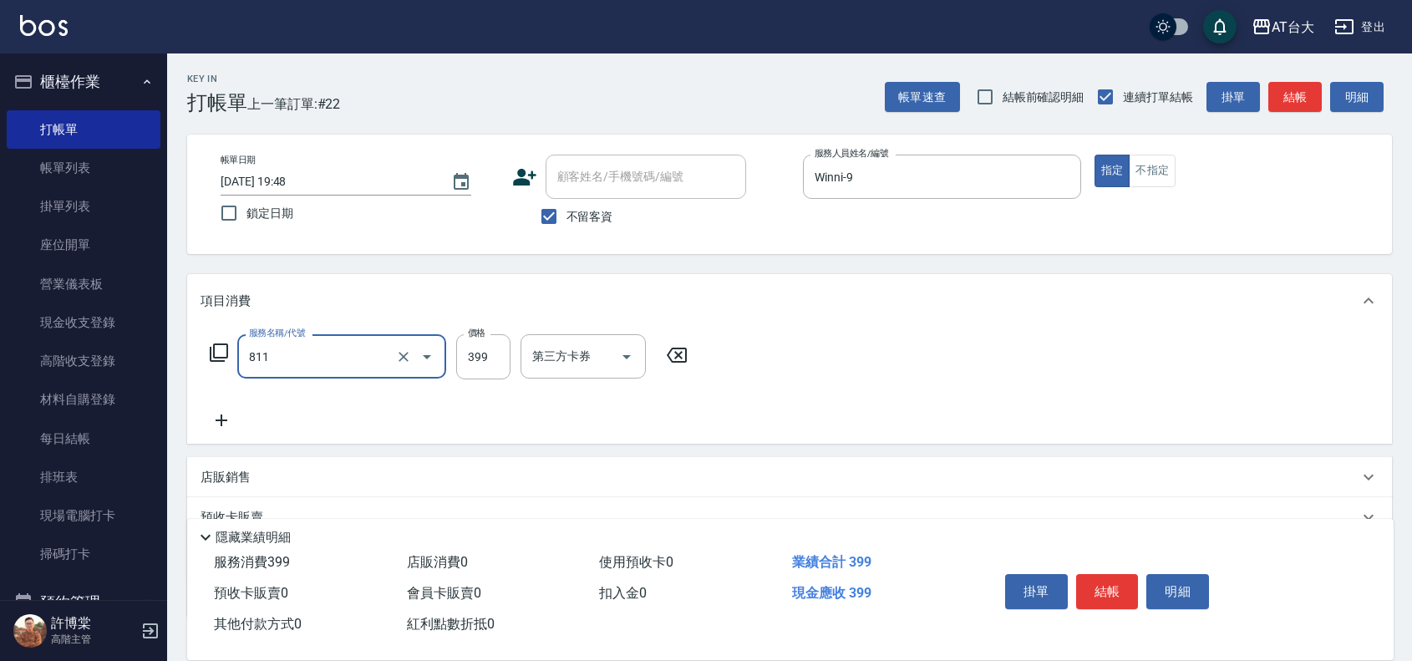
type input "洗+剪(811)"
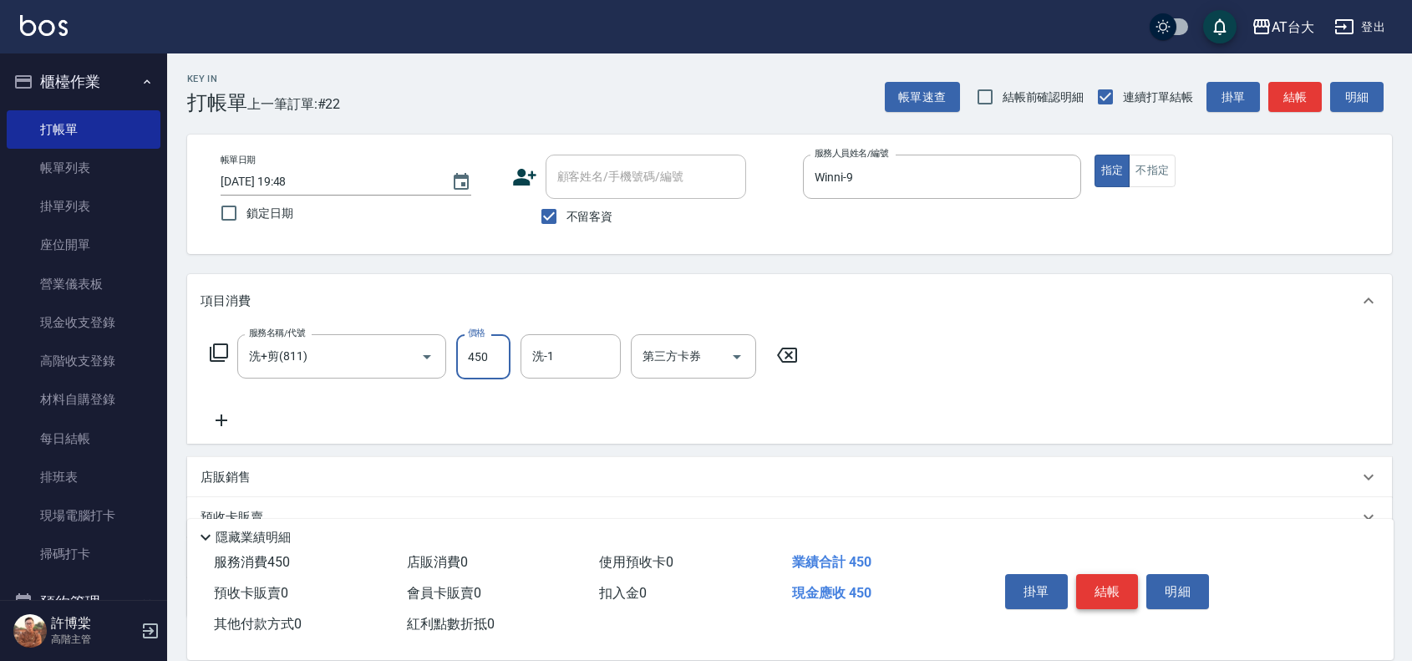
type input "450"
click at [1122, 574] on button "結帳" at bounding box center [1107, 591] width 63 height 35
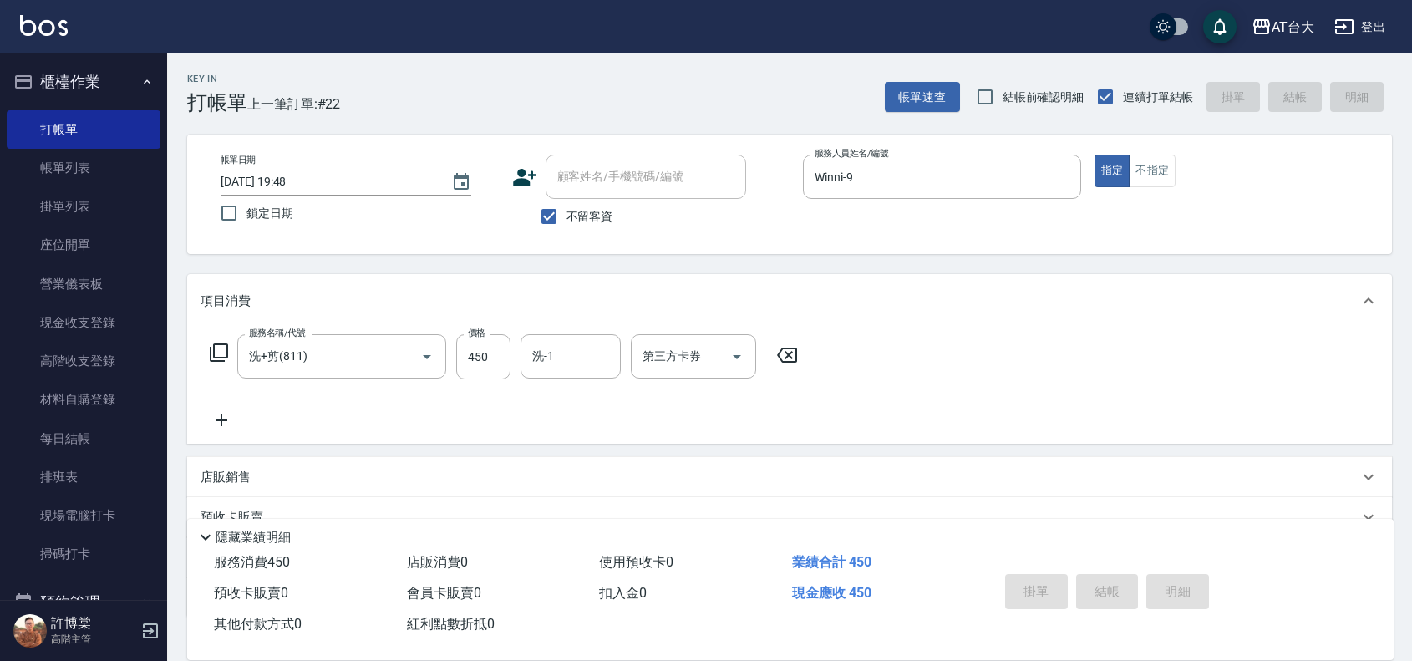
type input "[DATE] 19:52"
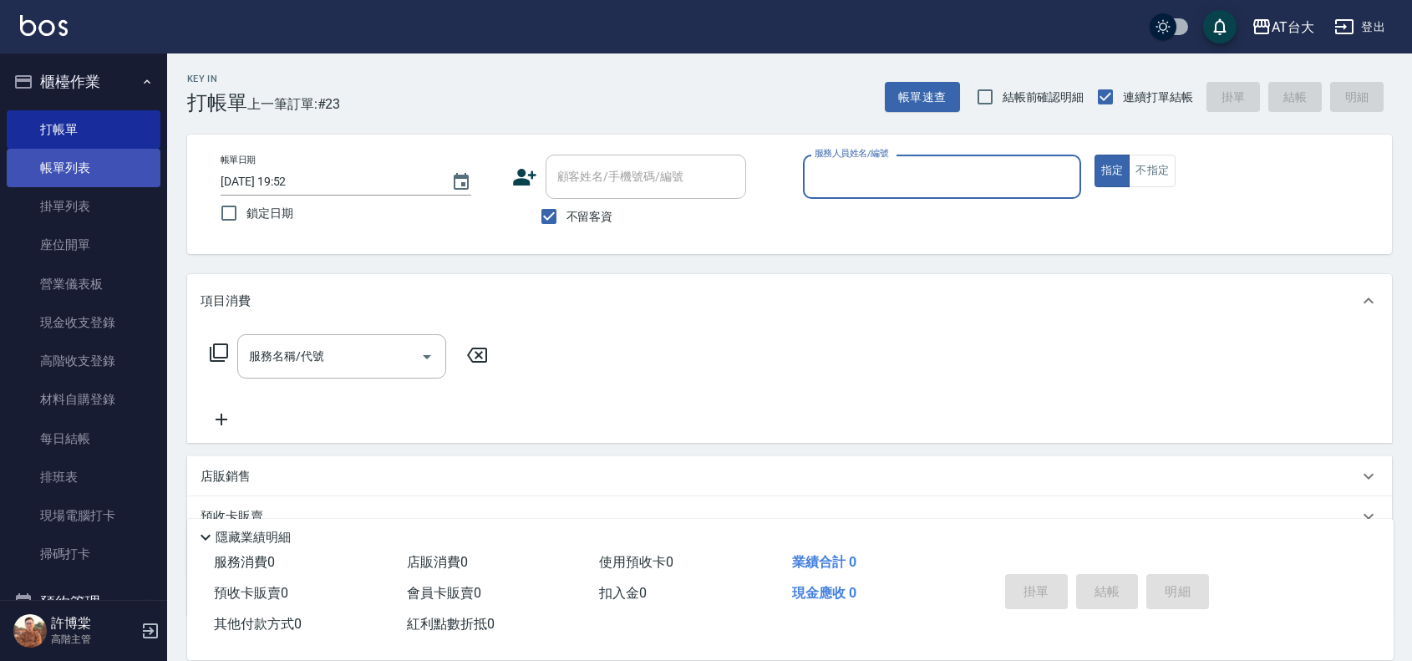
click at [126, 151] on link "帳單列表" at bounding box center [84, 168] width 154 height 38
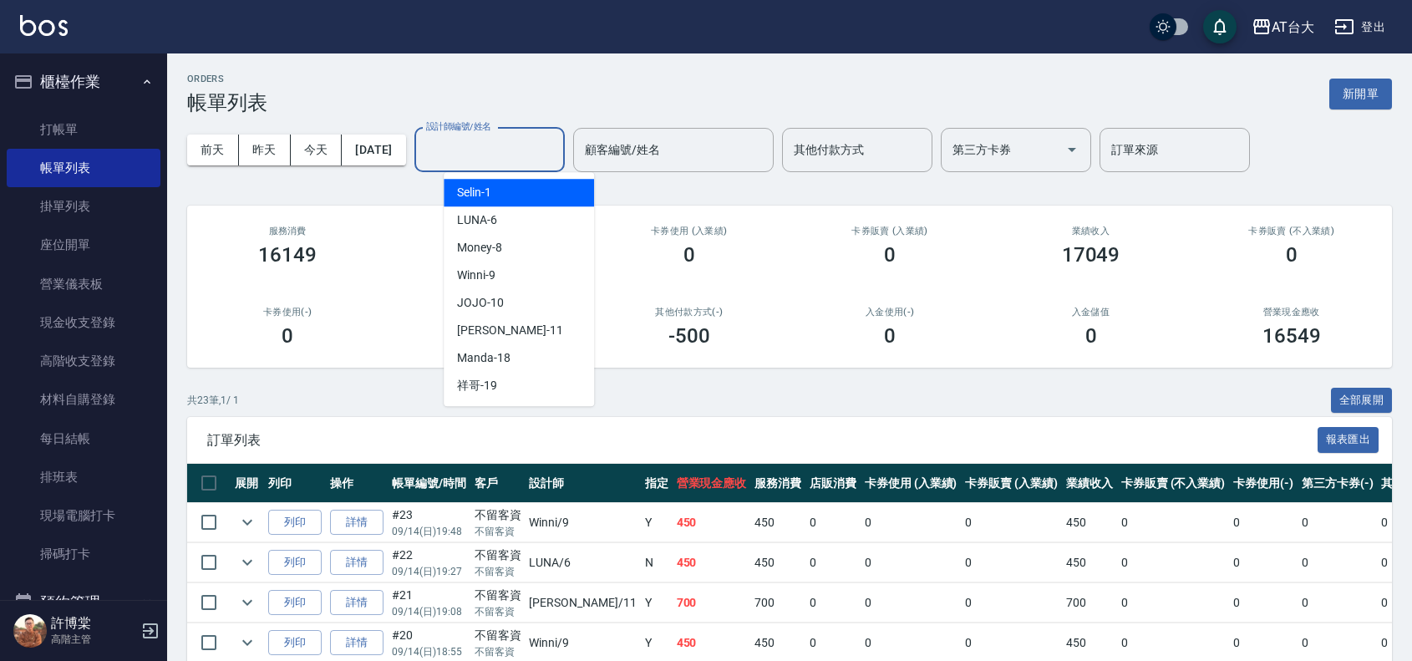
click at [482, 147] on input "設計師編號/姓名" at bounding box center [489, 149] width 135 height 29
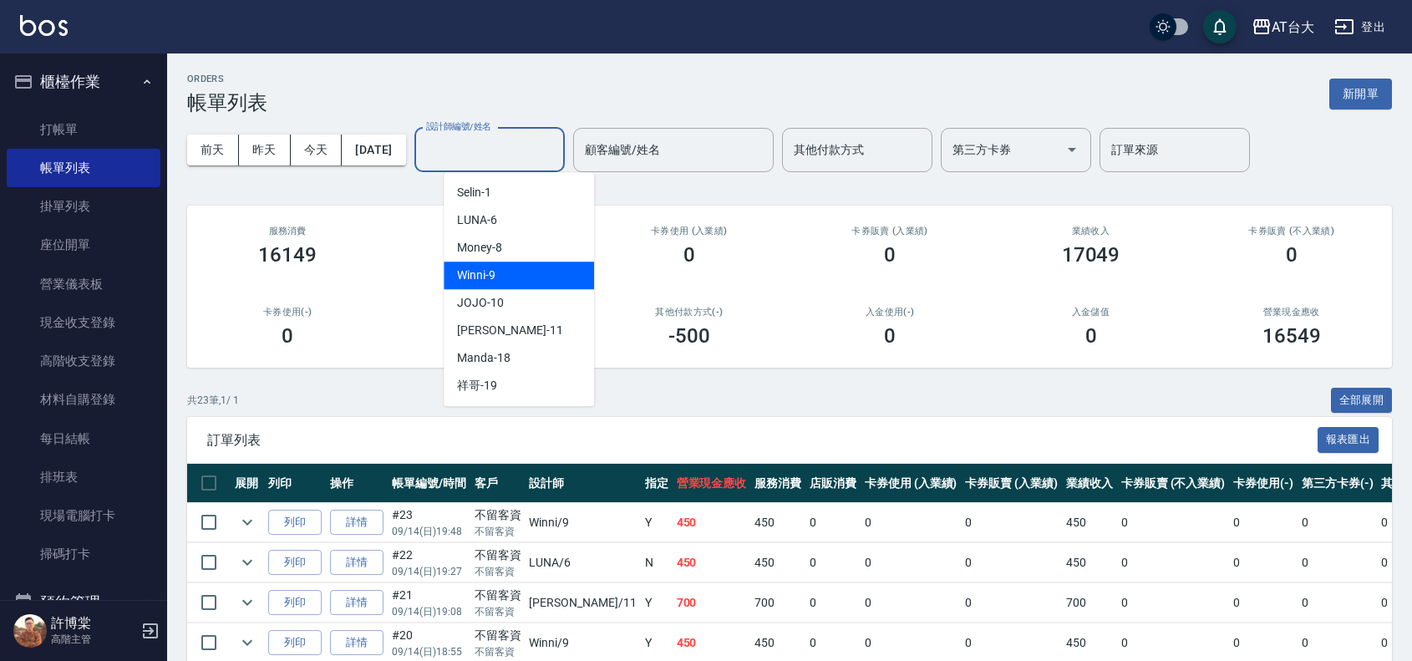
click at [560, 277] on div "Winni -9" at bounding box center [519, 276] width 150 height 28
type input "Winni-9"
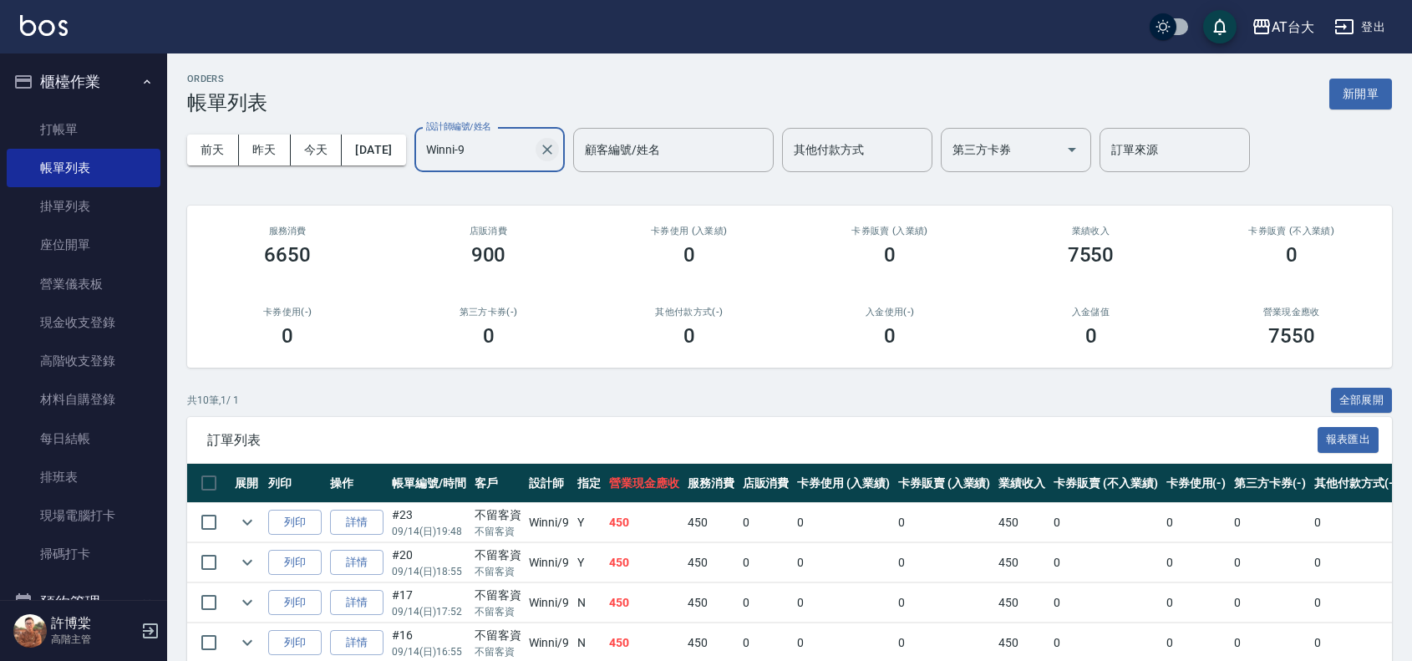
click at [556, 144] on icon "Clear" at bounding box center [547, 149] width 17 height 17
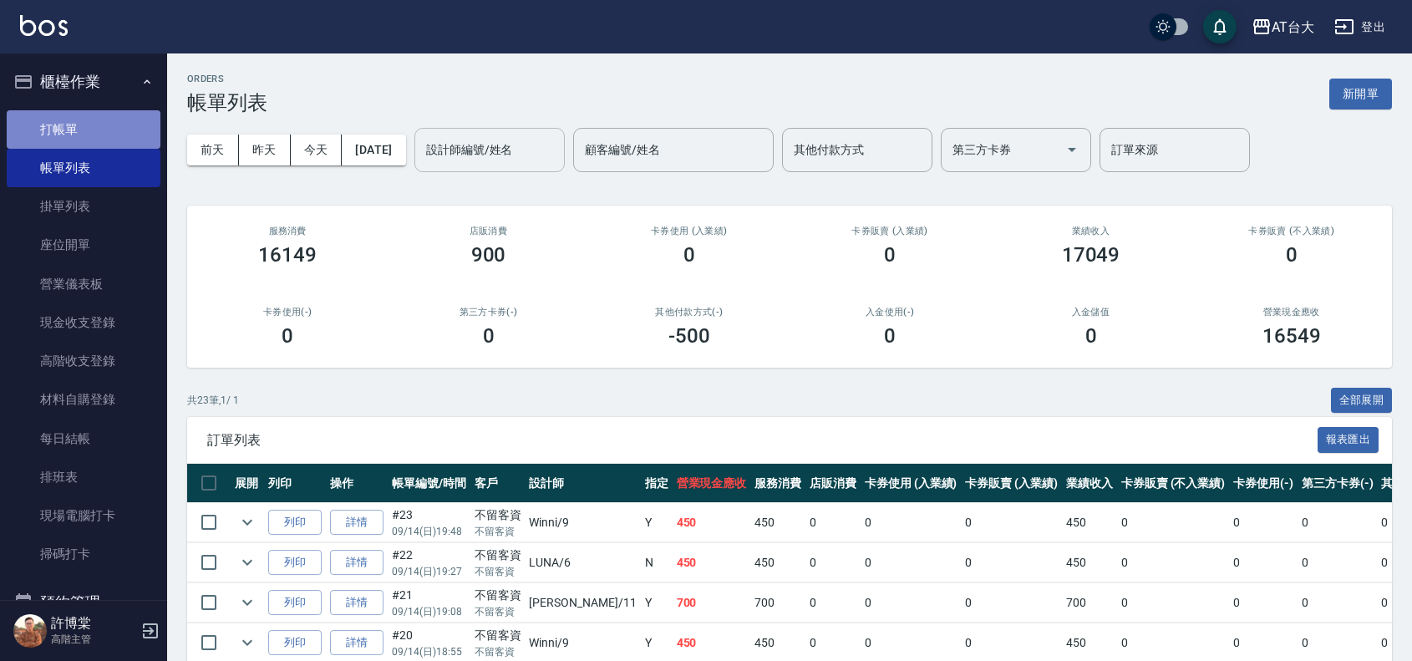
click at [128, 124] on link "打帳單" at bounding box center [84, 129] width 154 height 38
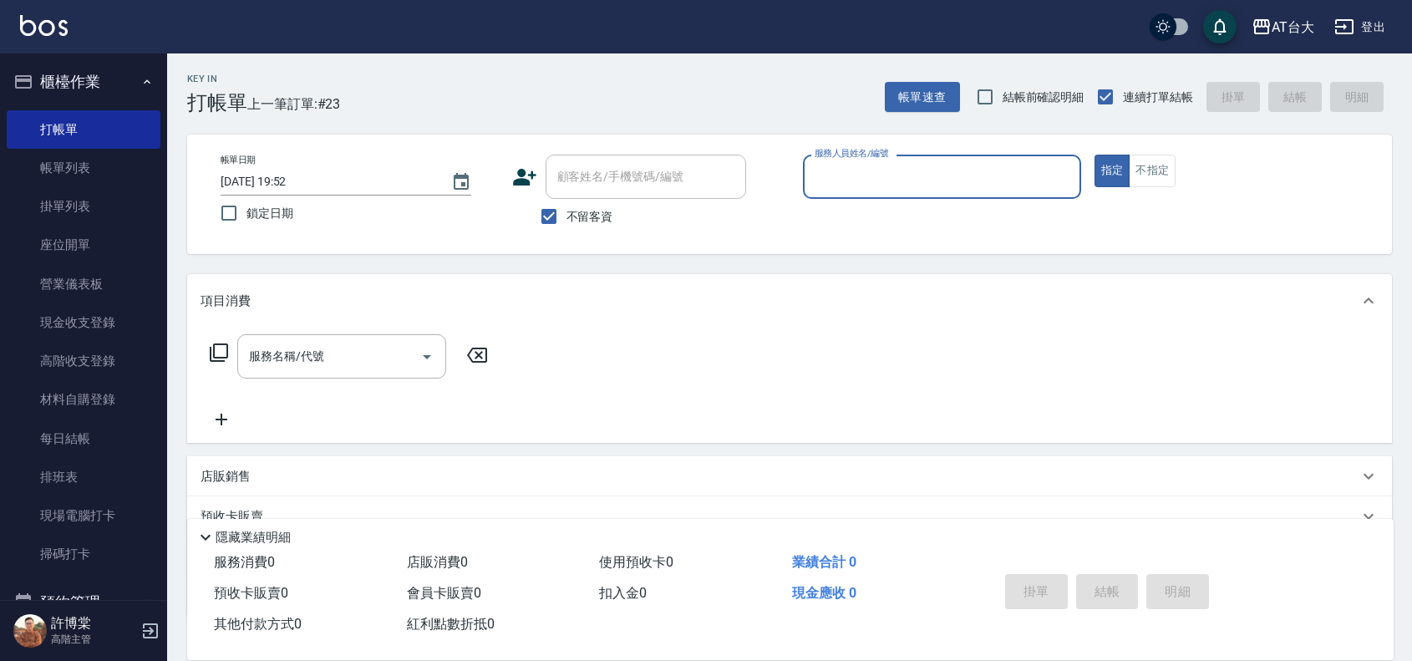
drag, startPoint x: 64, startPoint y: 181, endPoint x: 389, endPoint y: 293, distance: 344.6
click at [64, 181] on link "帳單列表" at bounding box center [84, 168] width 154 height 38
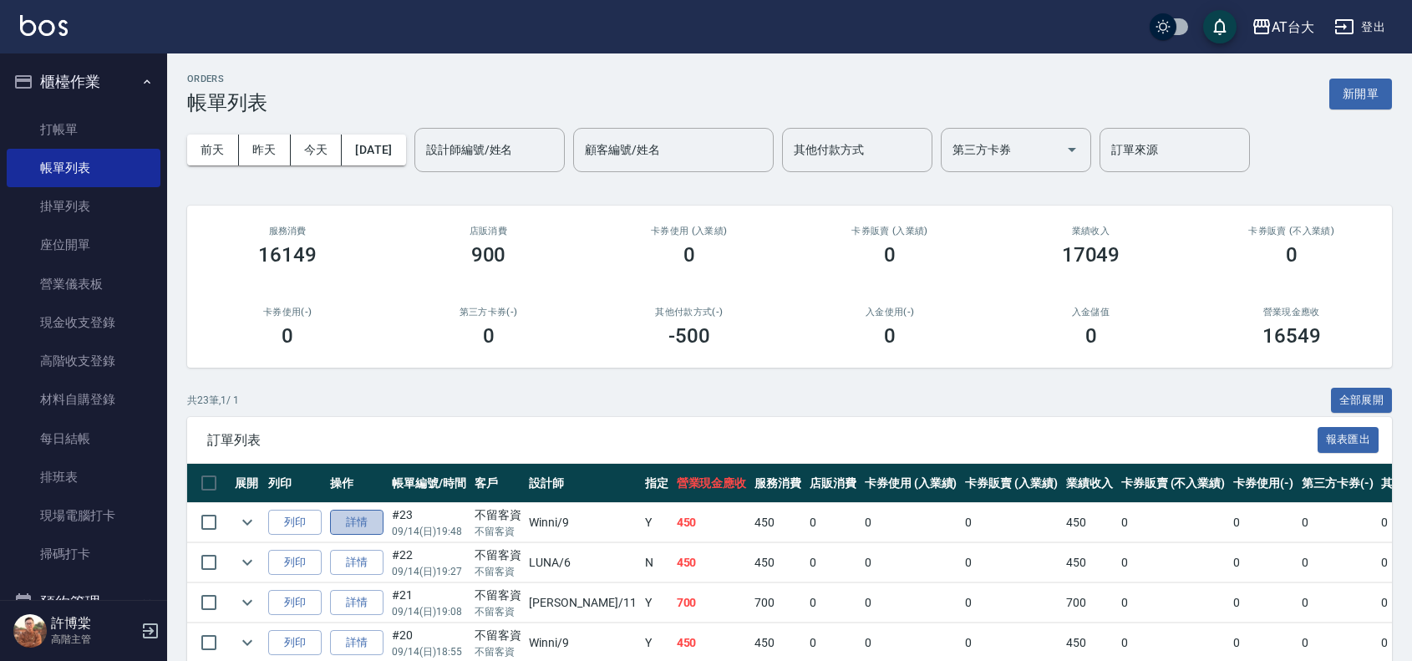
click at [347, 524] on link "詳情" at bounding box center [356, 523] width 53 height 26
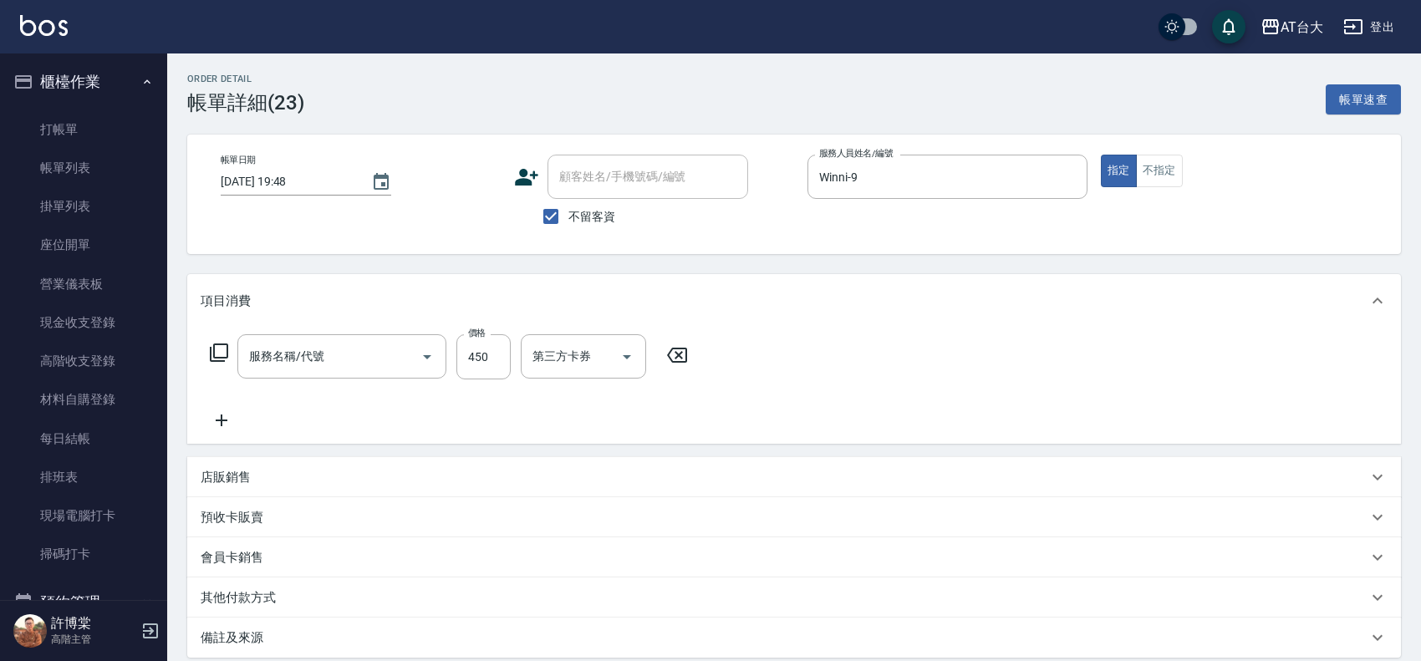
type input "[DATE] 19:48"
checkbox input "true"
type input "Winni-9"
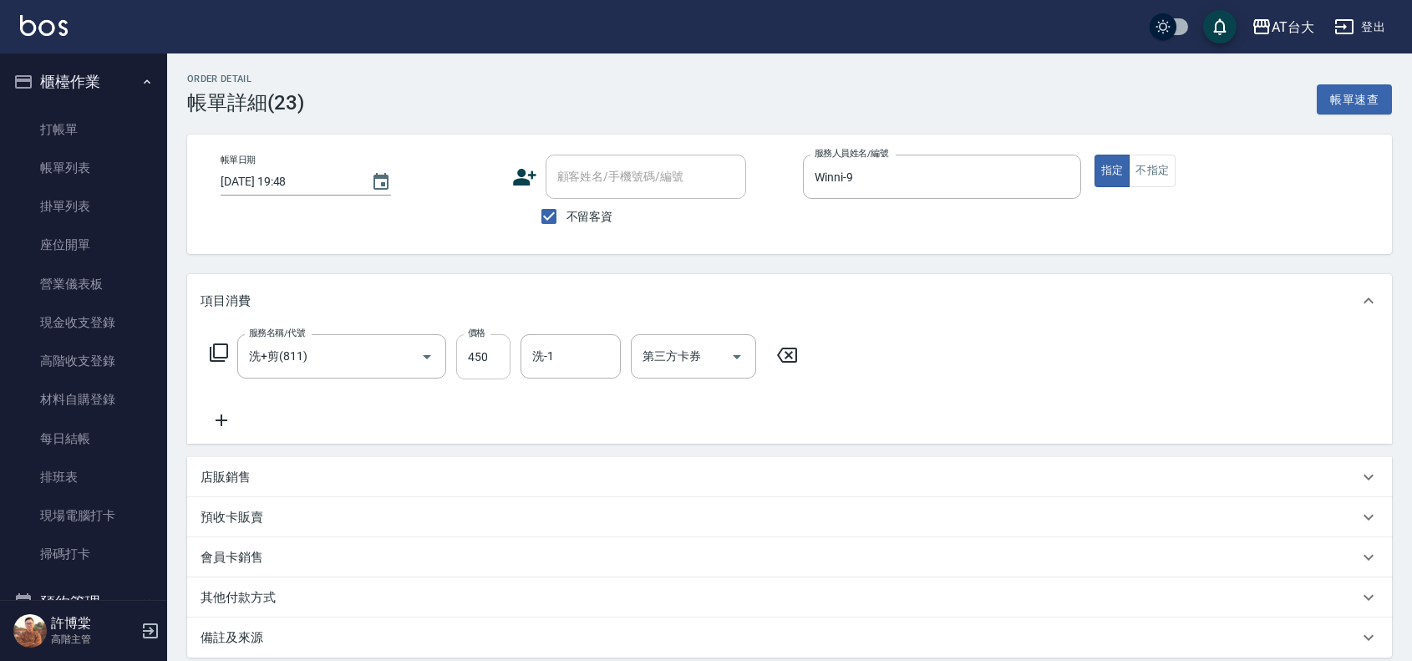
type input "洗+剪(811)"
click at [502, 366] on input "450" at bounding box center [483, 356] width 54 height 45
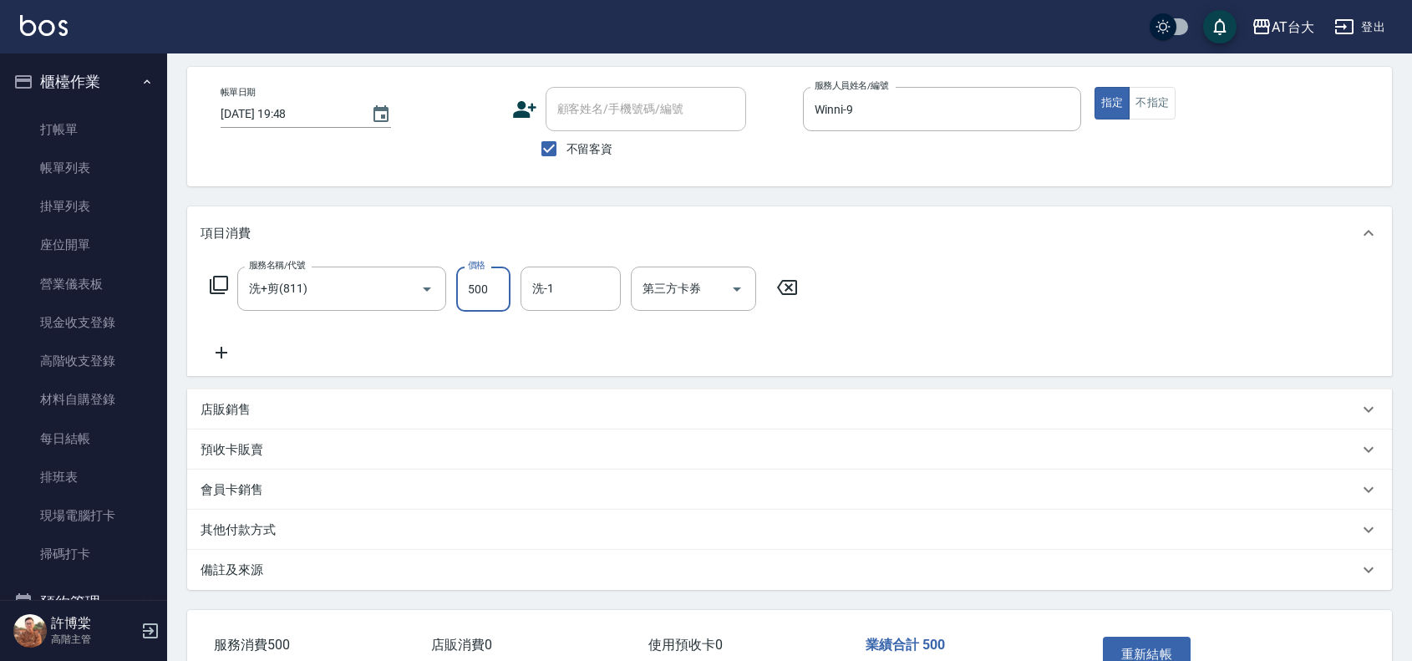
scroll to position [104, 0]
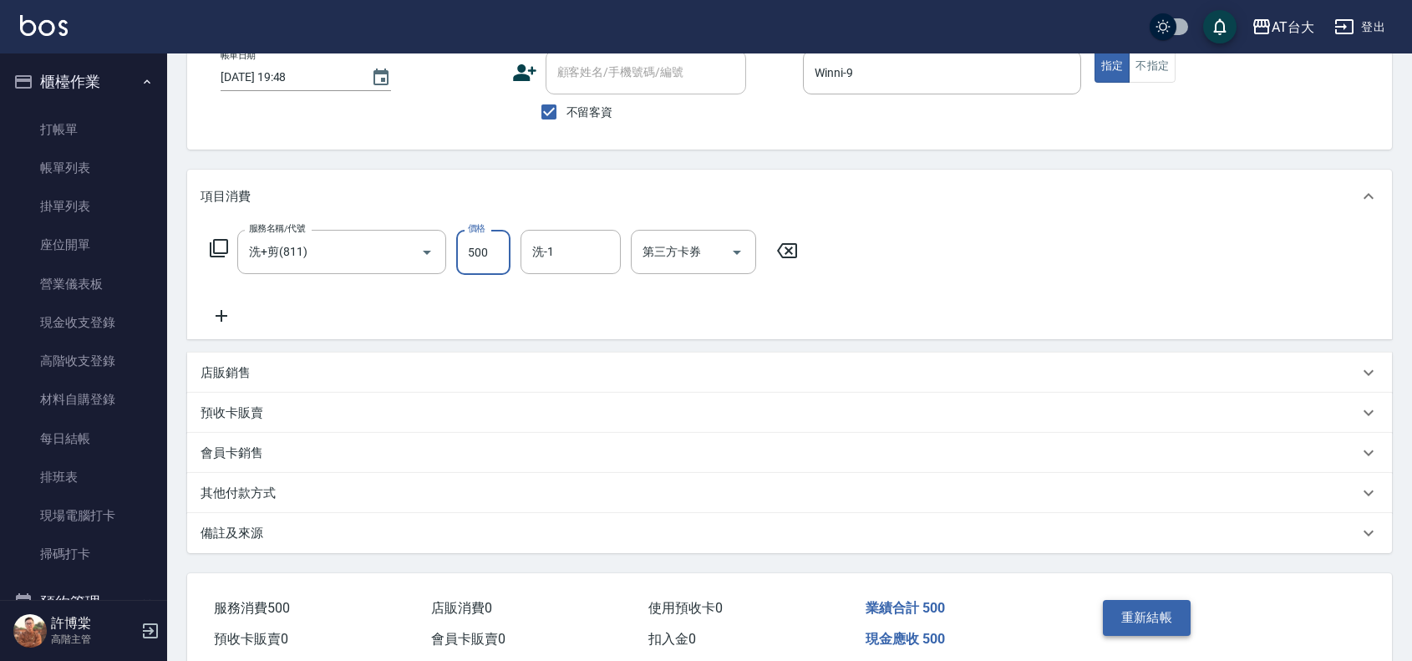
type input "500"
click at [1118, 627] on button "重新結帳" at bounding box center [1147, 617] width 89 height 35
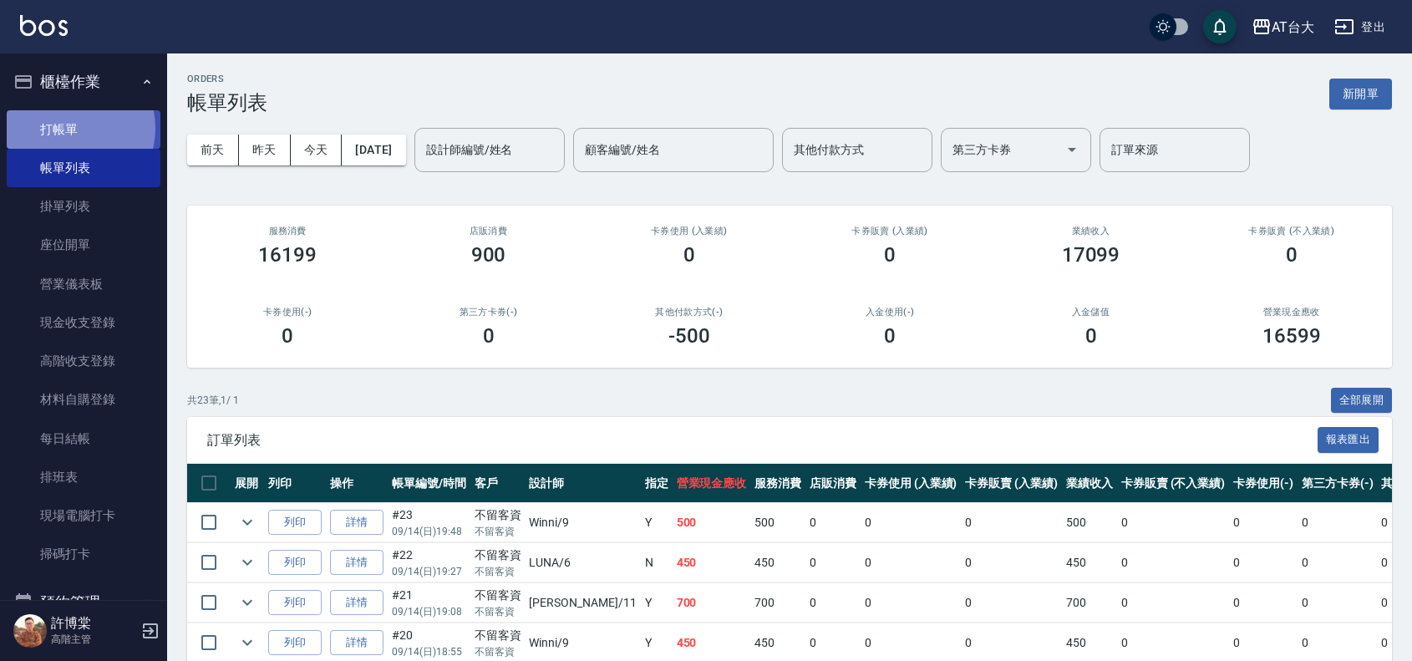
click at [72, 128] on link "打帳單" at bounding box center [84, 129] width 154 height 38
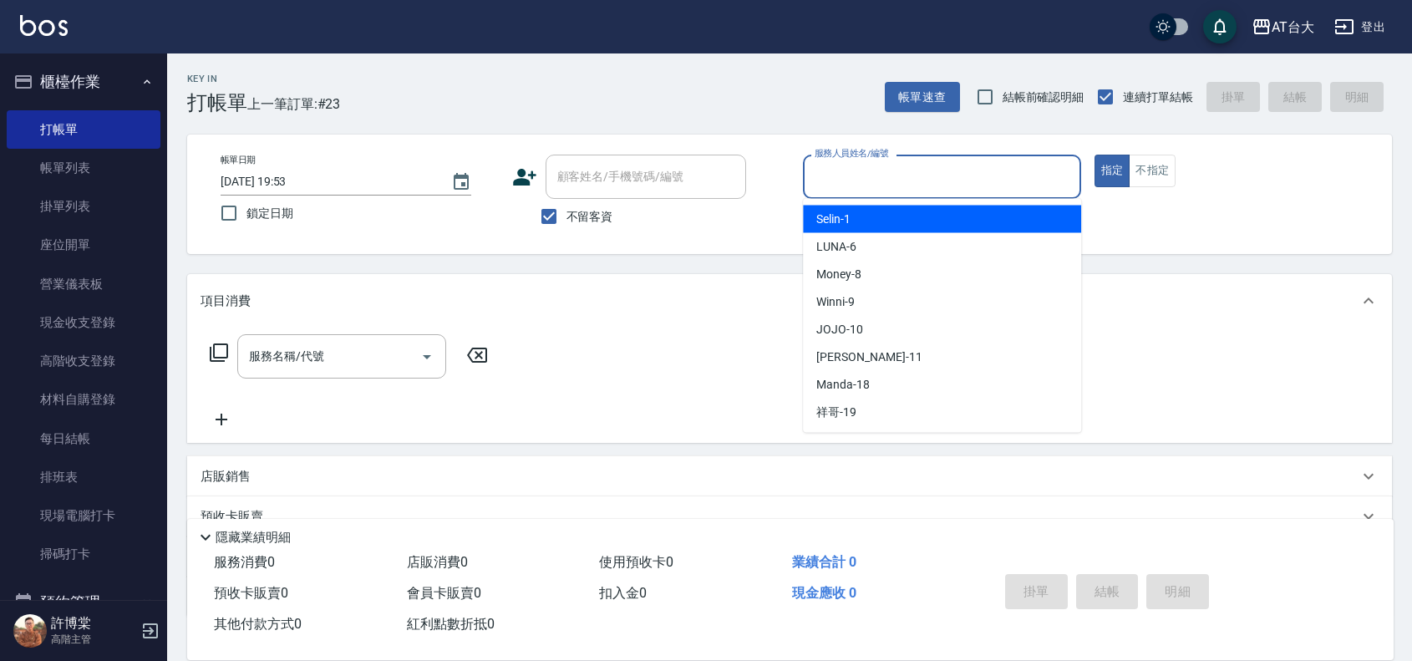
click at [838, 186] on input "服務人員姓名/編號" at bounding box center [942, 176] width 263 height 29
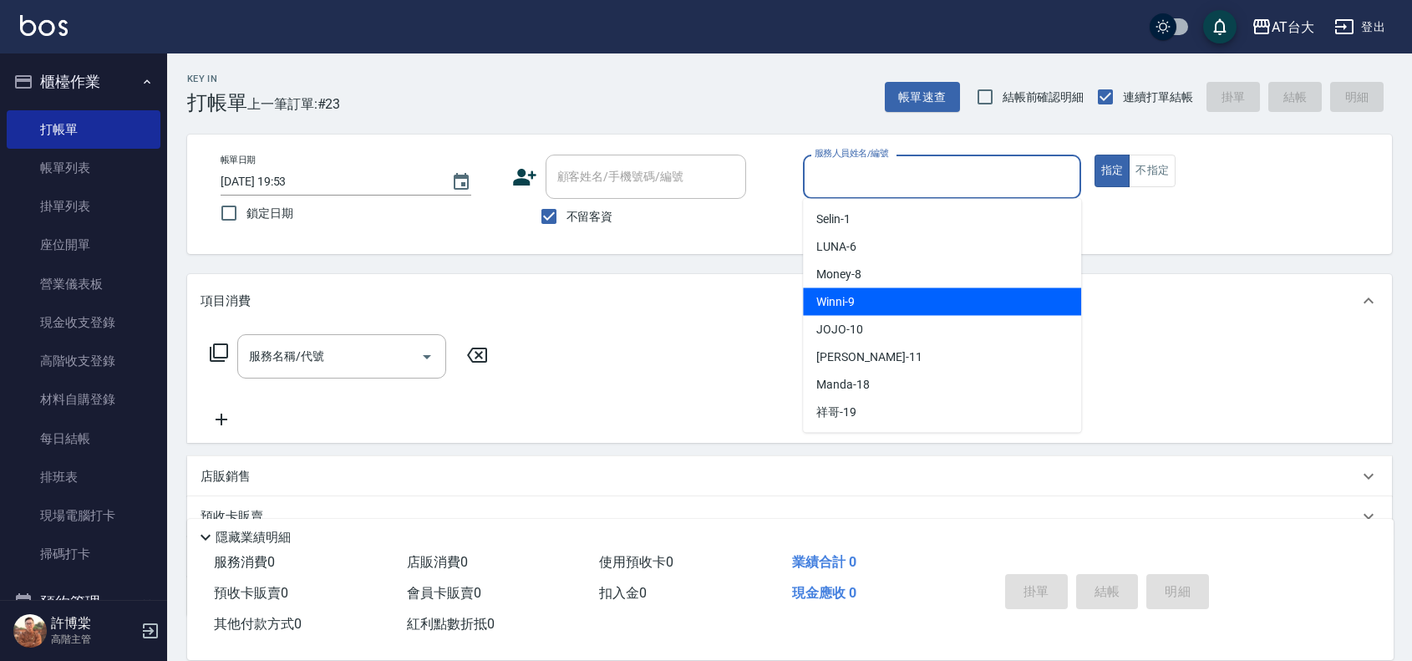
click at [954, 293] on div "Winni -9" at bounding box center [942, 302] width 278 height 28
type input "Winni-9"
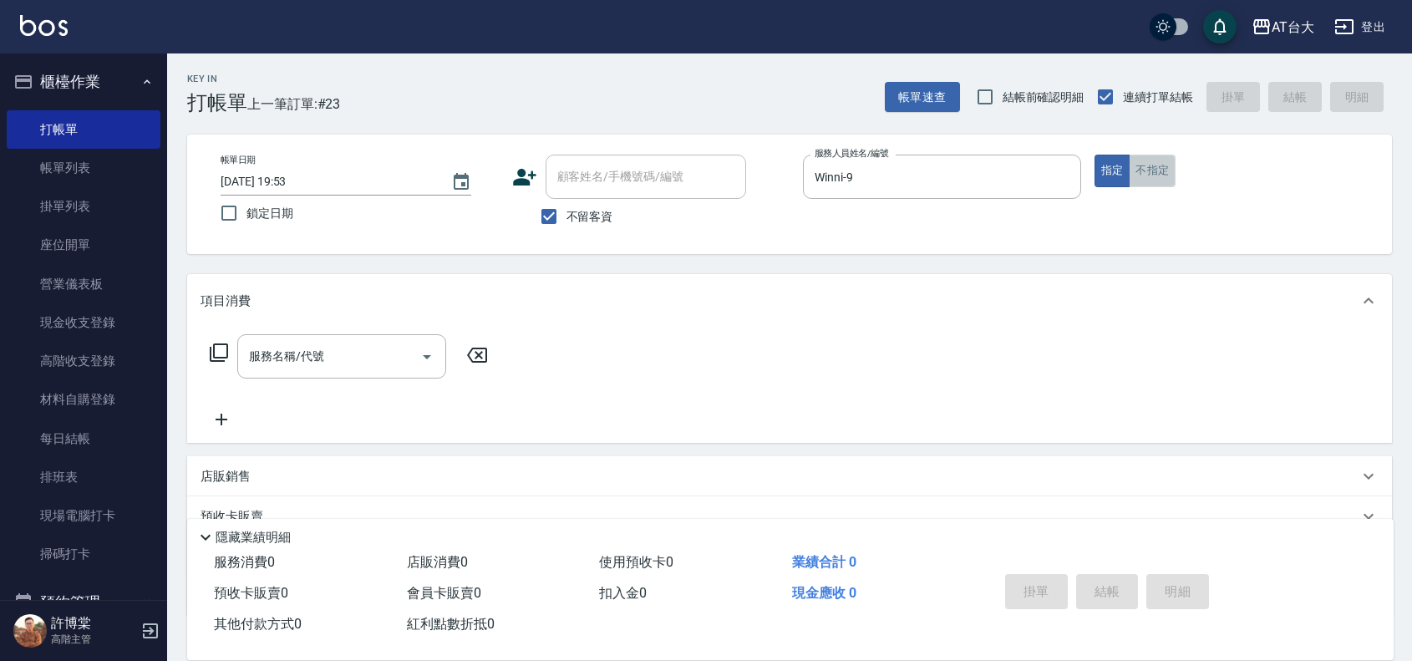
click at [1167, 167] on button "不指定" at bounding box center [1152, 171] width 47 height 33
click at [341, 357] on input "服務名稱/代號" at bounding box center [329, 356] width 169 height 29
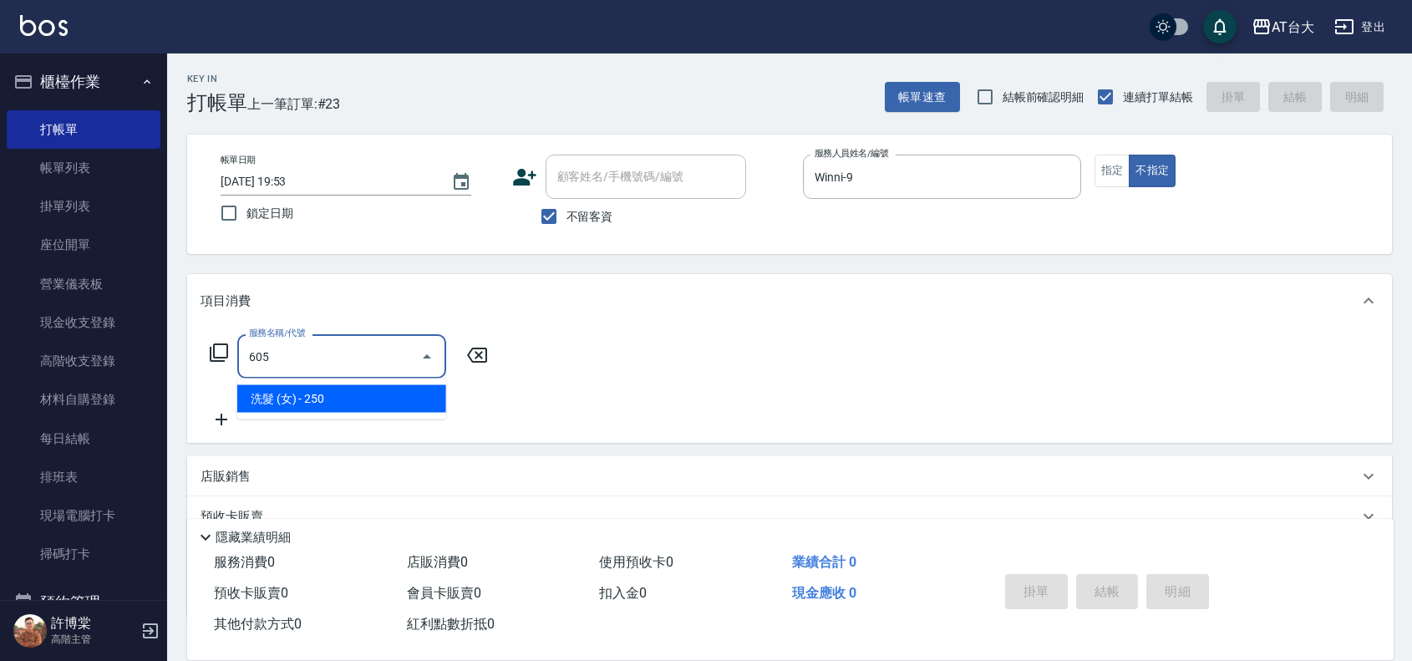
type input "洗髮 (女)(605)"
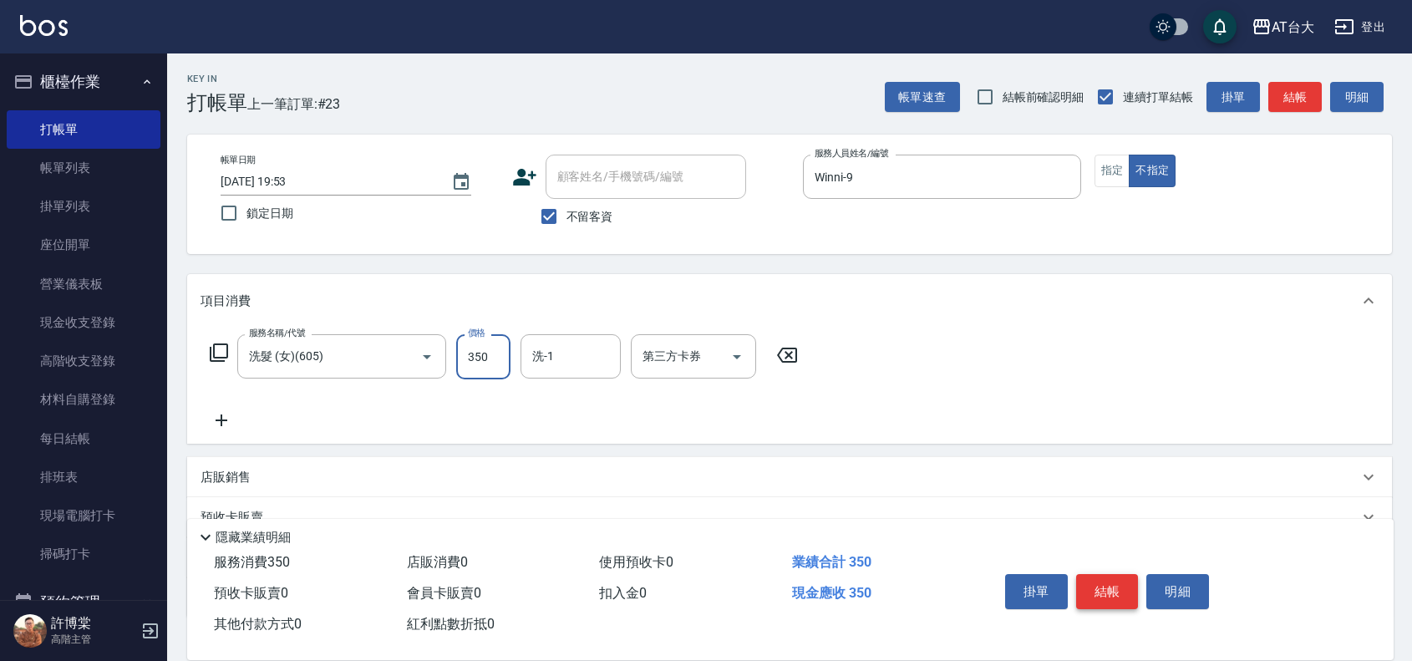
type input "350"
click at [1137, 574] on button "結帳" at bounding box center [1107, 591] width 63 height 35
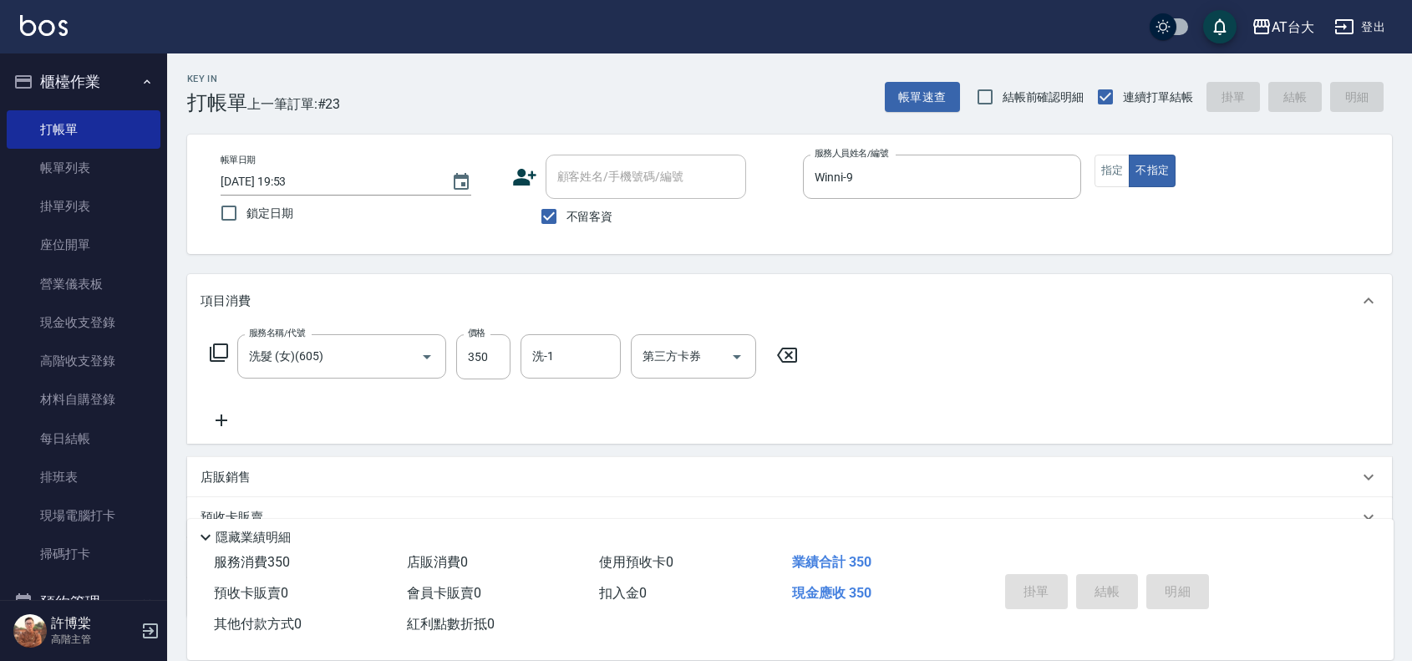
type input "[DATE] 20:10"
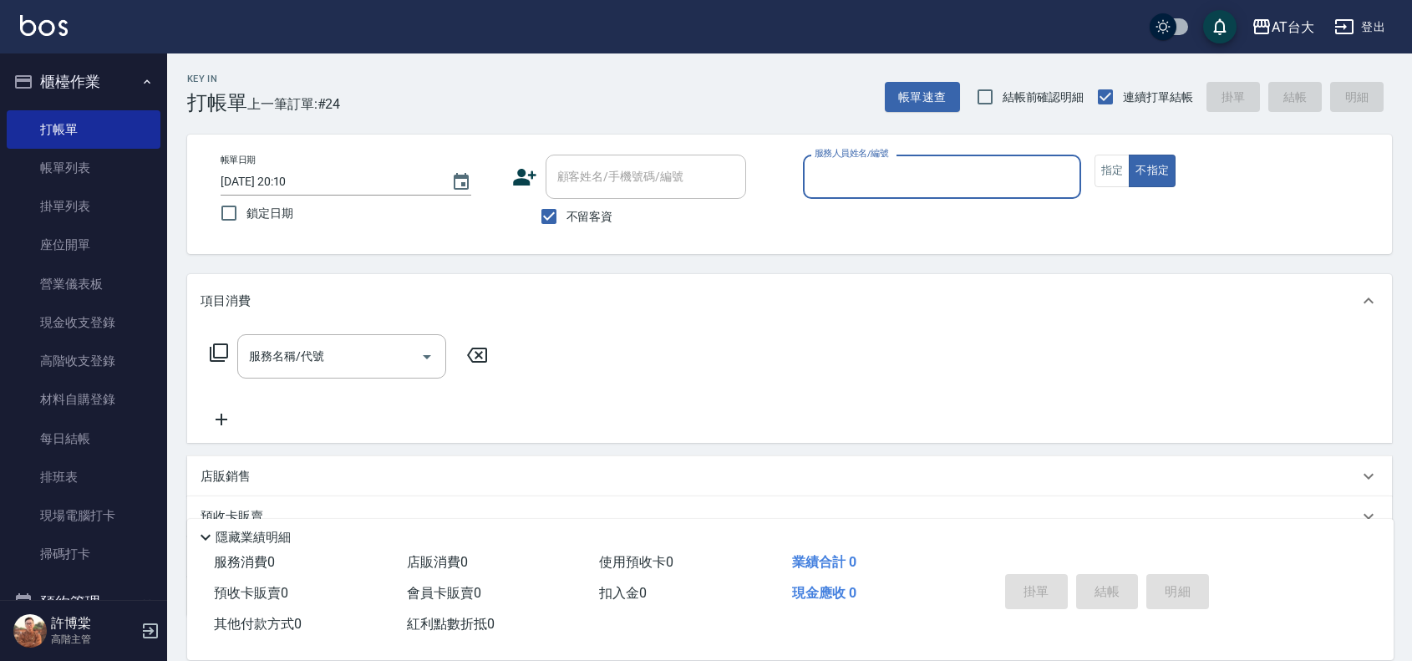
drag, startPoint x: 52, startPoint y: 157, endPoint x: 174, endPoint y: 26, distance: 179.2
click at [52, 157] on link "帳單列表" at bounding box center [84, 168] width 154 height 38
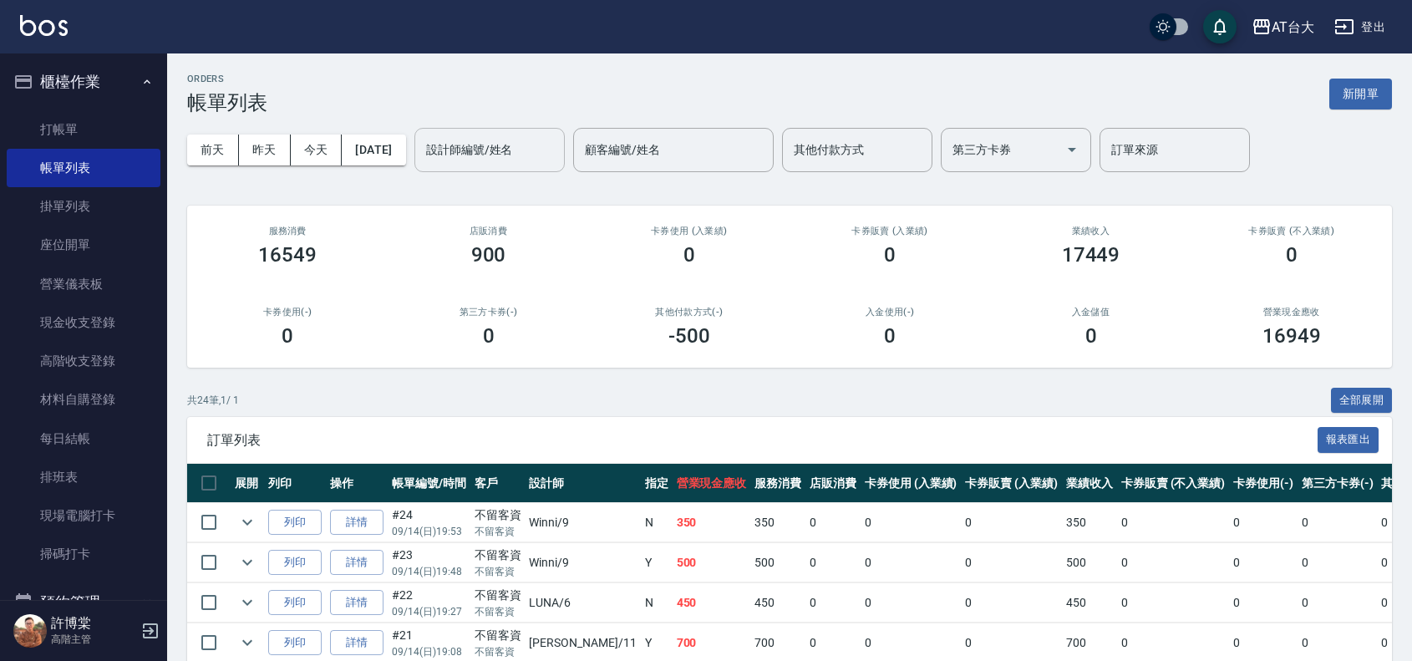
click at [557, 144] on input "設計師編號/姓名" at bounding box center [489, 149] width 135 height 29
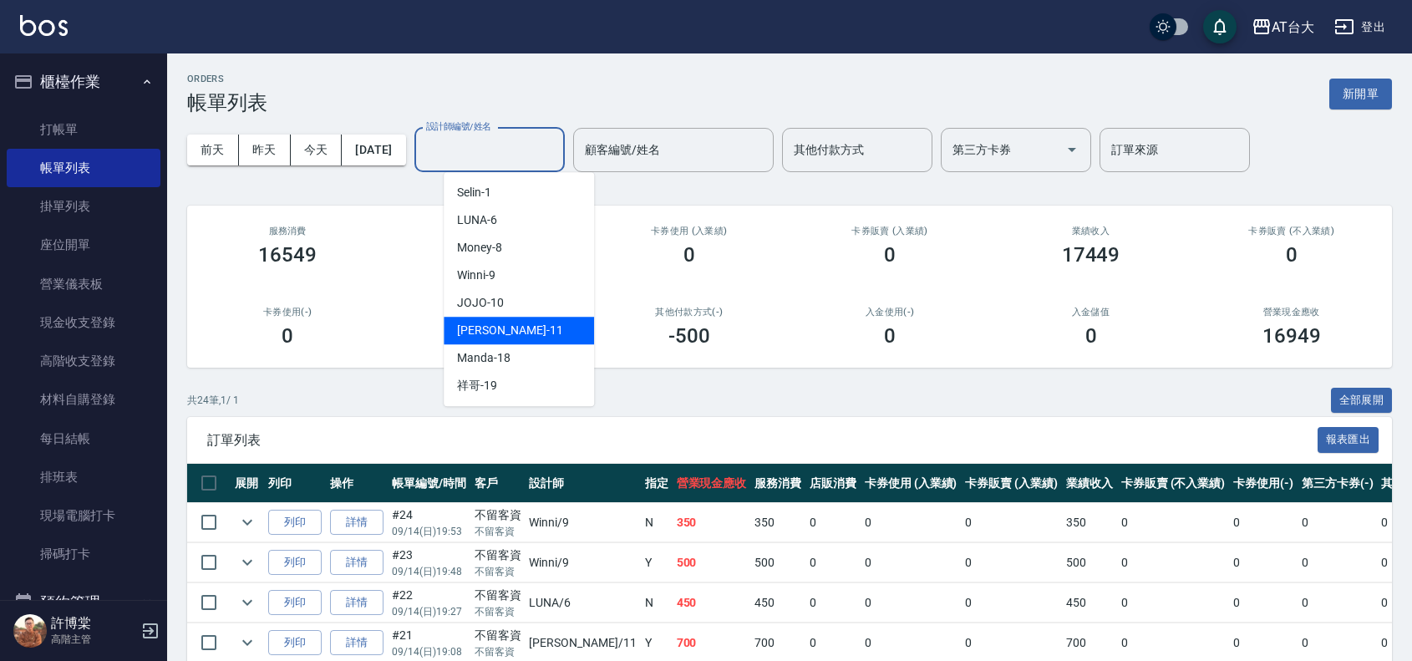
click at [549, 324] on div "[PERSON_NAME] -11" at bounding box center [519, 331] width 150 height 28
type input "[PERSON_NAME]-11"
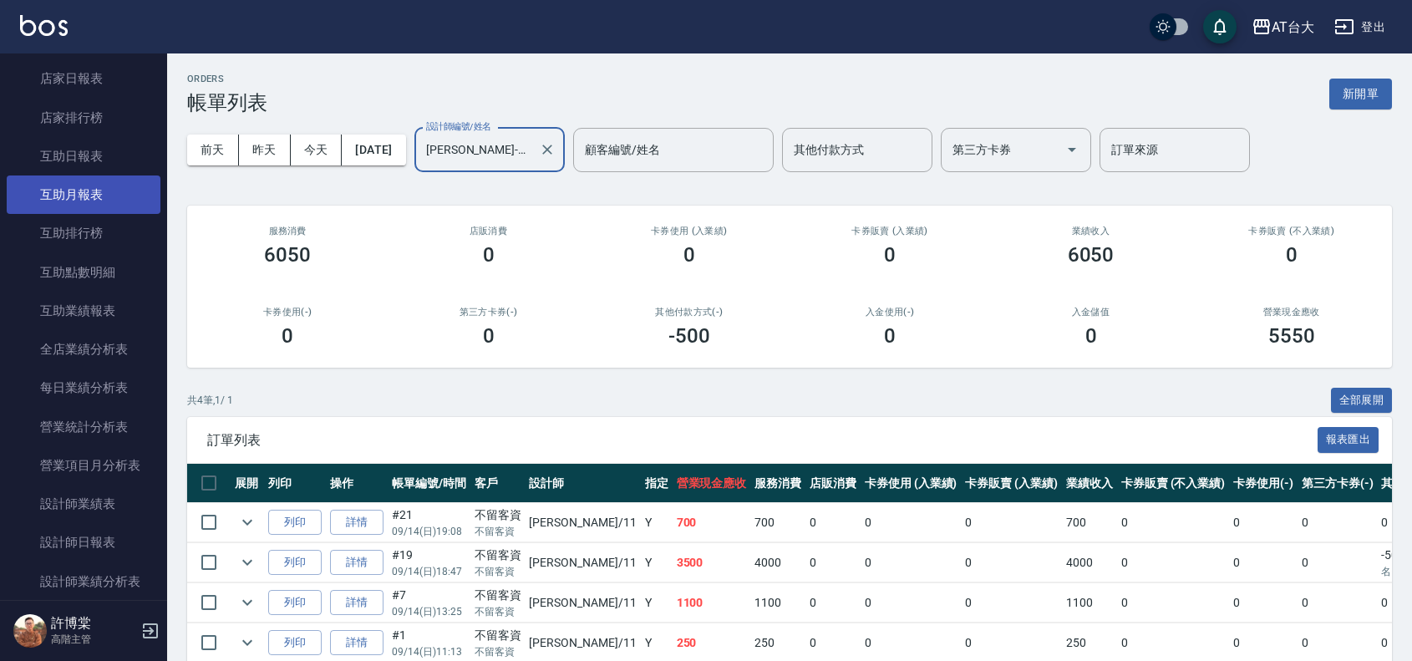
scroll to position [731, 0]
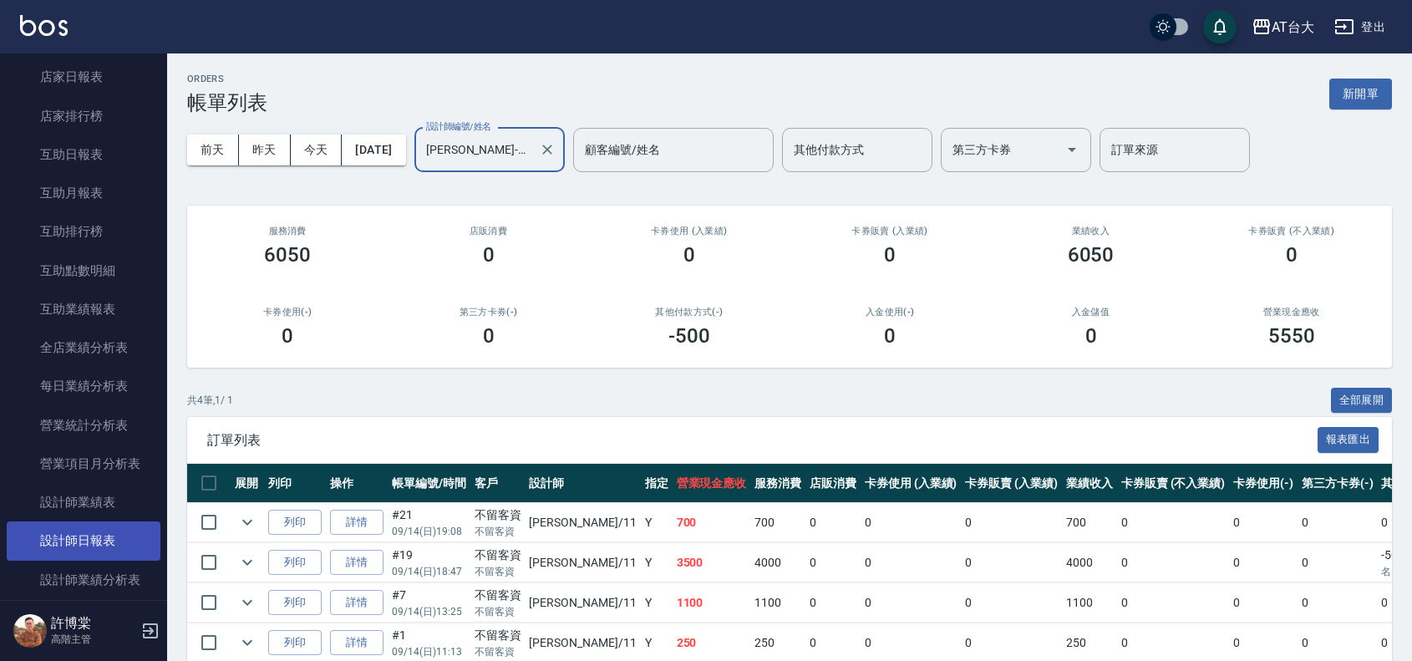
click at [126, 536] on link "設計師日報表" at bounding box center [84, 540] width 154 height 38
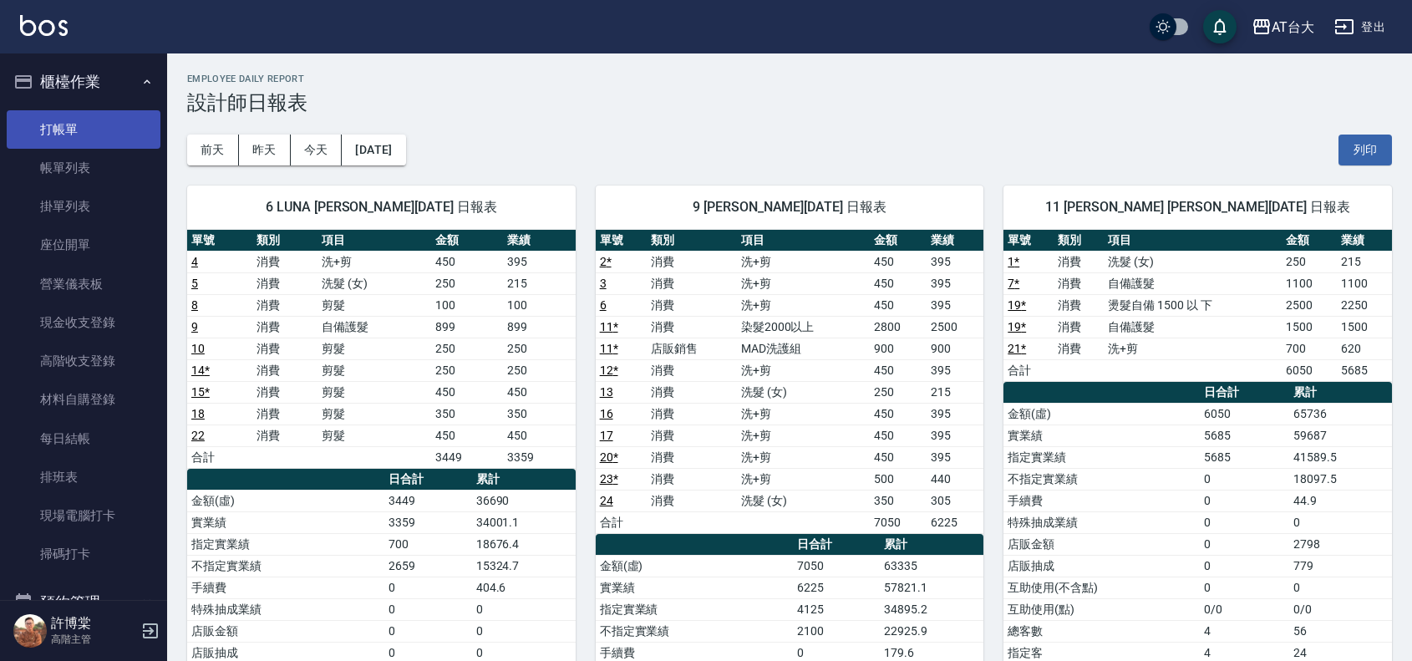
click at [74, 136] on link "打帳單" at bounding box center [84, 129] width 154 height 38
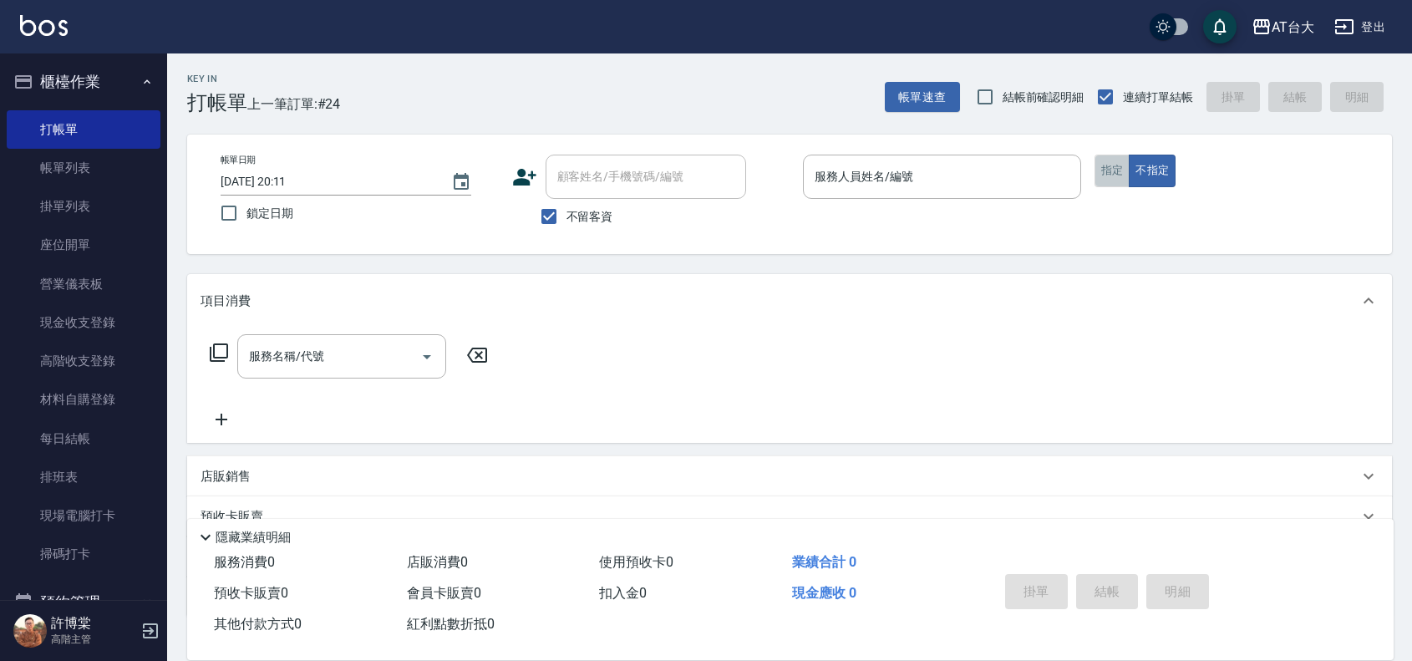
click at [1121, 176] on button "指定" at bounding box center [1113, 171] width 36 height 33
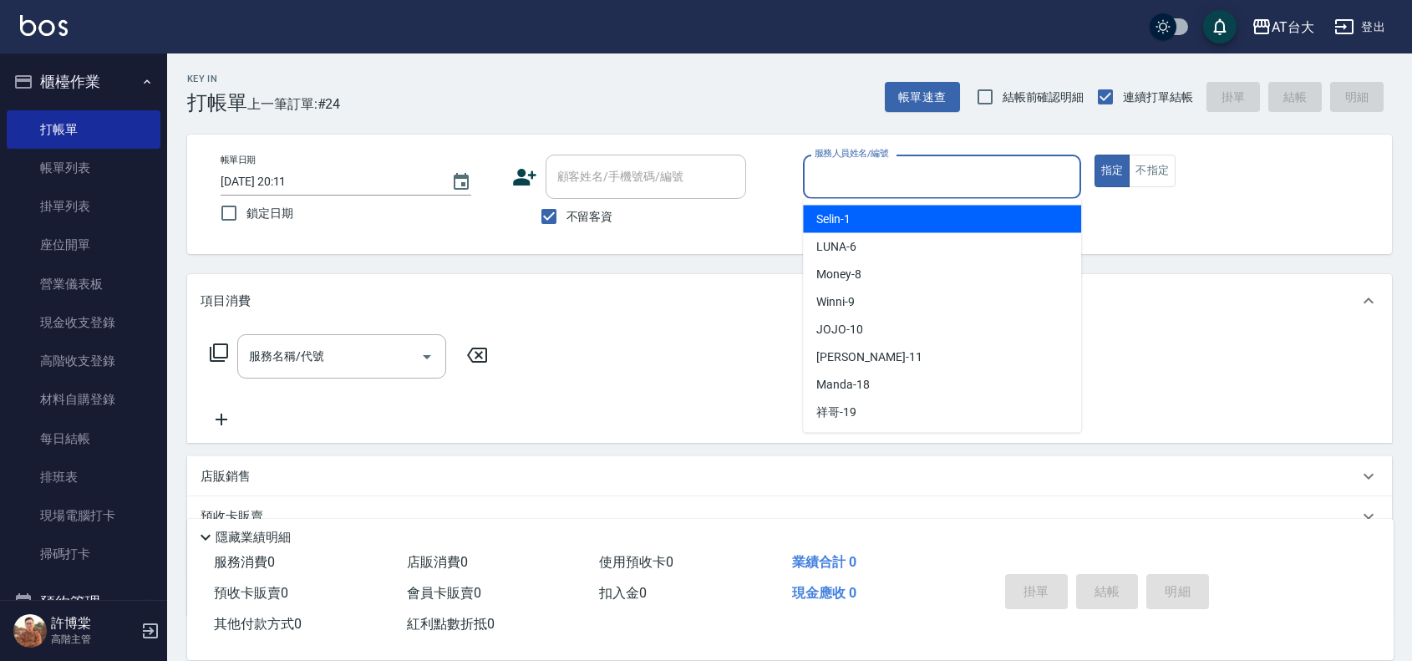
click at [954, 181] on input "服務人員姓名/編號" at bounding box center [942, 176] width 263 height 29
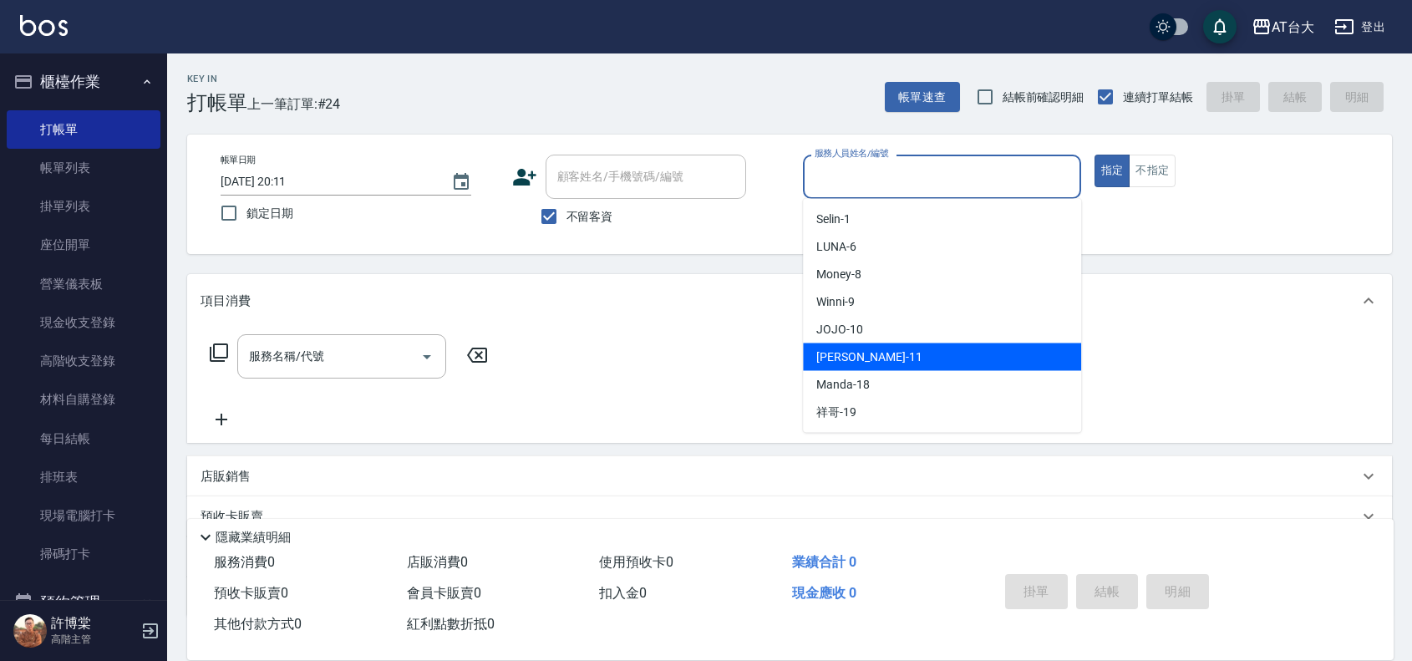
click at [875, 364] on div "[PERSON_NAME] -11" at bounding box center [942, 357] width 278 height 28
type input "[PERSON_NAME]-11"
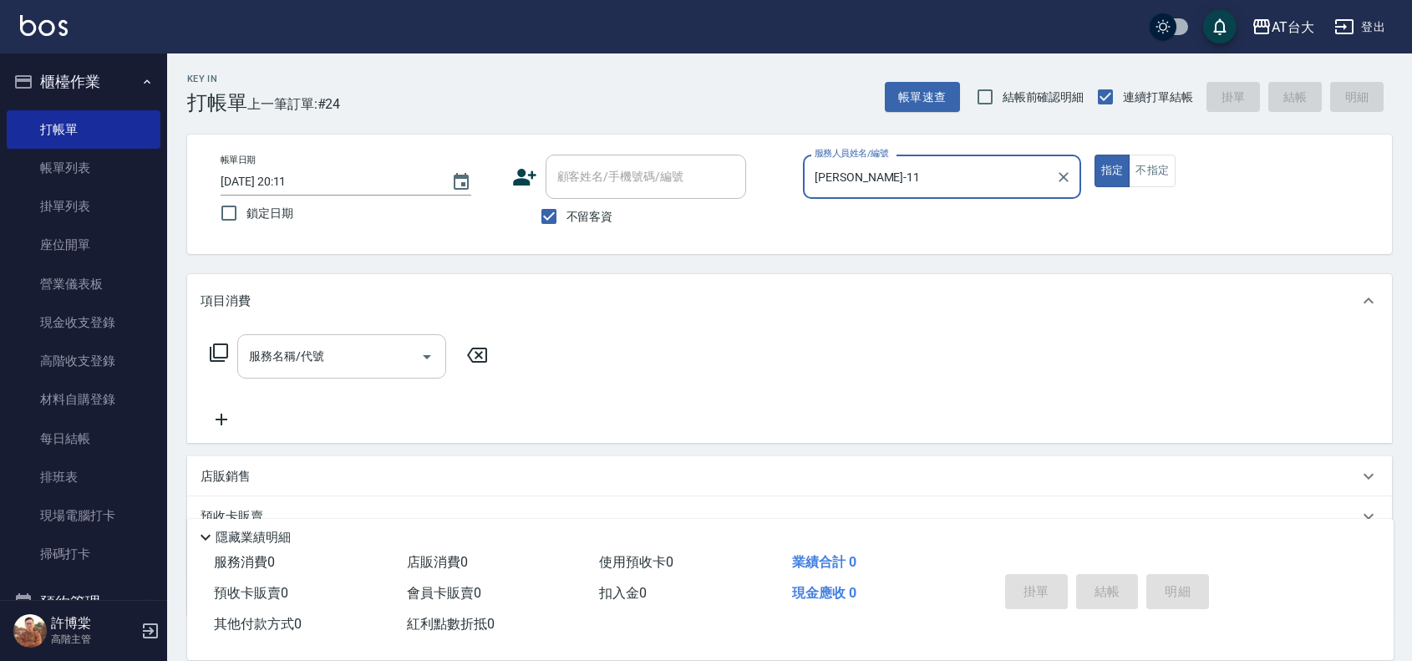
click at [358, 351] on input "服務名稱/代號" at bounding box center [329, 356] width 169 height 29
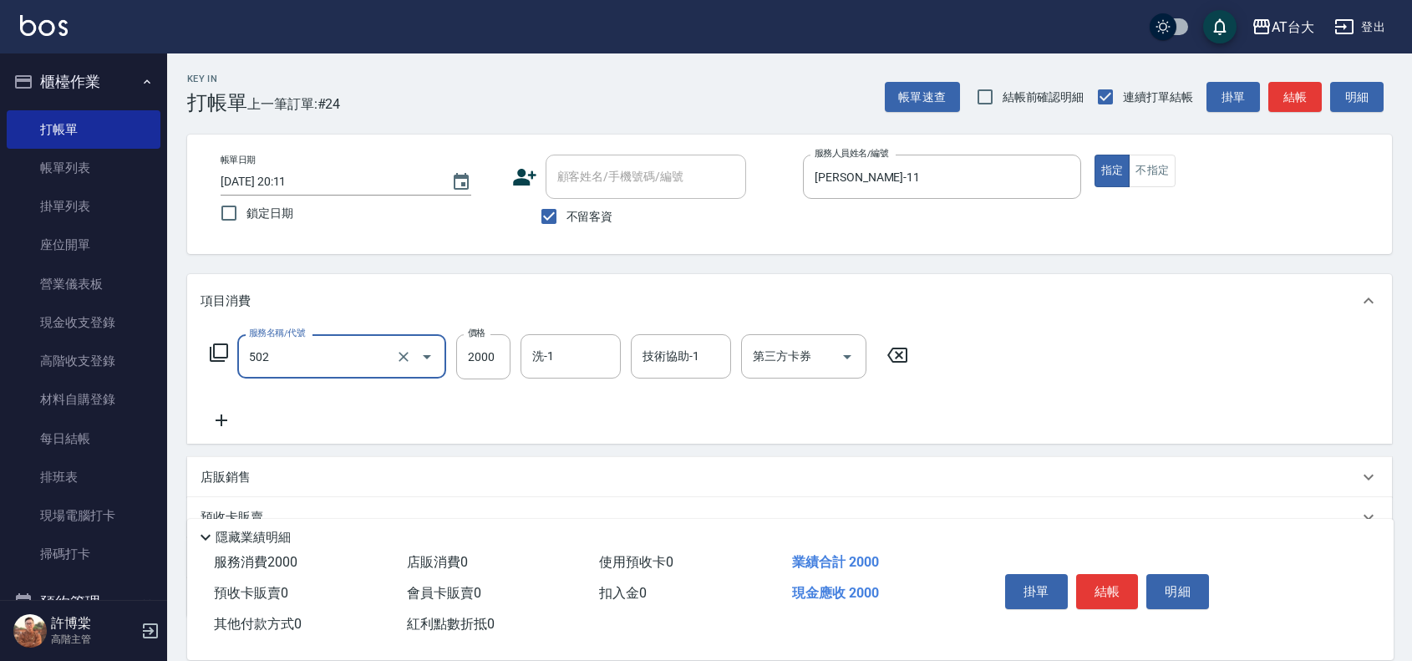
type input "染髮2000以上(502)"
type input "3000"
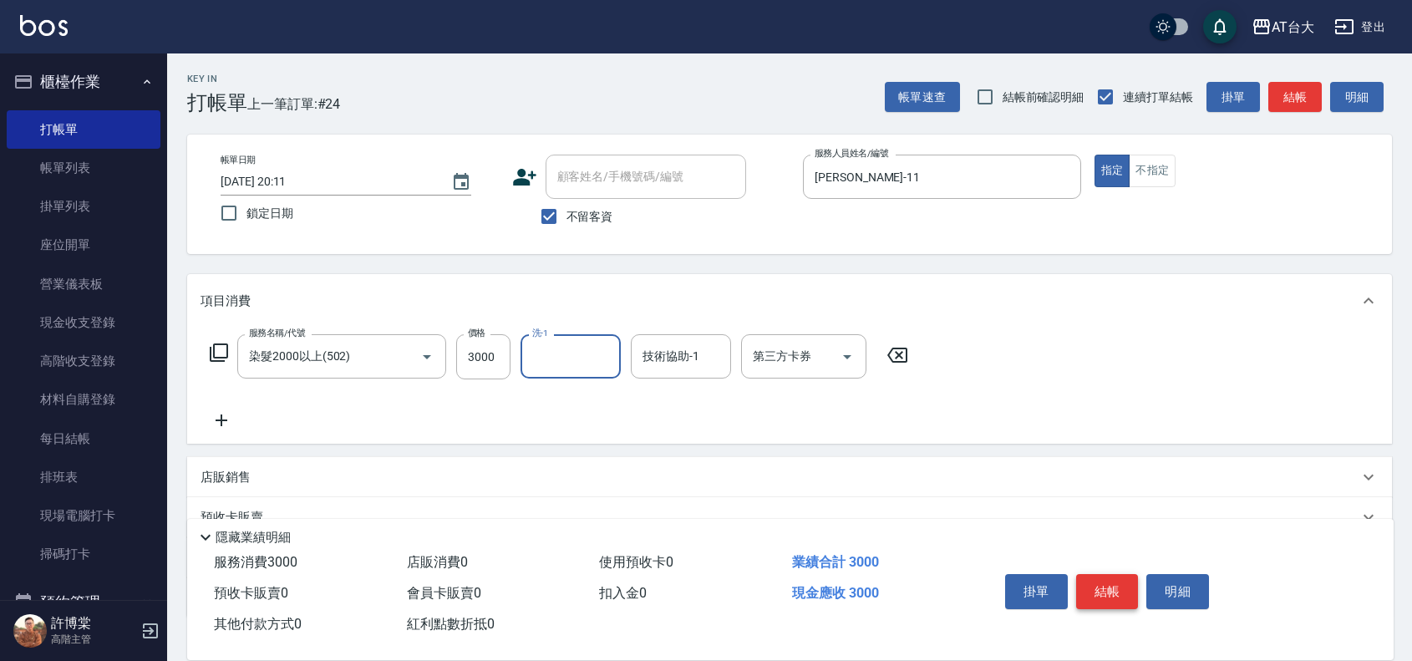
click at [1112, 583] on button "結帳" at bounding box center [1107, 591] width 63 height 35
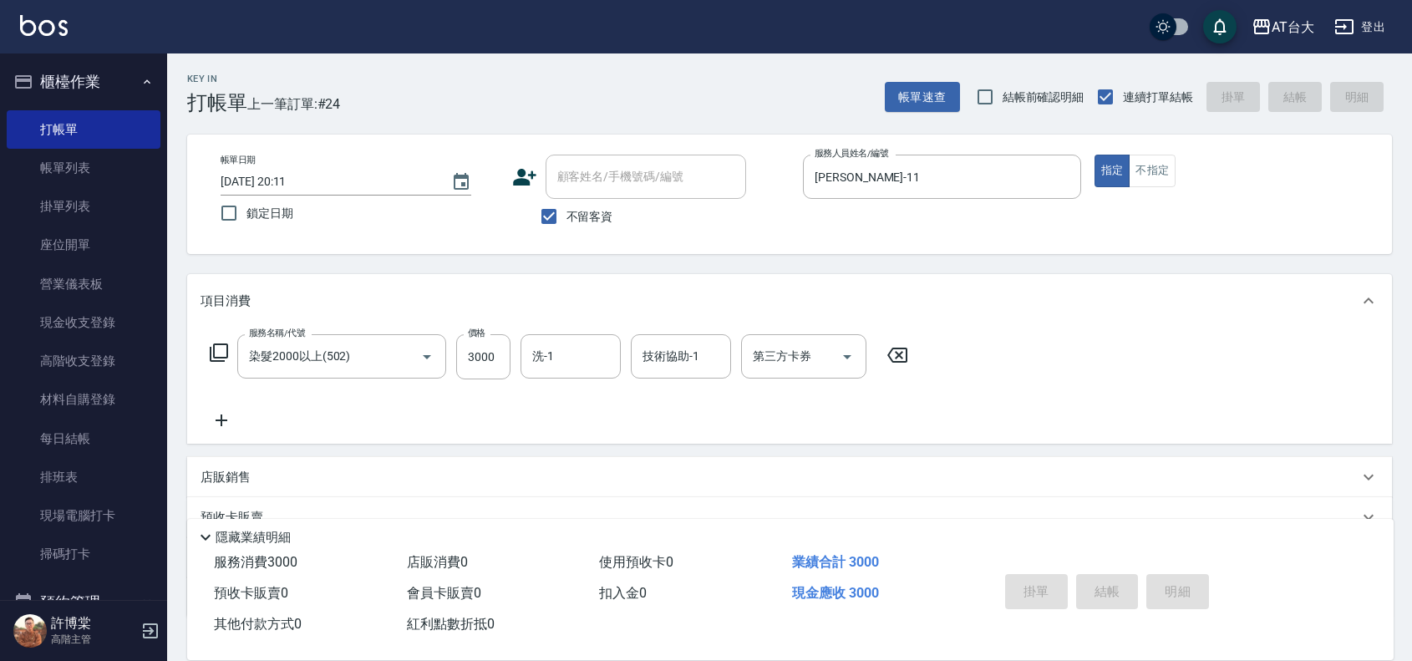
type input "[DATE] 20:12"
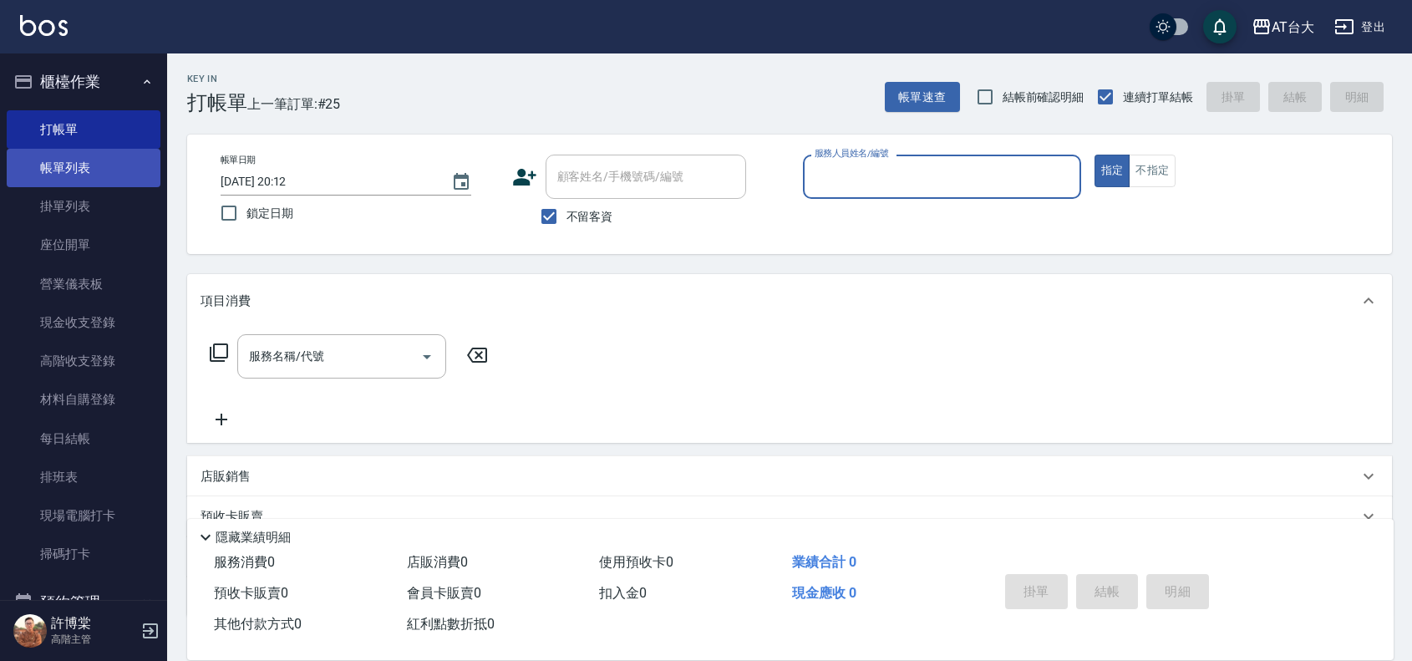
click at [64, 165] on link "帳單列表" at bounding box center [84, 168] width 154 height 38
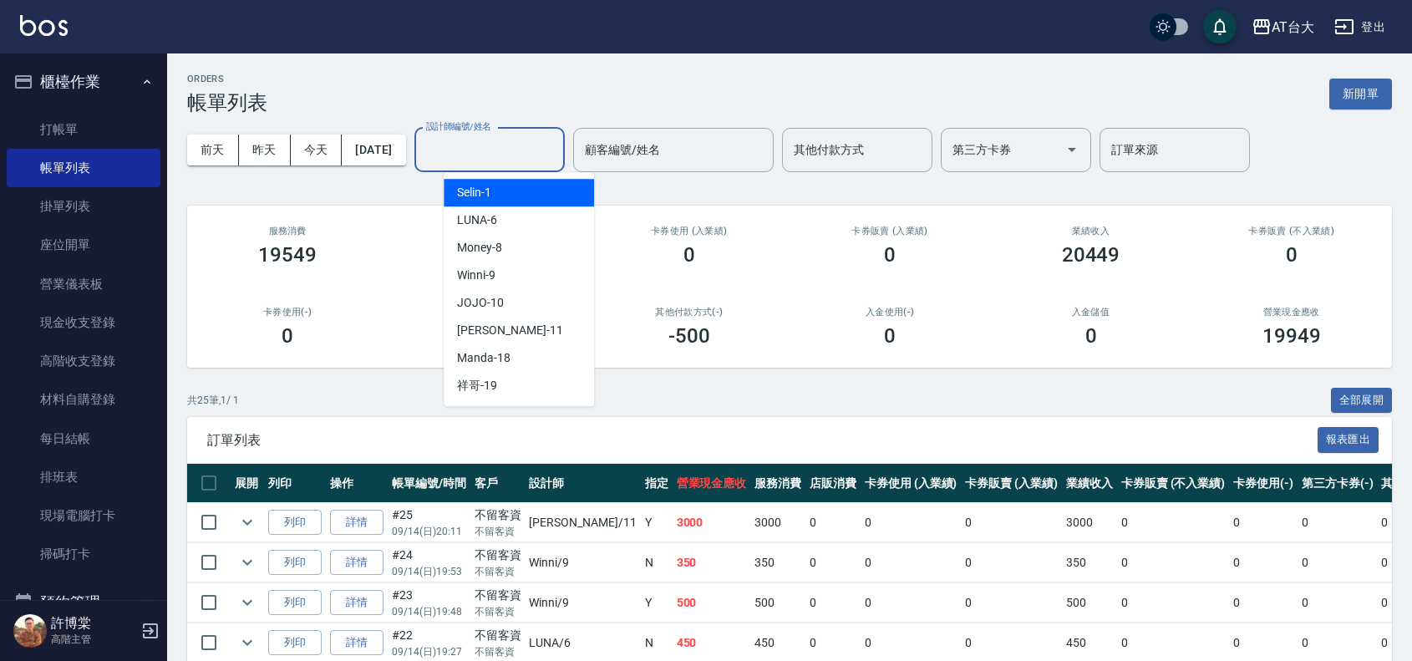
click at [508, 160] on input "設計師編號/姓名" at bounding box center [489, 149] width 135 height 29
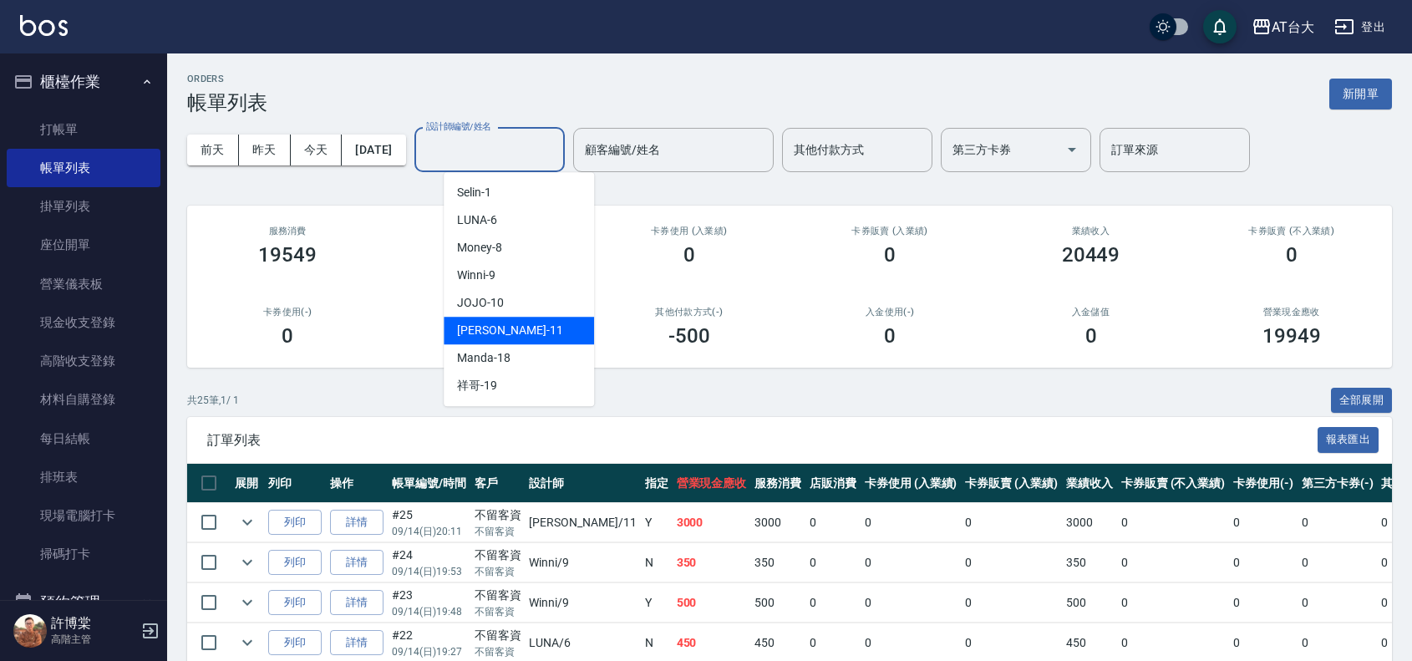
click at [533, 326] on div "[PERSON_NAME] -11" at bounding box center [519, 331] width 150 height 28
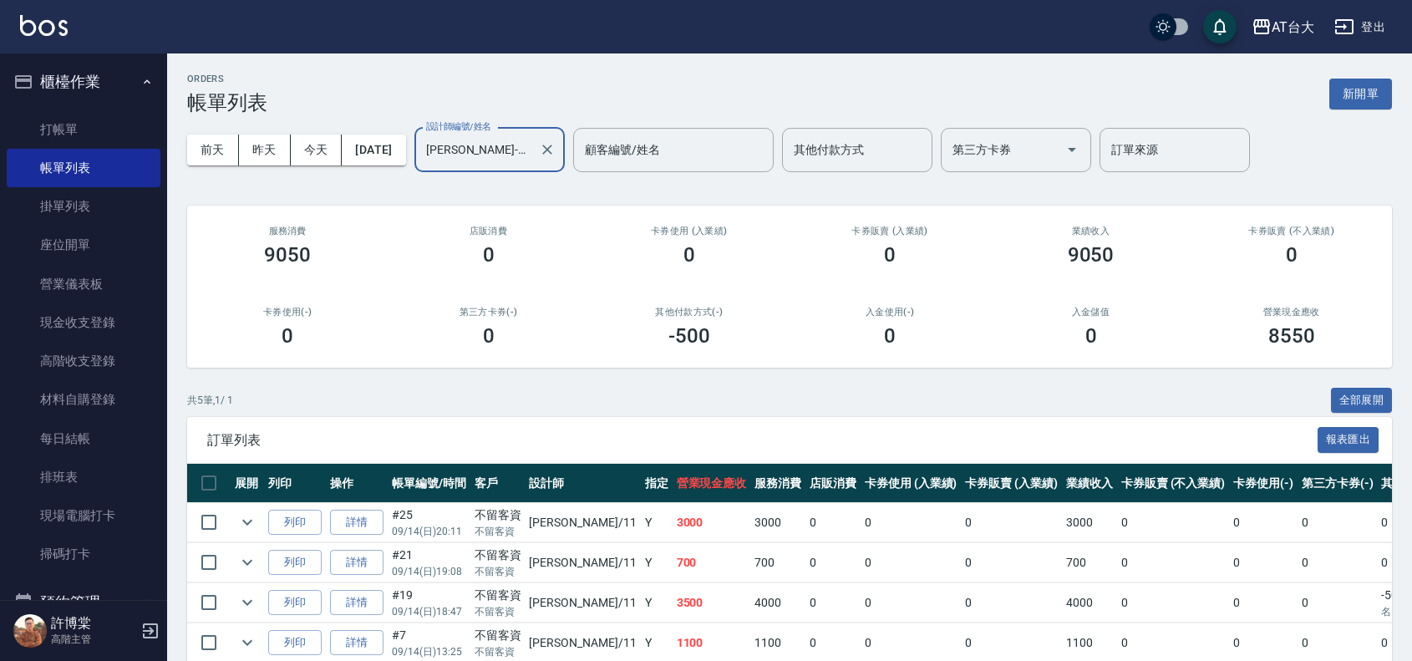
drag, startPoint x: 519, startPoint y: 155, endPoint x: 506, endPoint y: 152, distance: 12.8
click at [516, 155] on input "[PERSON_NAME]-11" at bounding box center [477, 149] width 110 height 29
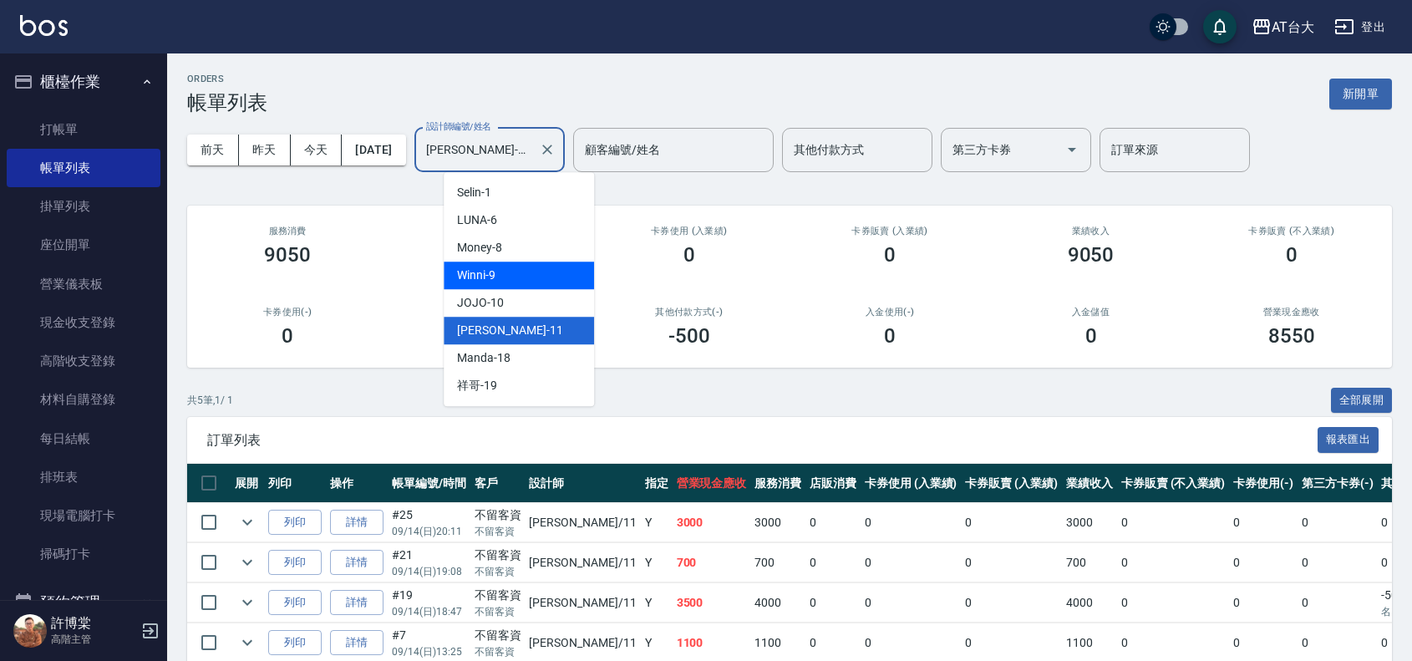
click at [556, 282] on div "Winni -9" at bounding box center [519, 276] width 150 height 28
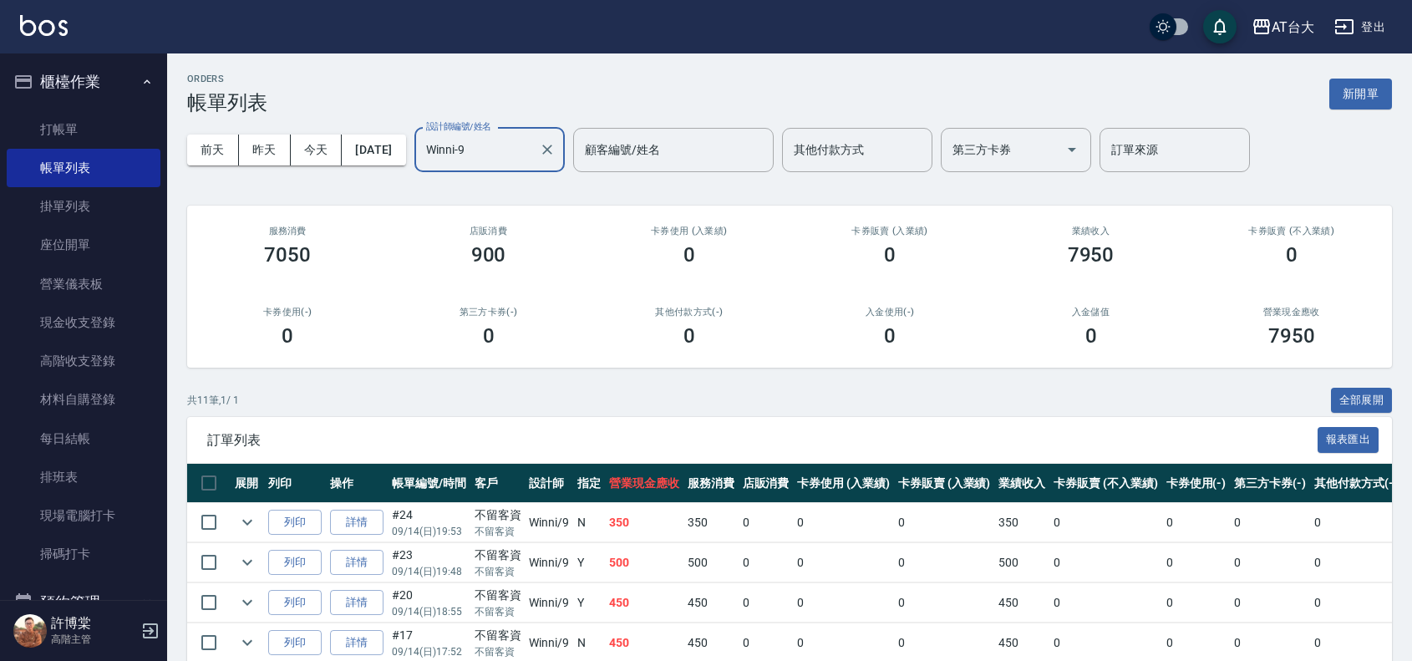
click at [532, 163] on input "Winni-9" at bounding box center [477, 149] width 110 height 29
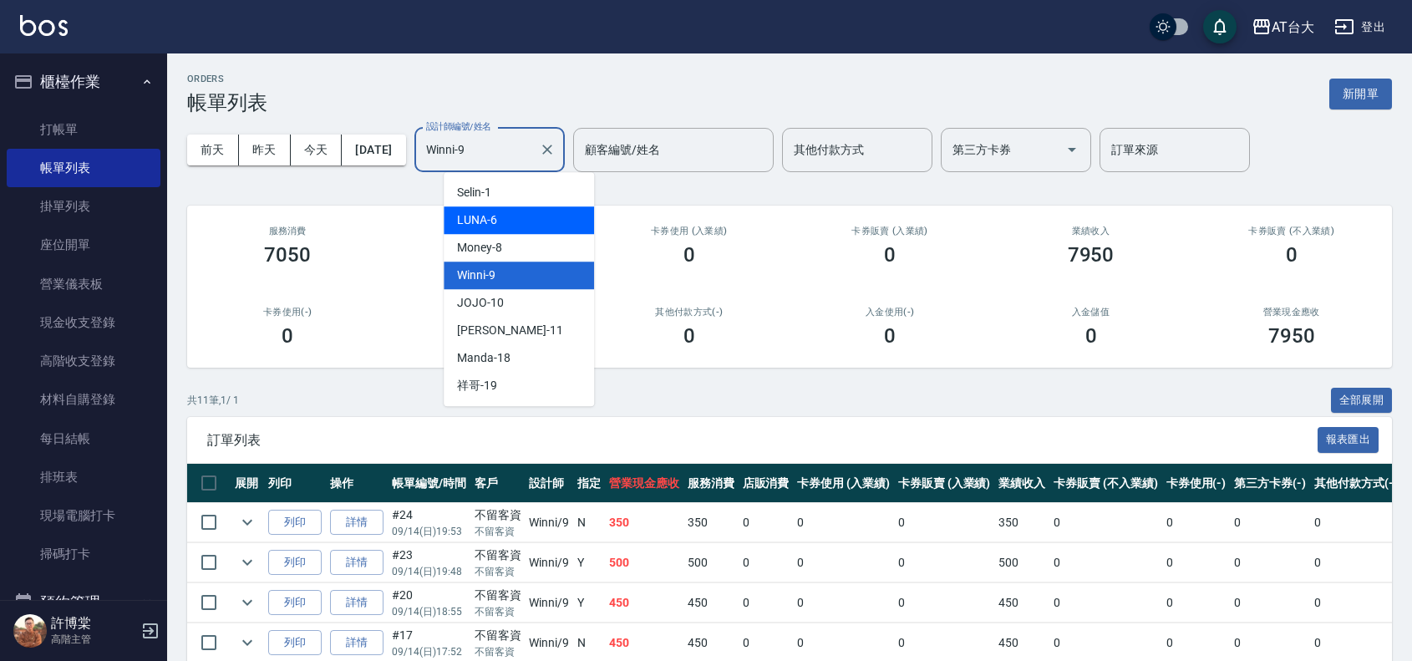
click at [520, 218] on div "LUNA -6" at bounding box center [519, 220] width 150 height 28
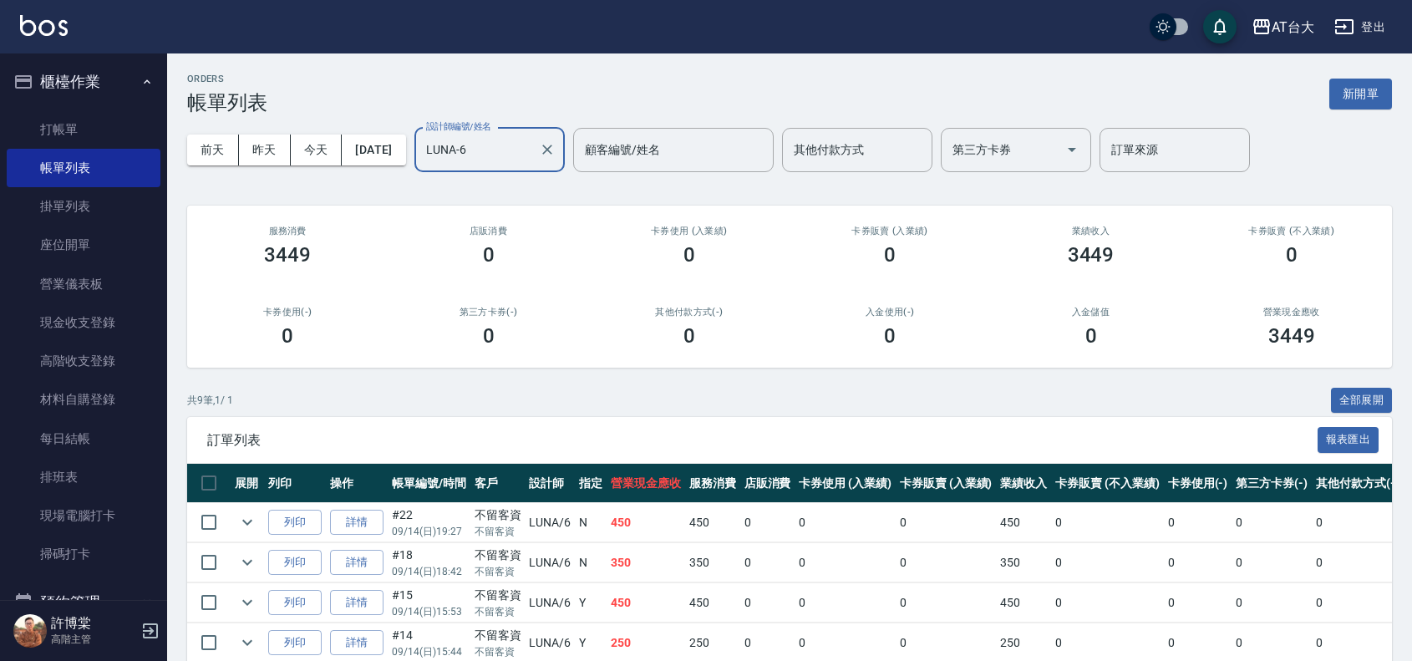
click at [516, 157] on input "LUNA-6" at bounding box center [477, 149] width 110 height 29
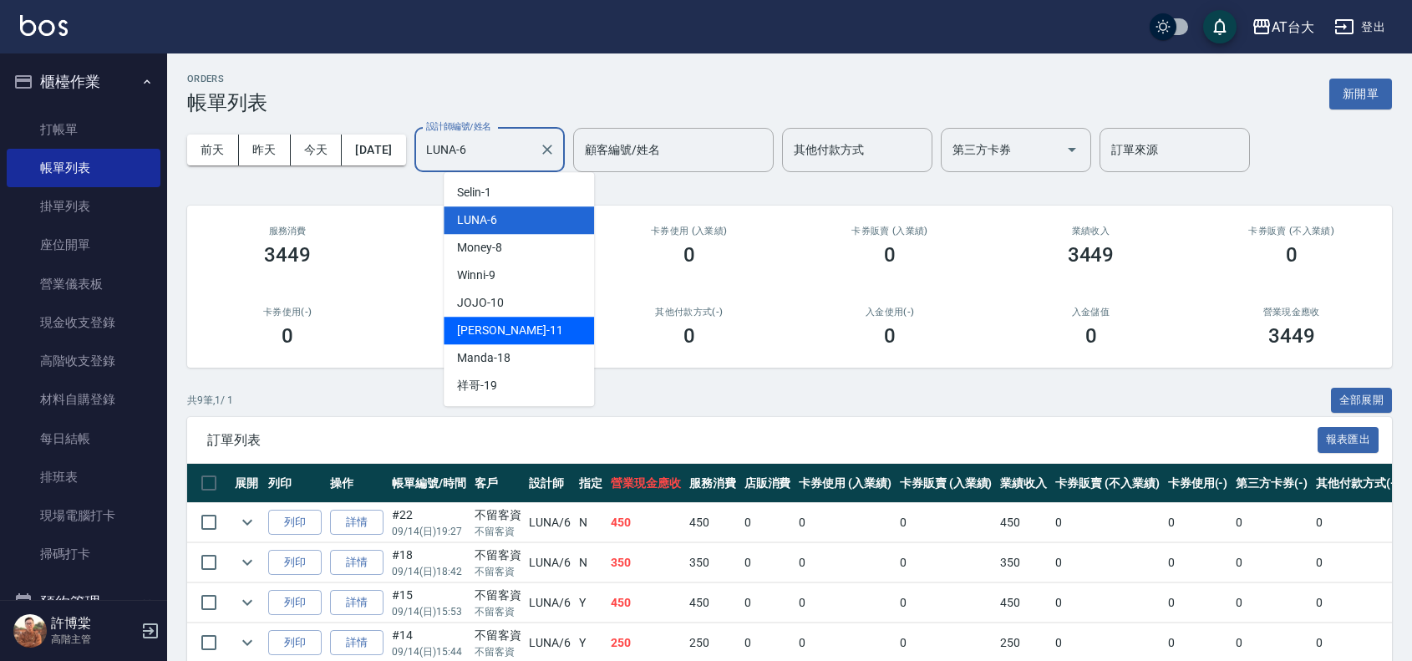
click at [543, 323] on div "[PERSON_NAME] -11" at bounding box center [519, 331] width 150 height 28
type input "[PERSON_NAME]-11"
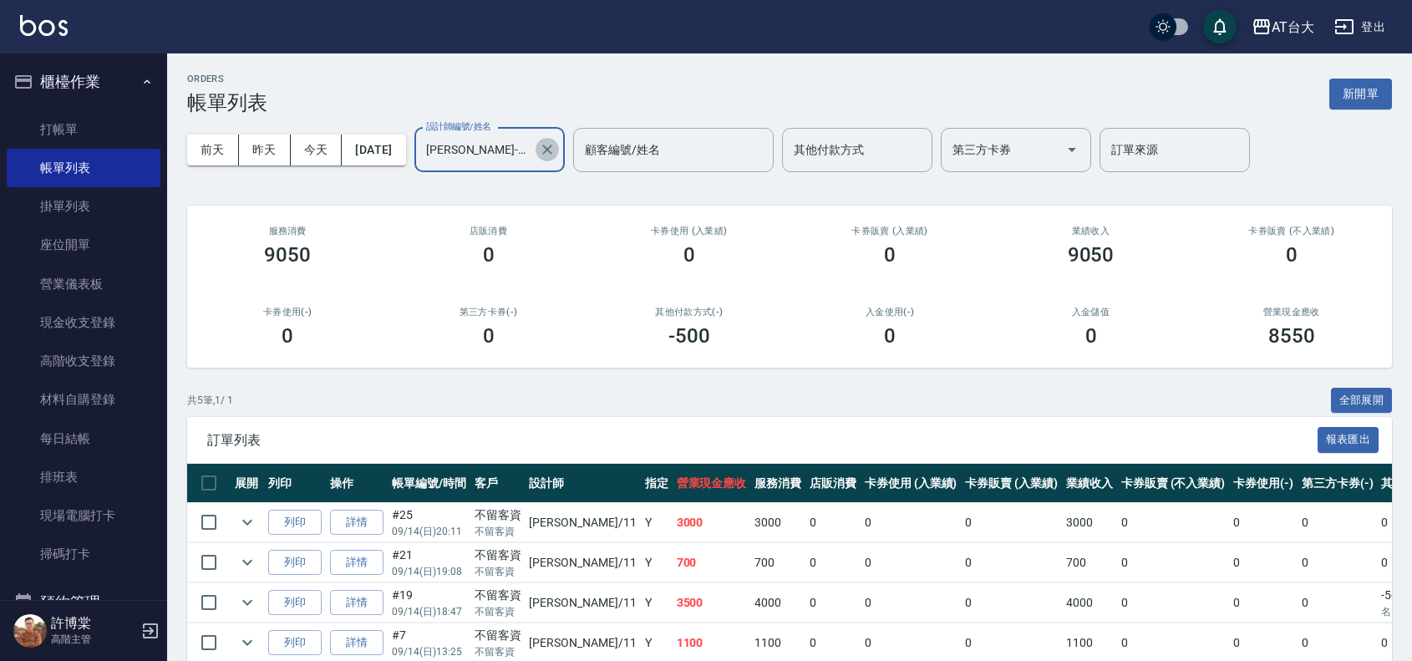
click at [552, 151] on icon "Clear" at bounding box center [547, 150] width 10 height 10
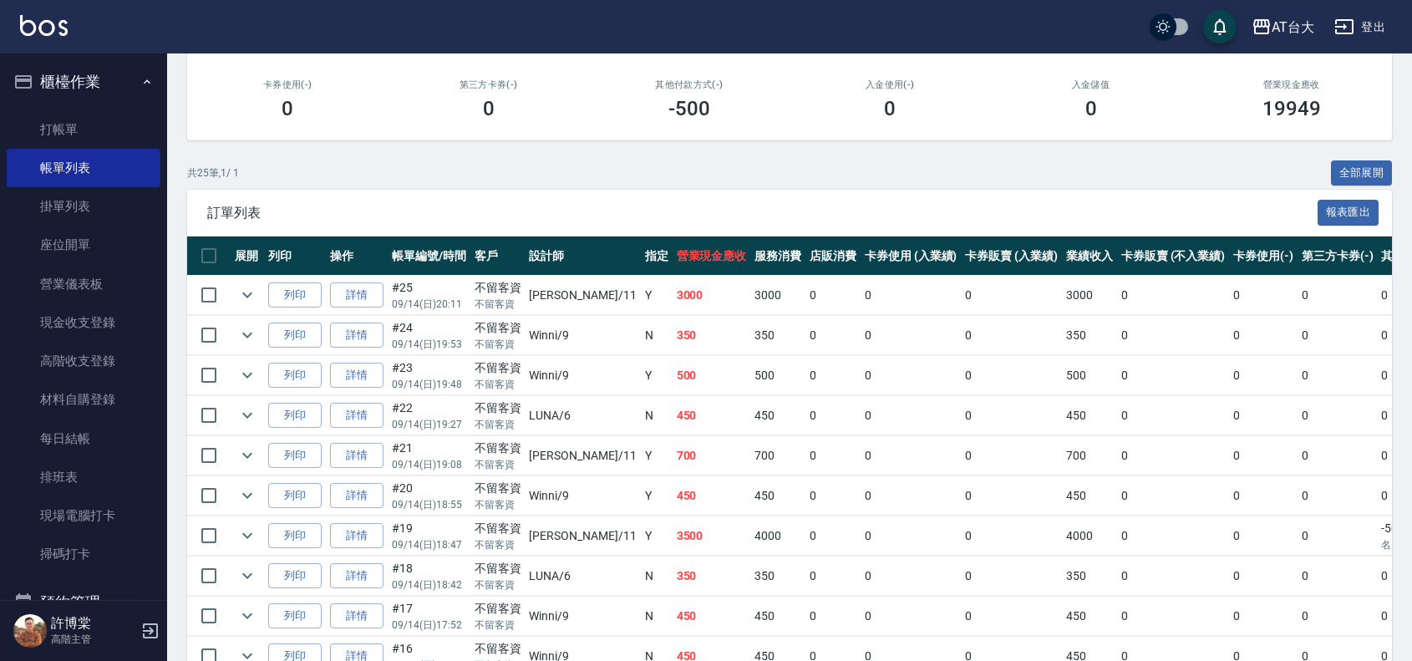
scroll to position [104, 0]
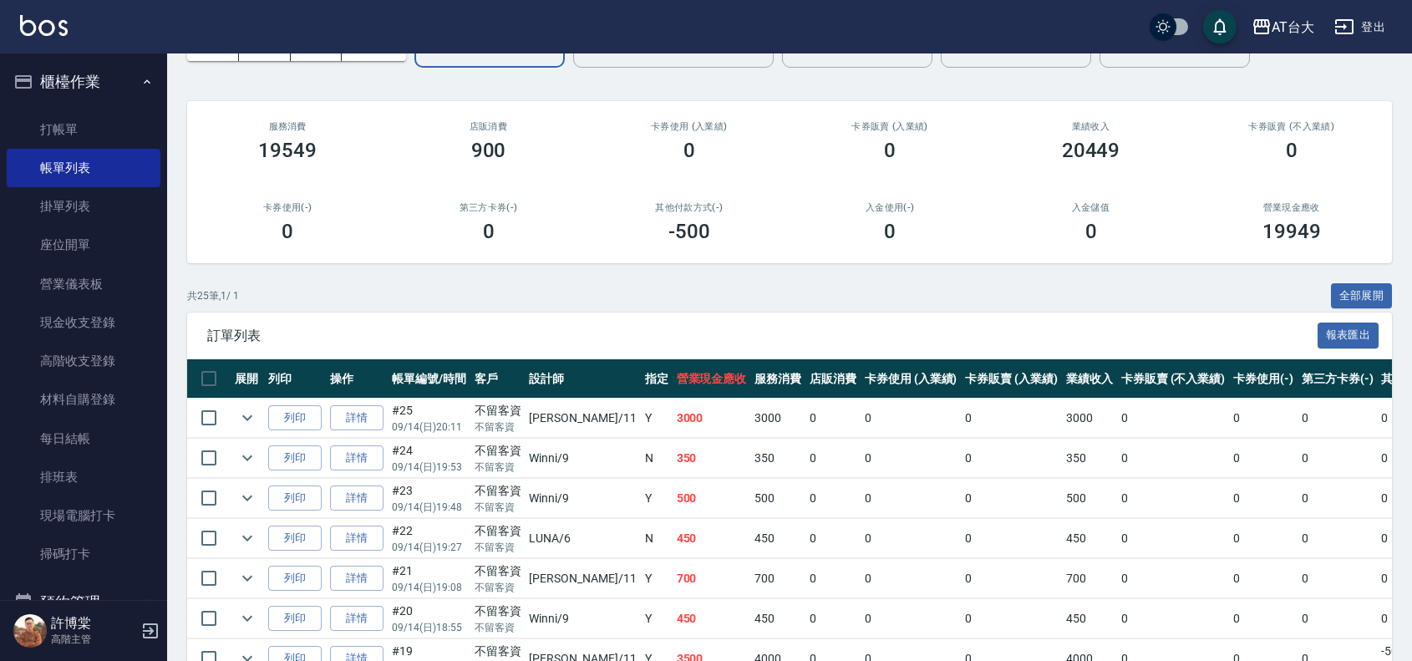
click at [118, 71] on button "櫃檯作業" at bounding box center [84, 81] width 154 height 43
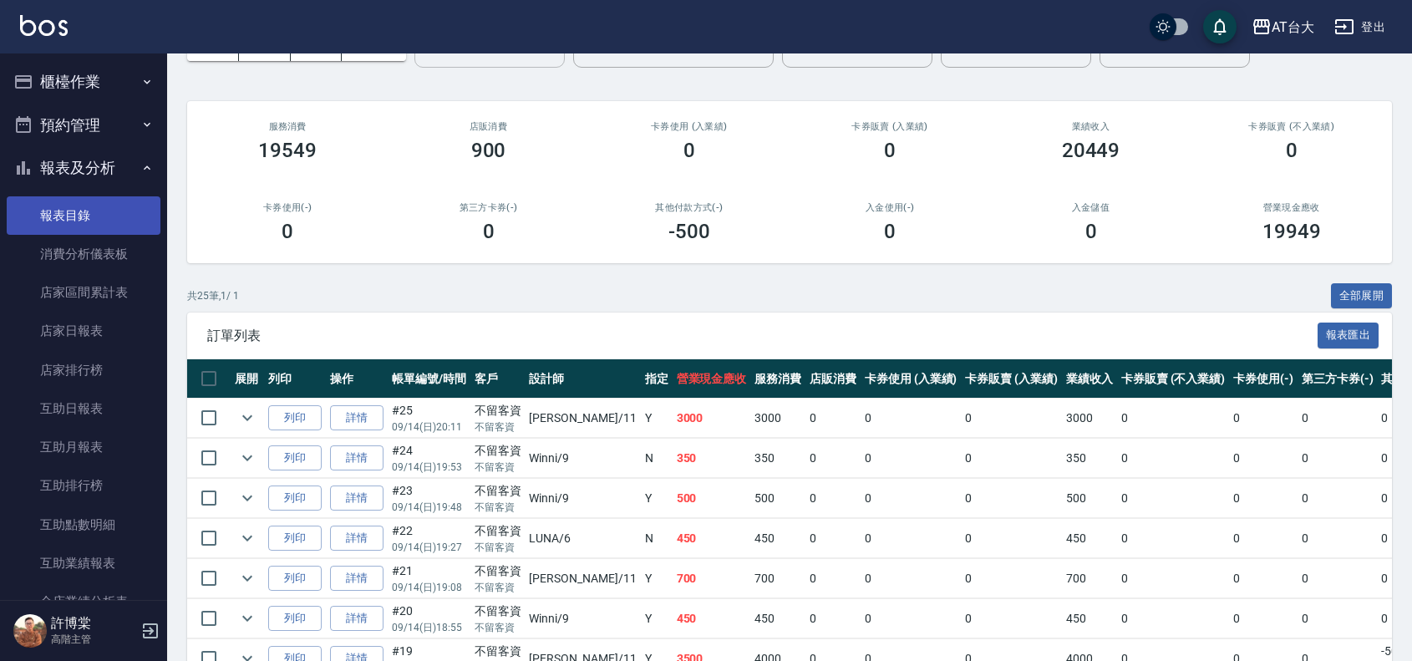
click at [78, 214] on link "報表目錄" at bounding box center [84, 215] width 154 height 38
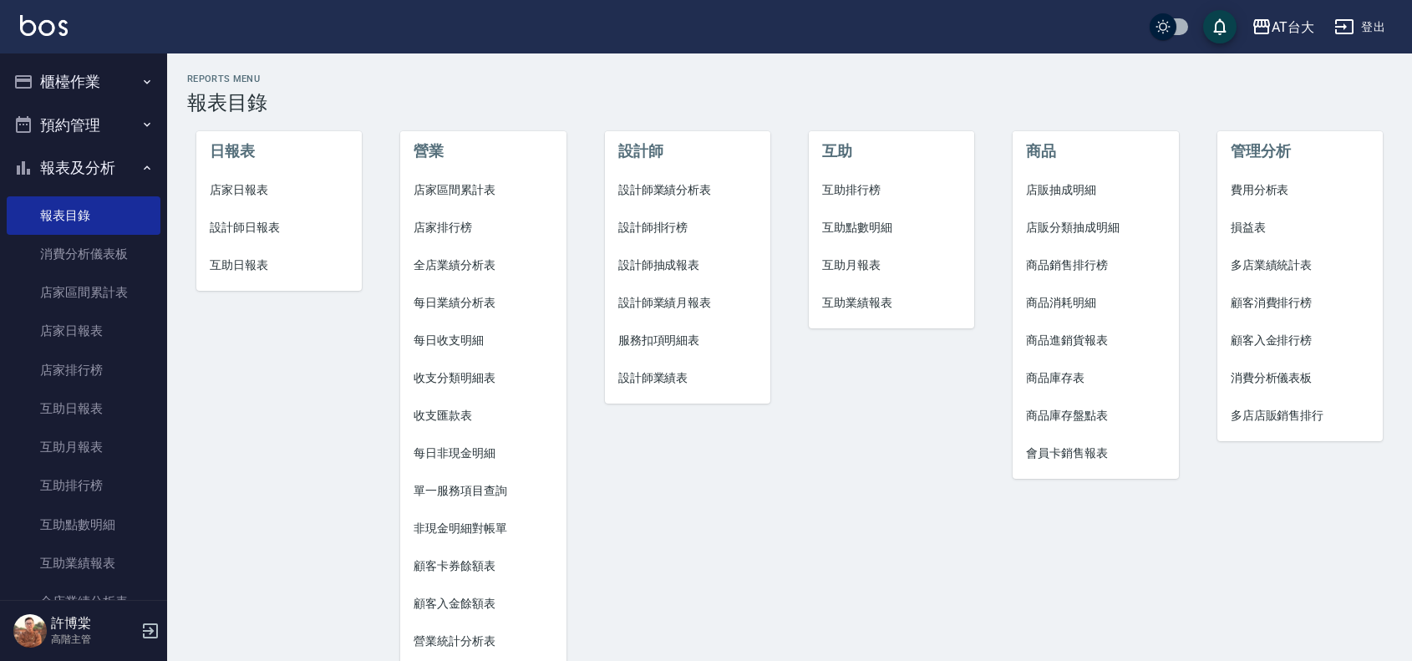
click at [253, 188] on span "店家日報表" at bounding box center [279, 190] width 139 height 18
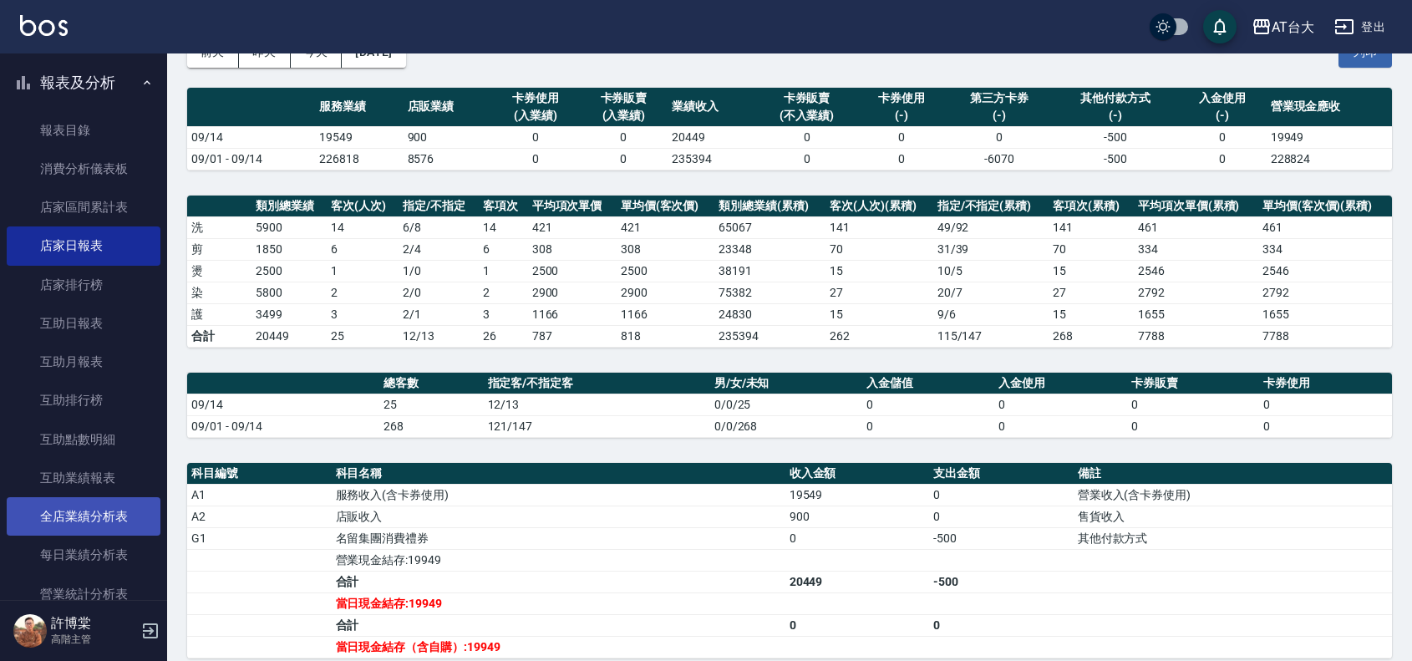
scroll to position [209, 0]
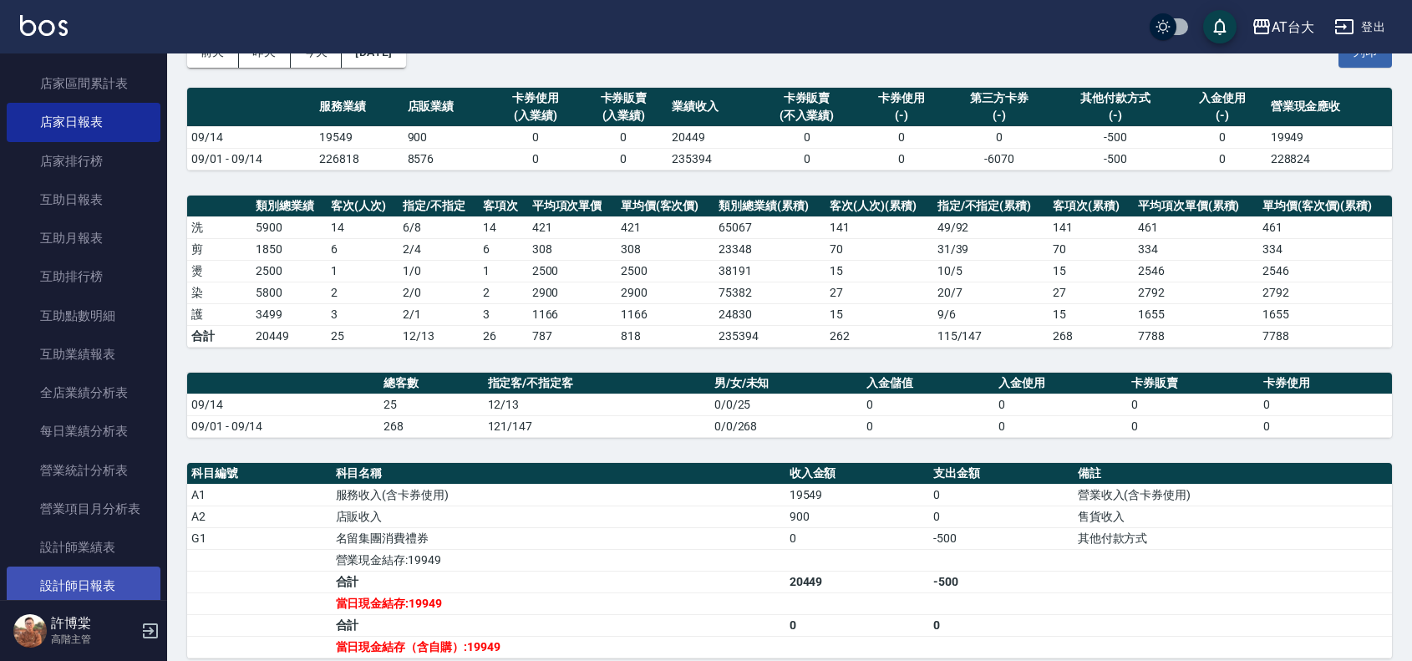
click at [114, 574] on link "設計師日報表" at bounding box center [84, 586] width 154 height 38
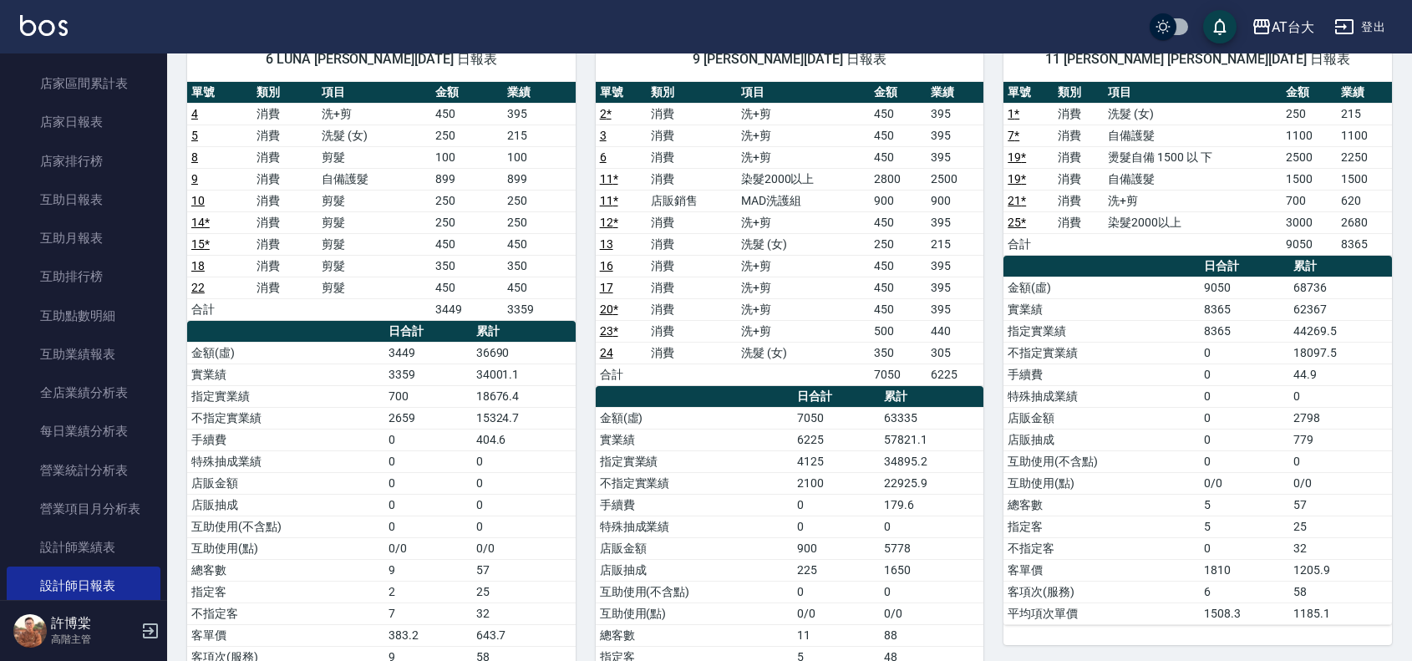
scroll to position [142, 0]
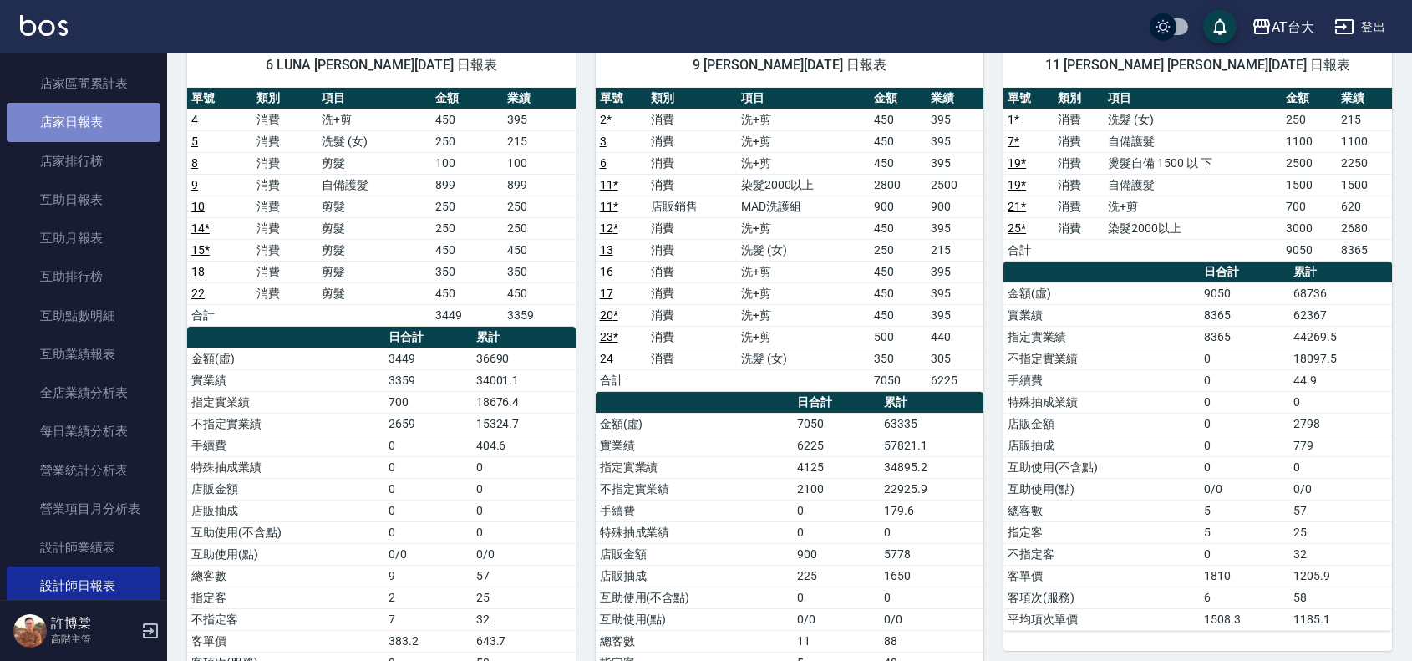
click at [92, 109] on link "店家日報表" at bounding box center [84, 122] width 154 height 38
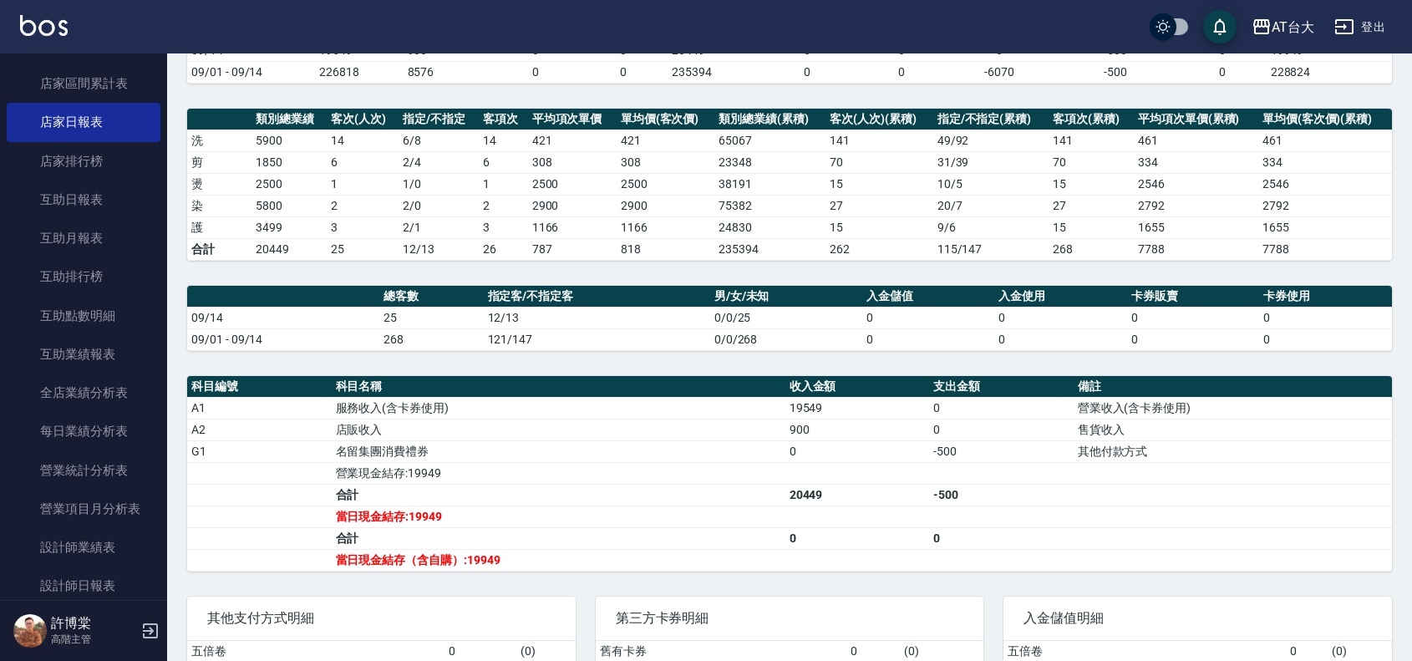
scroll to position [209, 0]
